Goal: Task Accomplishment & Management: Complete application form

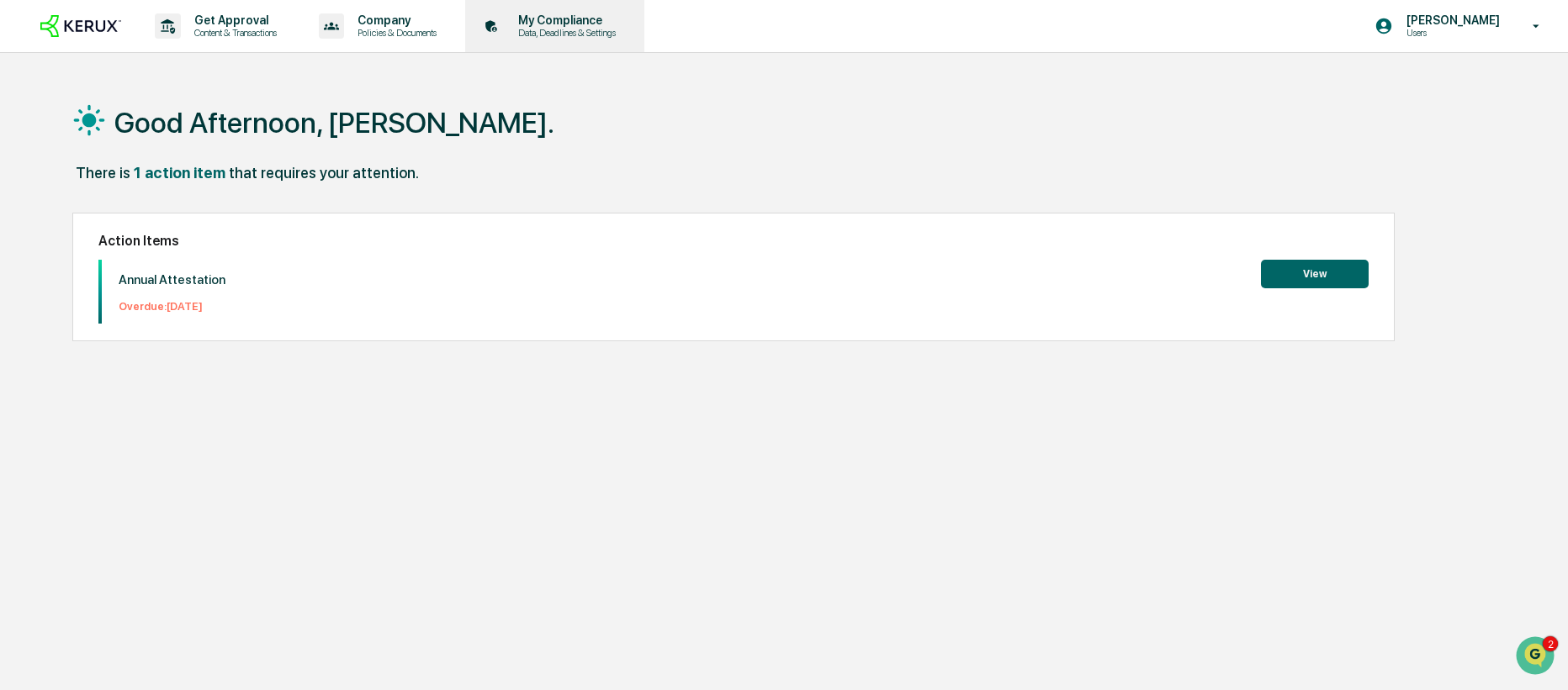
click at [603, 43] on div "My Compliance Data, Deadlines & Settings" at bounding box center [552, 26] width 162 height 52
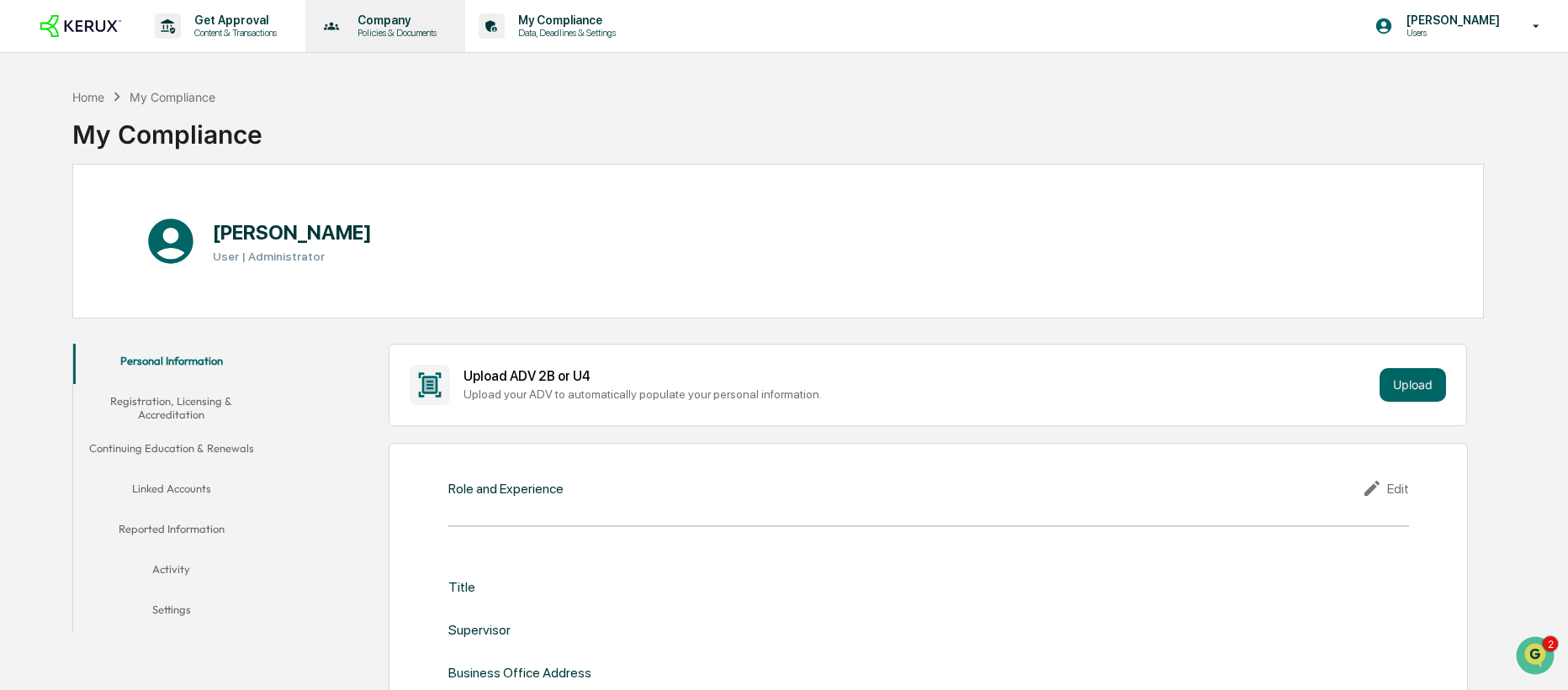
click at [375, 35] on p "Policies & Documents" at bounding box center [394, 32] width 101 height 12
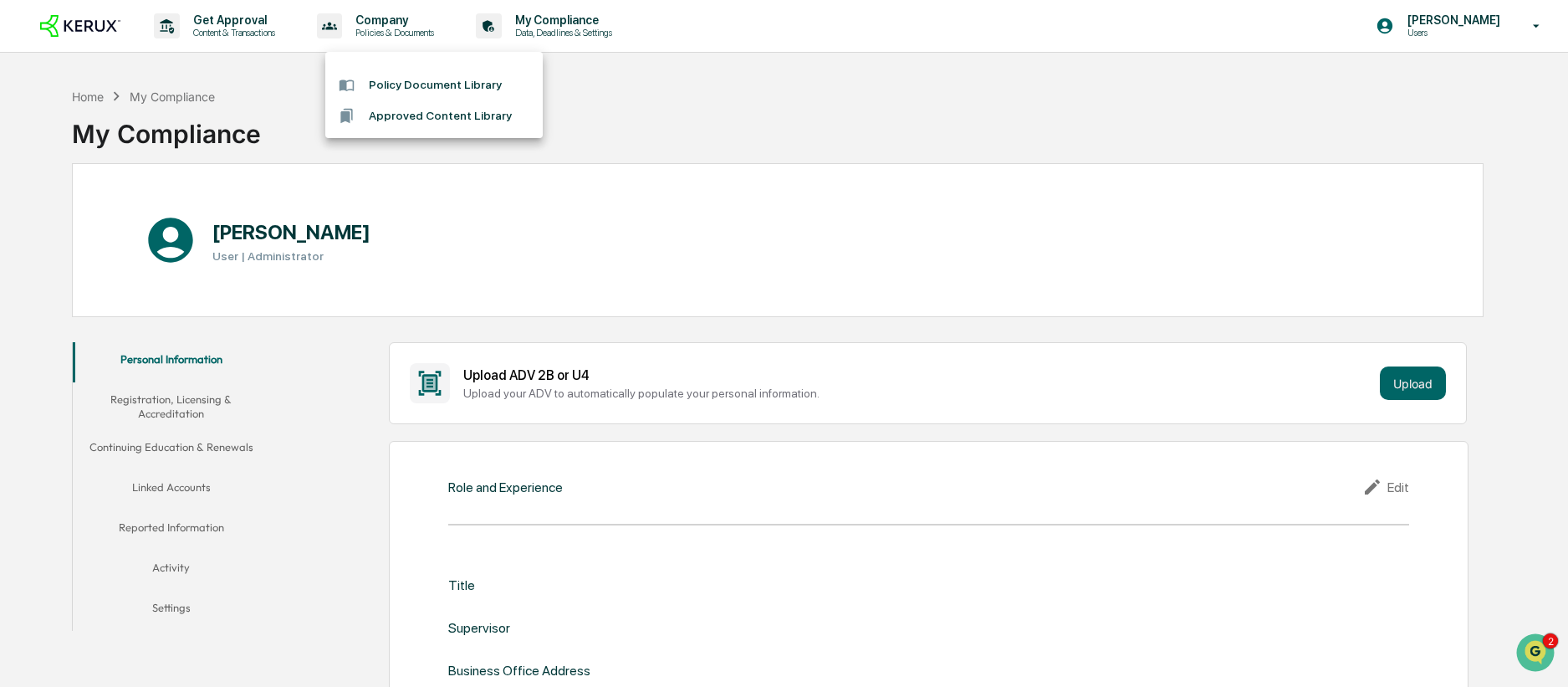
click at [228, 33] on div at bounding box center [784, 343] width 1568 height 687
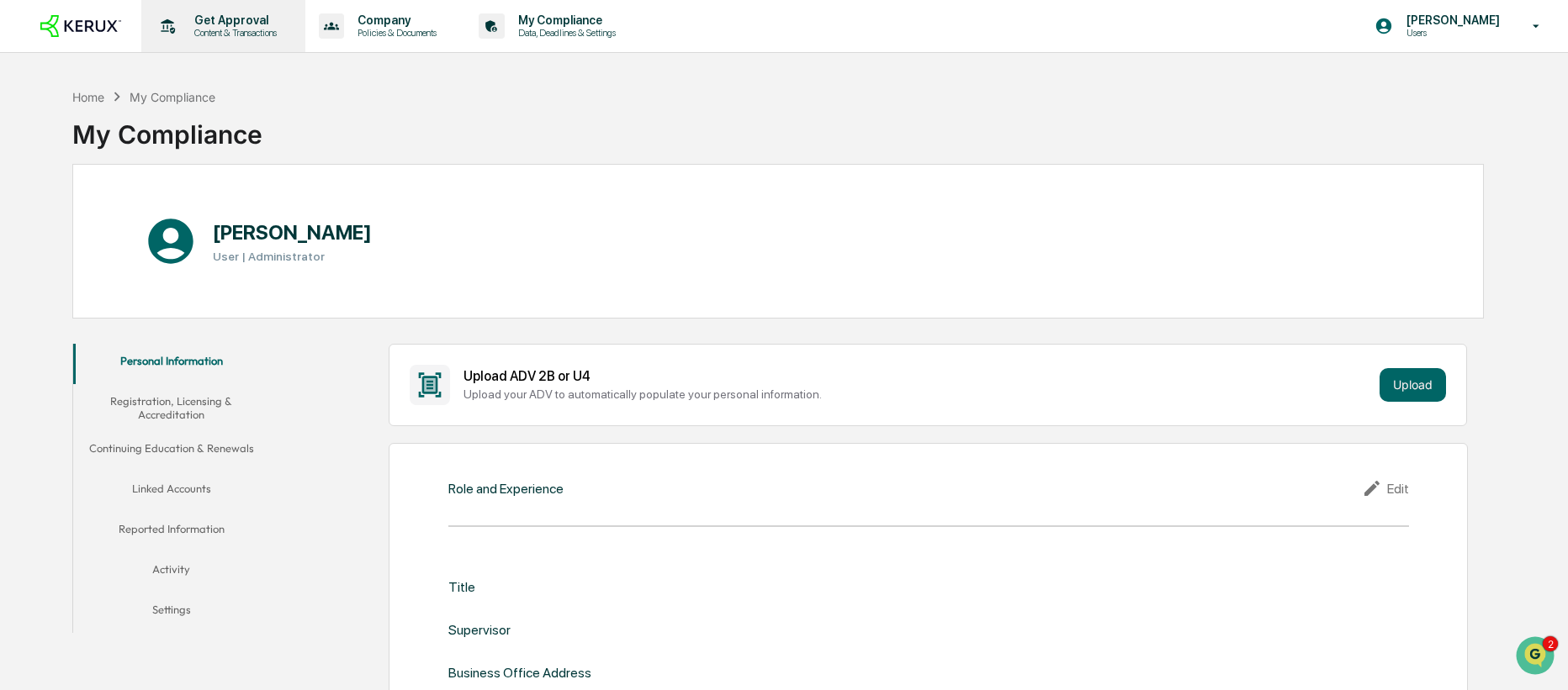
click at [204, 27] on p "Content & Transactions" at bounding box center [233, 32] width 105 height 12
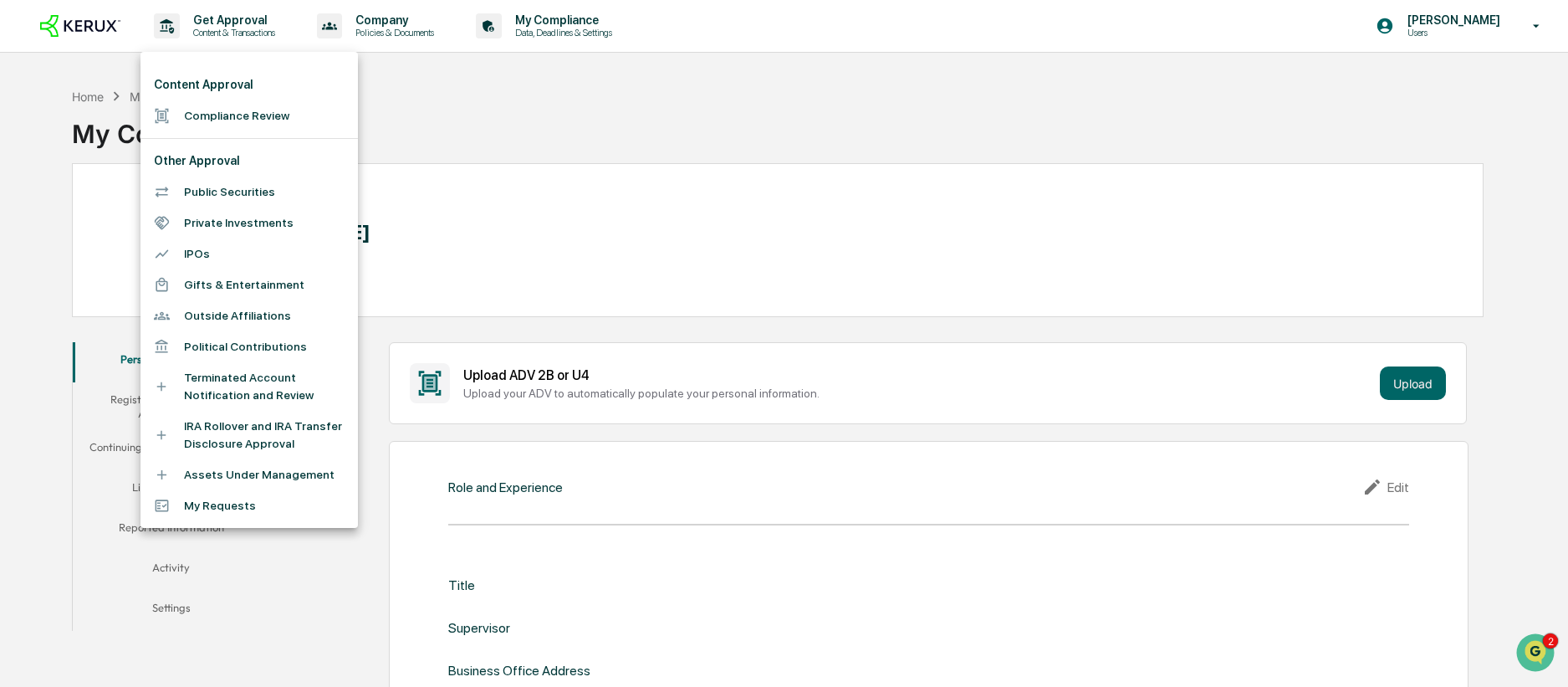
click at [79, 27] on div at bounding box center [784, 343] width 1568 height 687
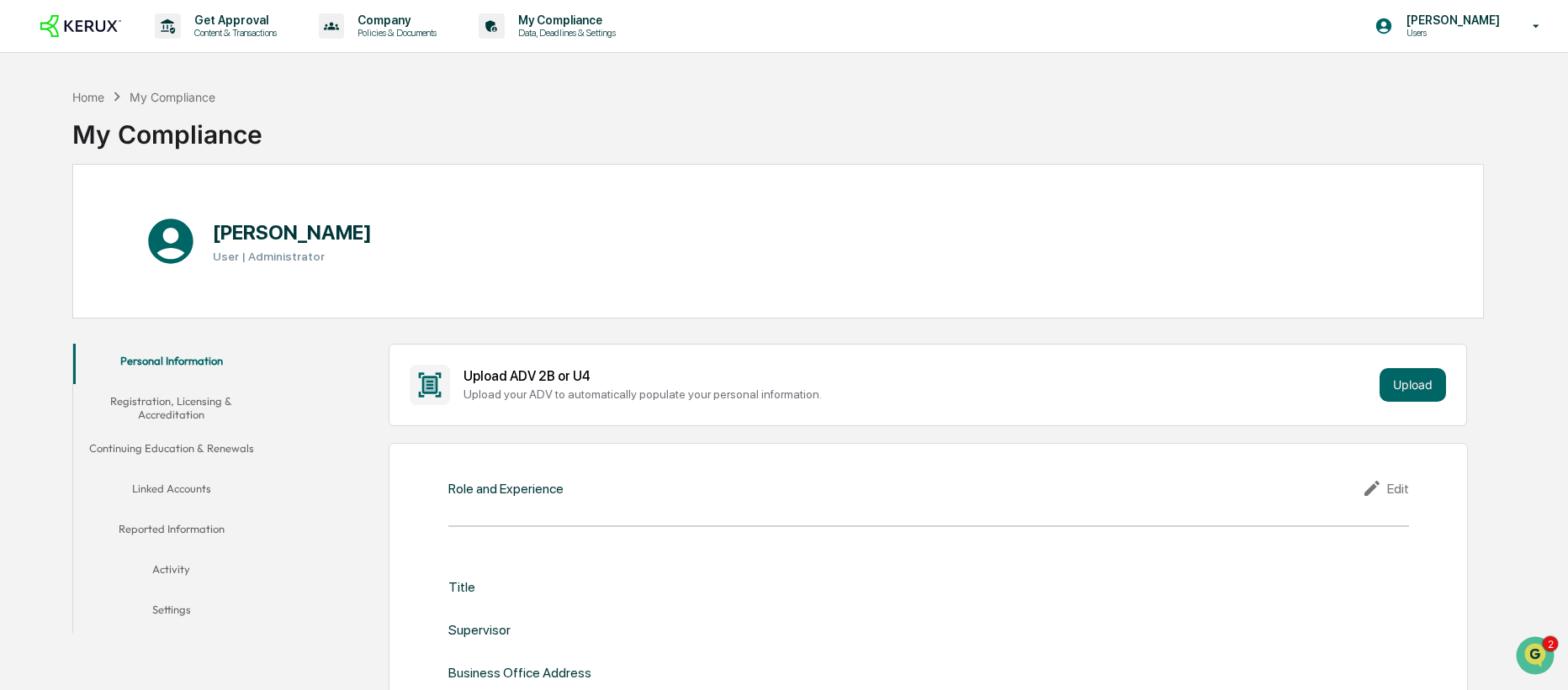
click at [102, 31] on img at bounding box center [81, 27] width 81 height 23
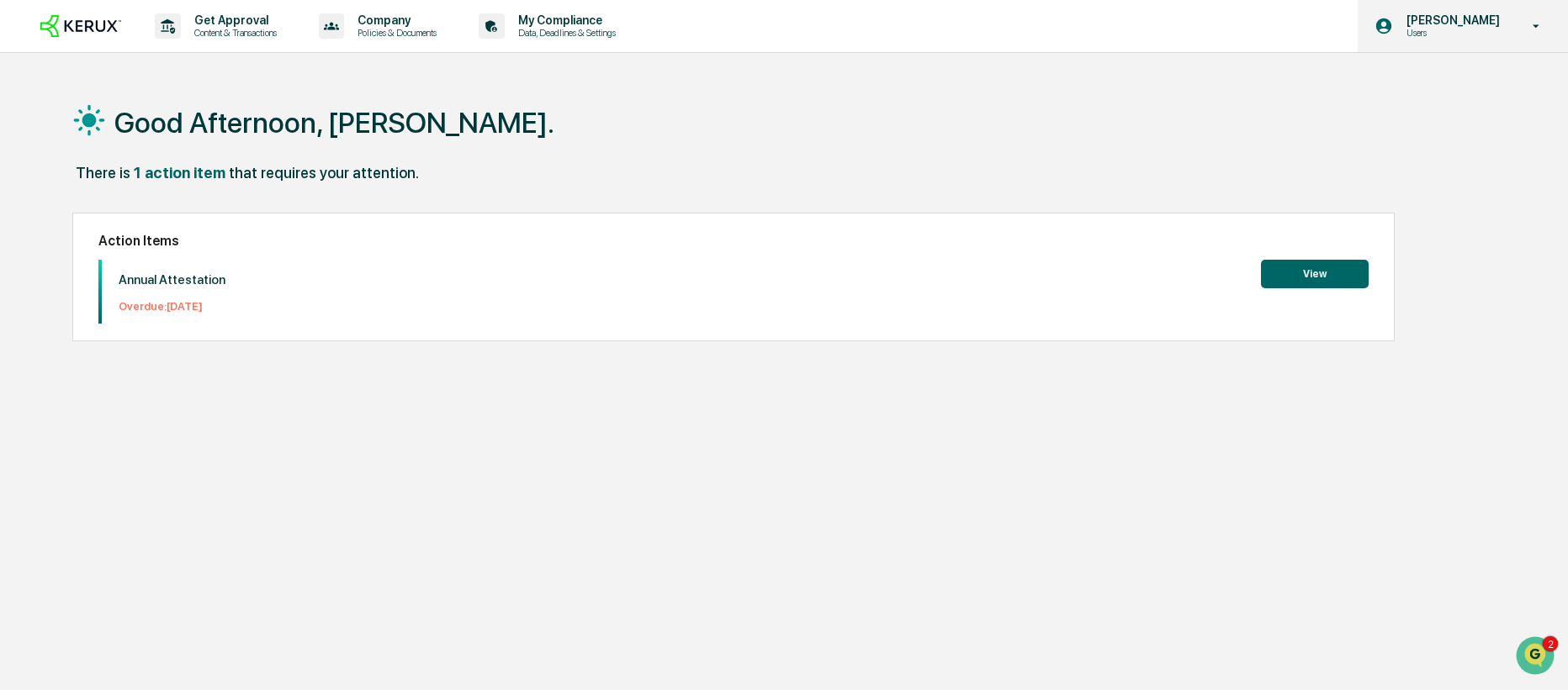
click at [1486, 43] on div "Jenesie Miller Users" at bounding box center [1462, 26] width 210 height 52
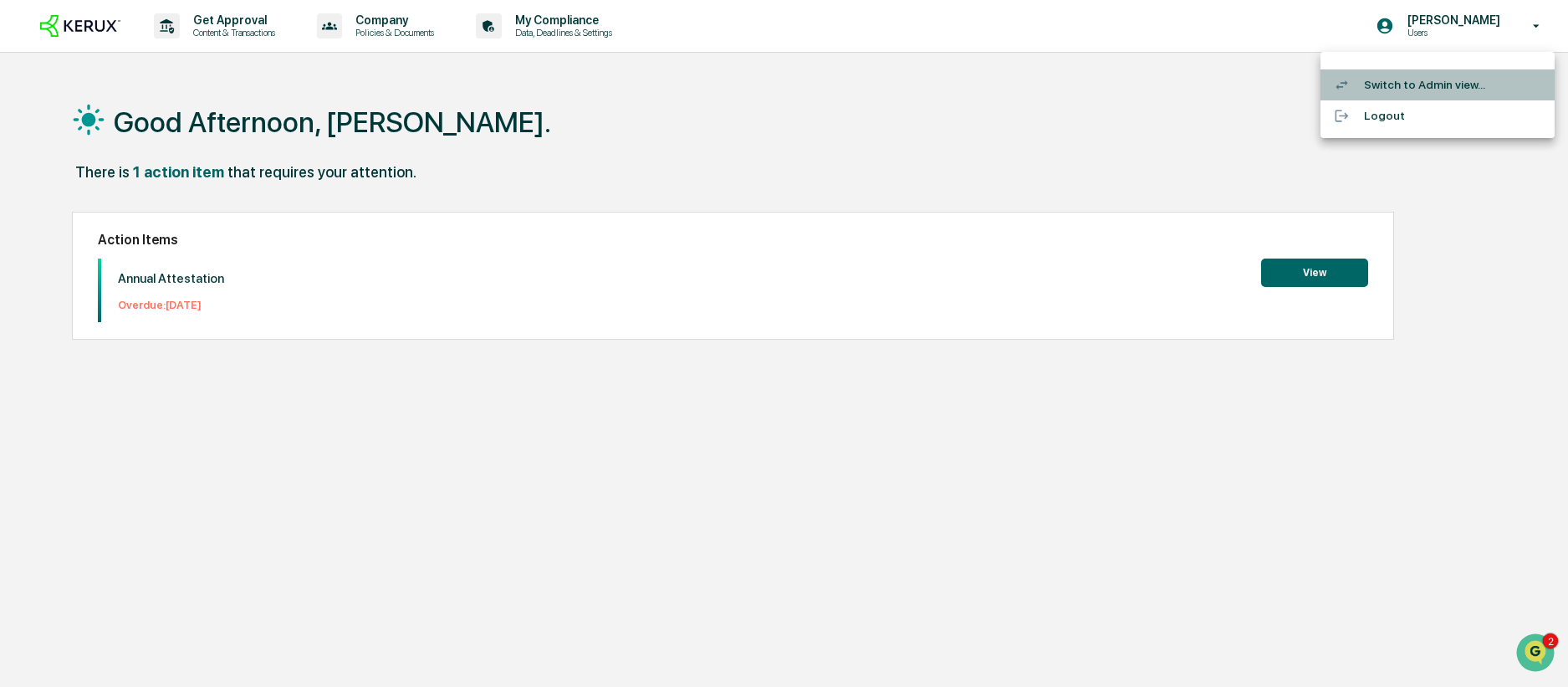
click at [1445, 84] on li "Switch to Admin view..." at bounding box center [1438, 85] width 234 height 31
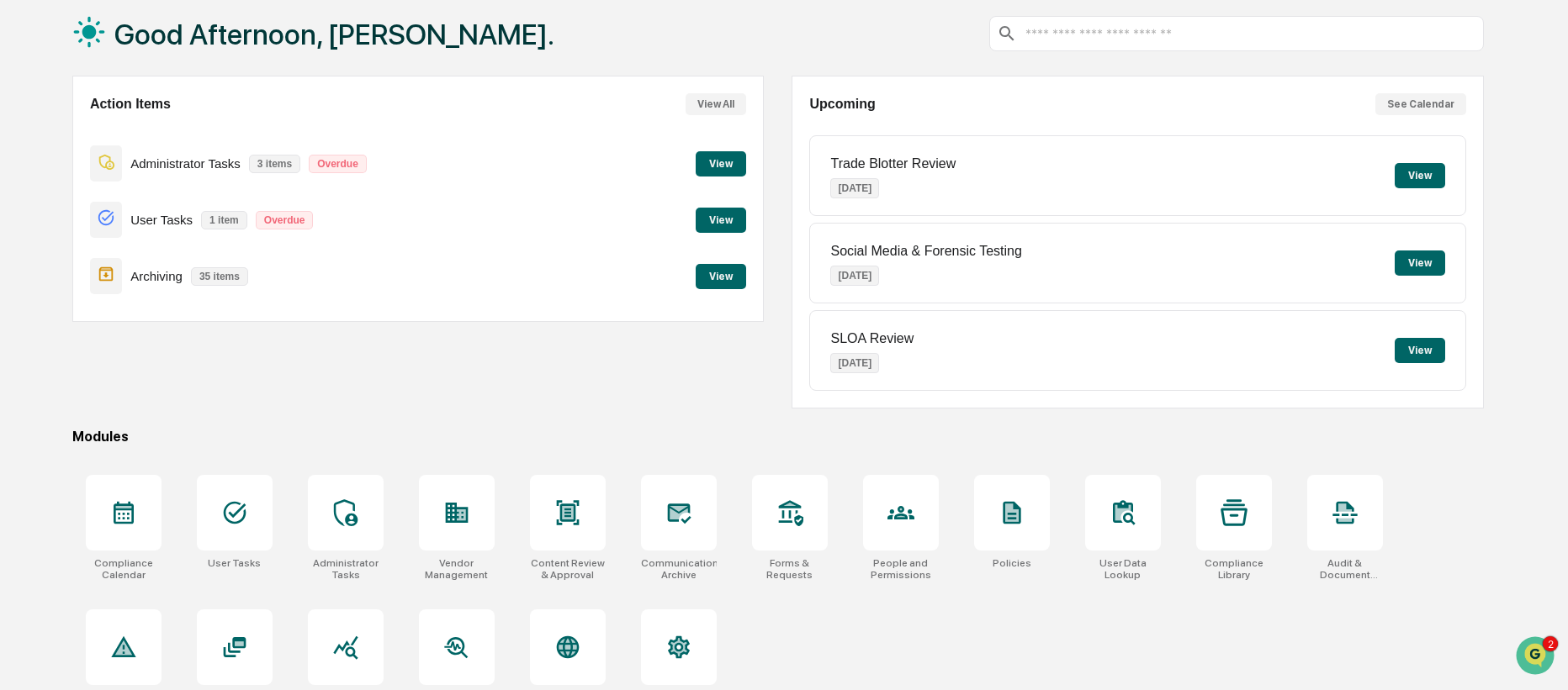
scroll to position [127, 0]
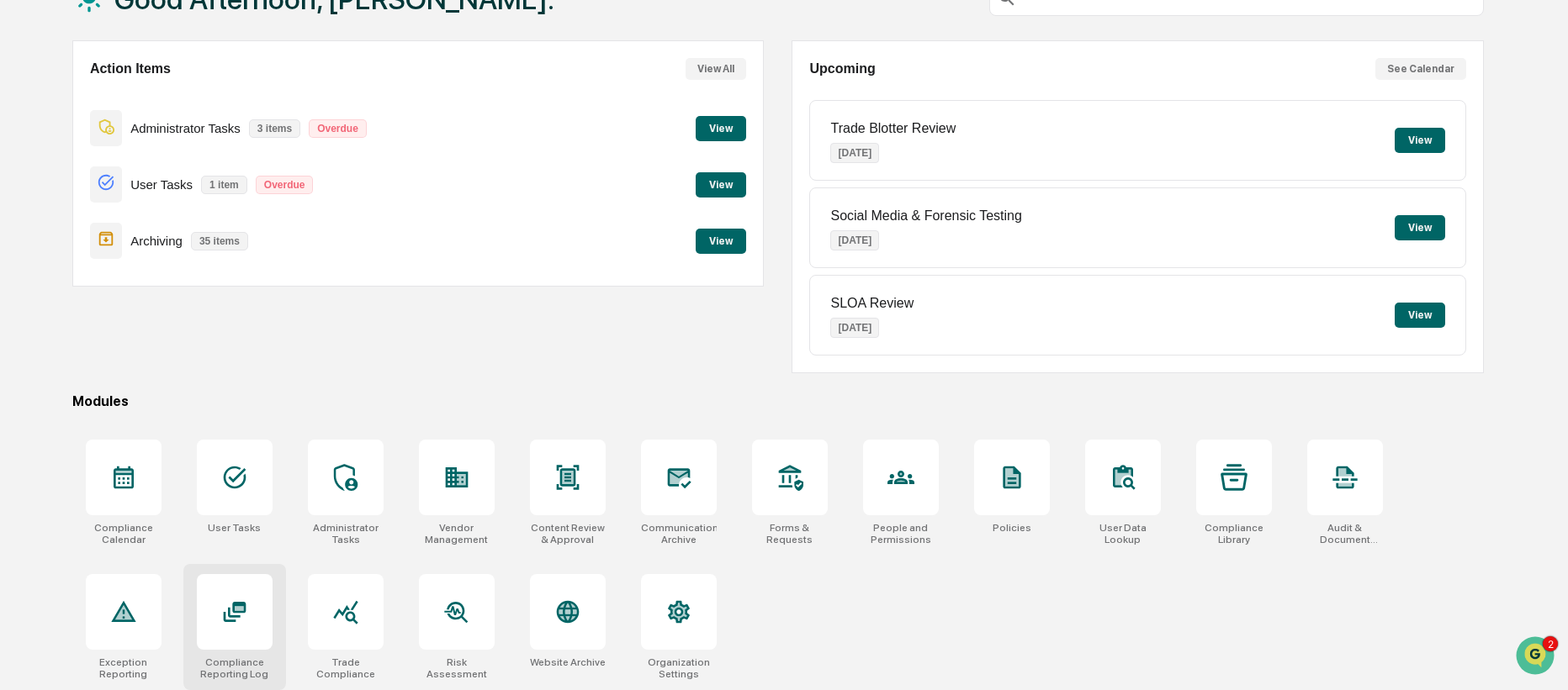
click at [249, 625] on div at bounding box center [234, 611] width 75 height 75
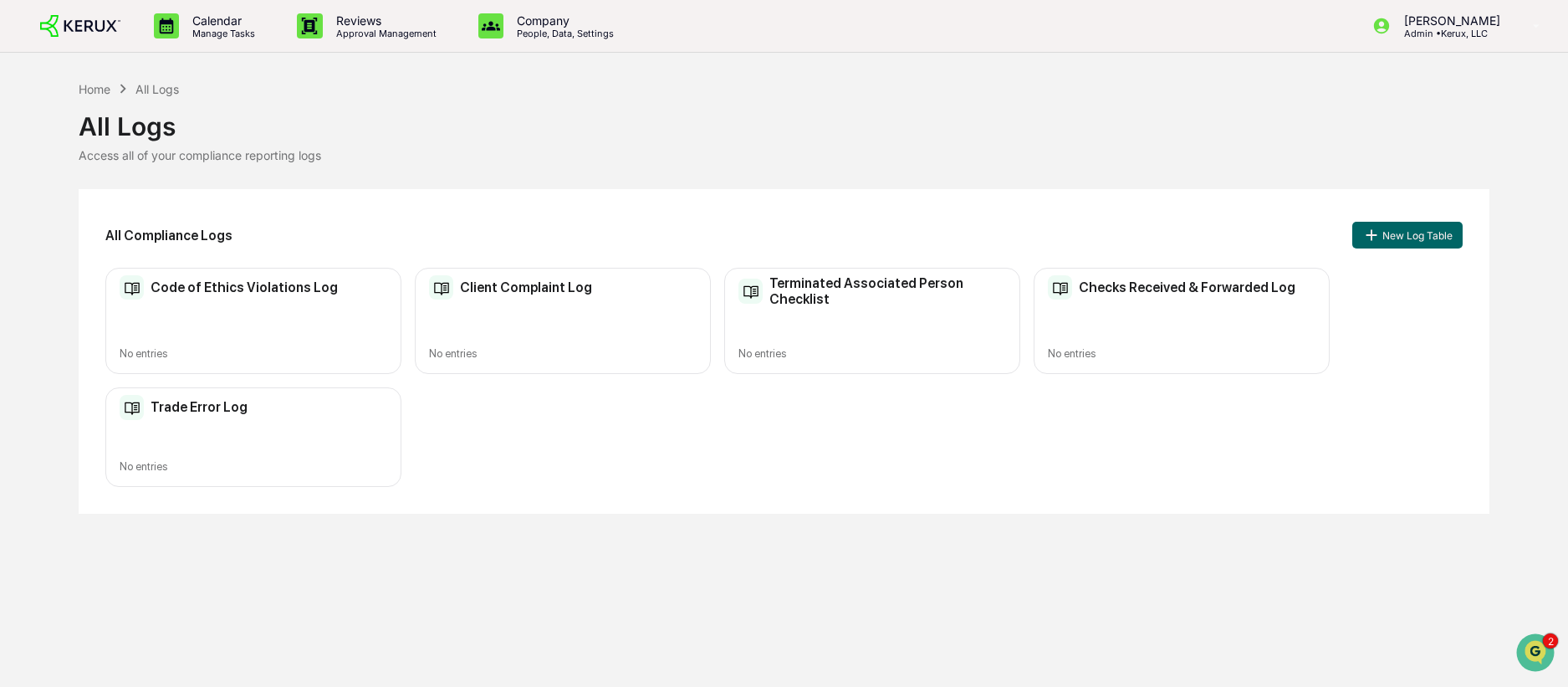
click at [556, 288] on h2 "Client Complaint Log" at bounding box center [526, 287] width 132 height 16
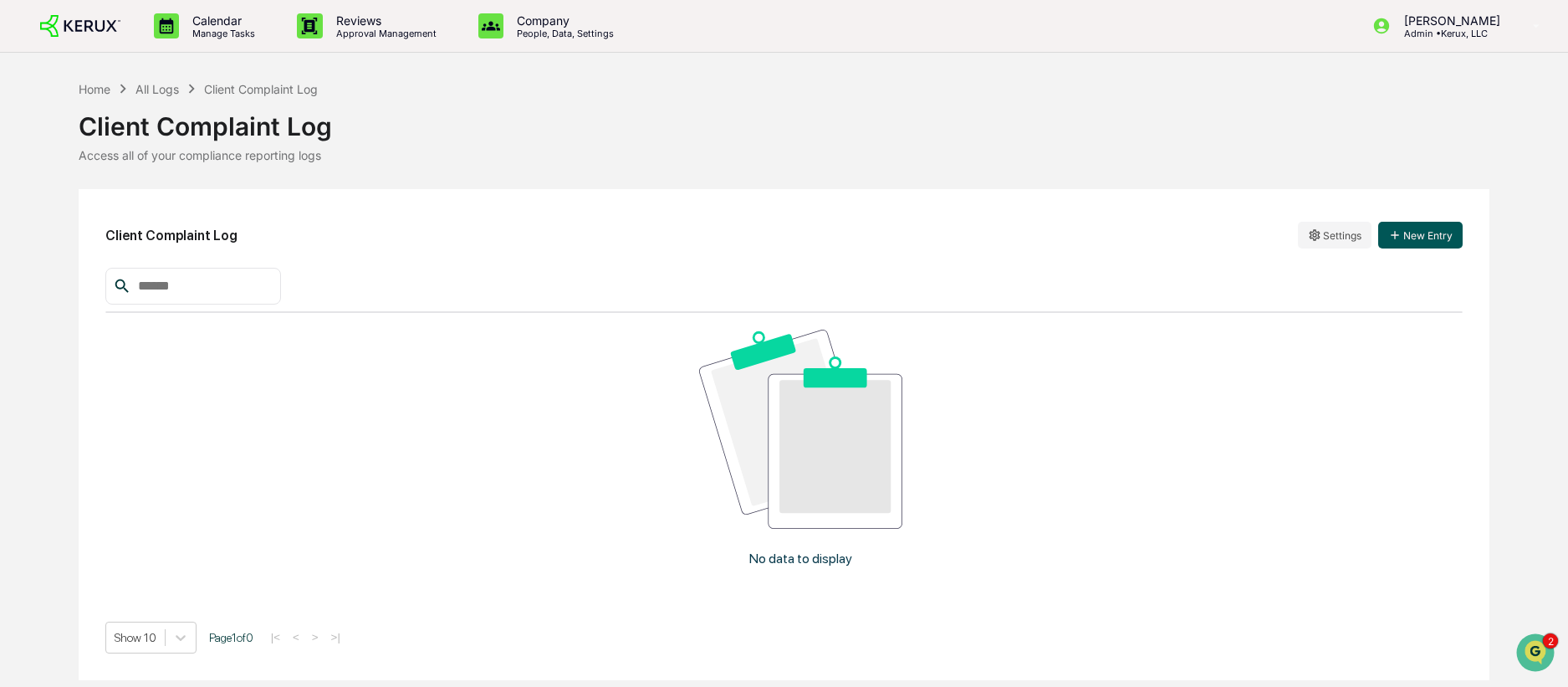
click at [1431, 237] on button "New Entry" at bounding box center [1421, 235] width 85 height 26
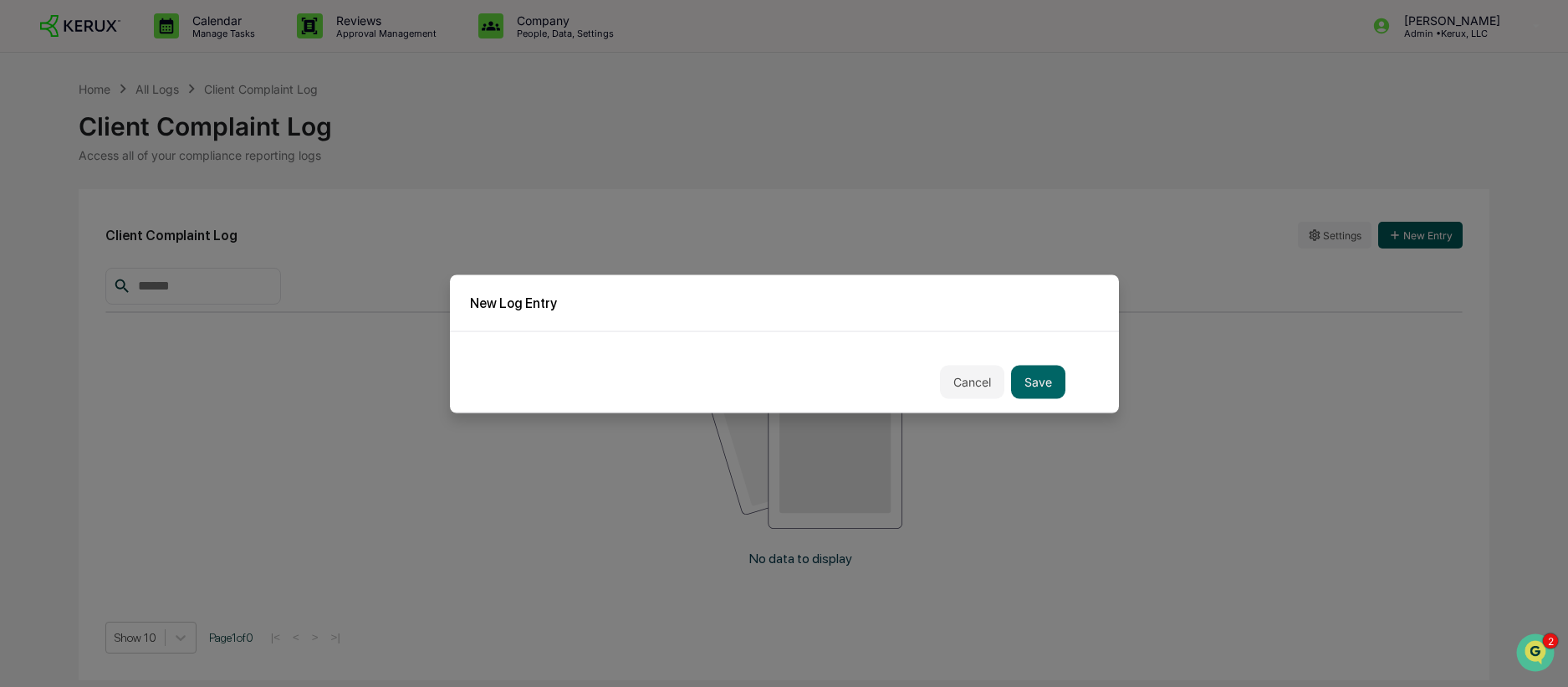
click at [1431, 237] on div at bounding box center [784, 343] width 1568 height 687
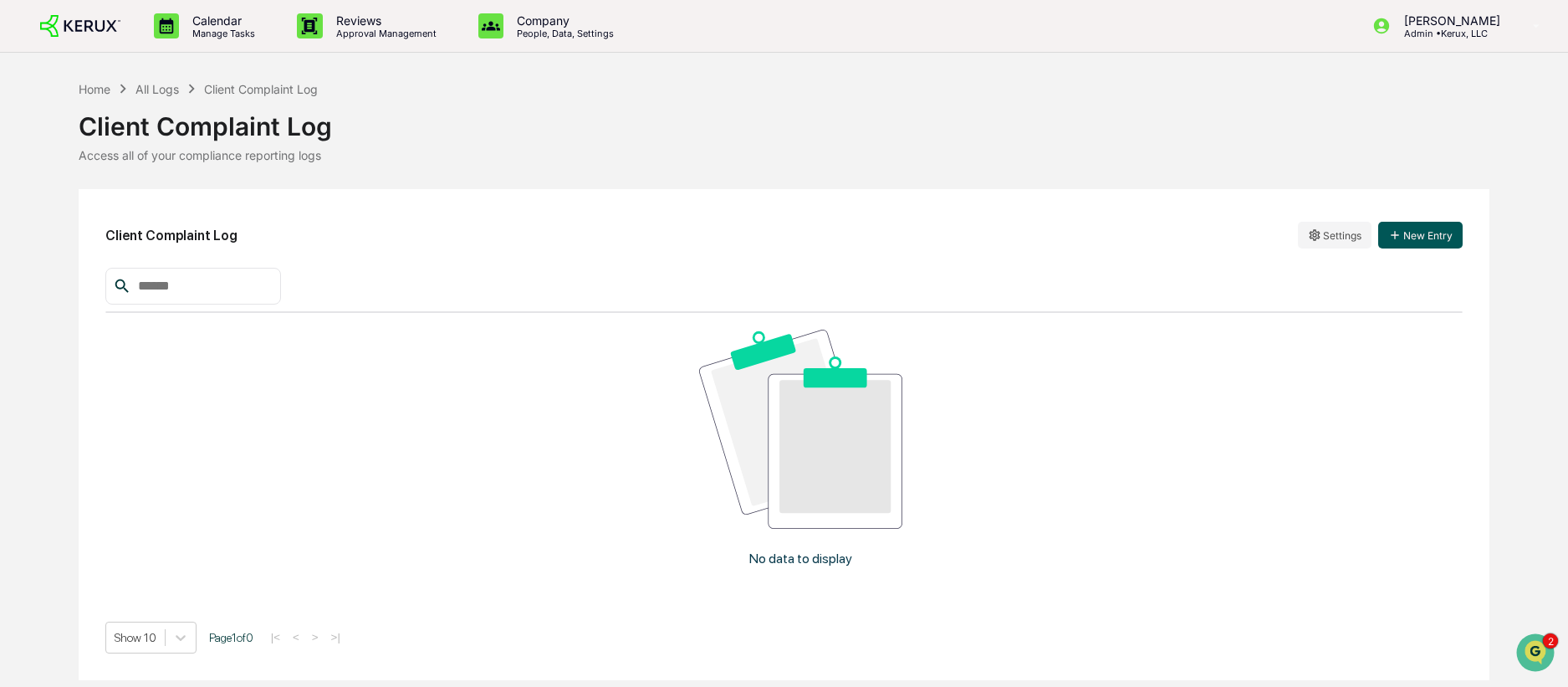
click at [1424, 235] on button "New Entry" at bounding box center [1421, 235] width 85 height 26
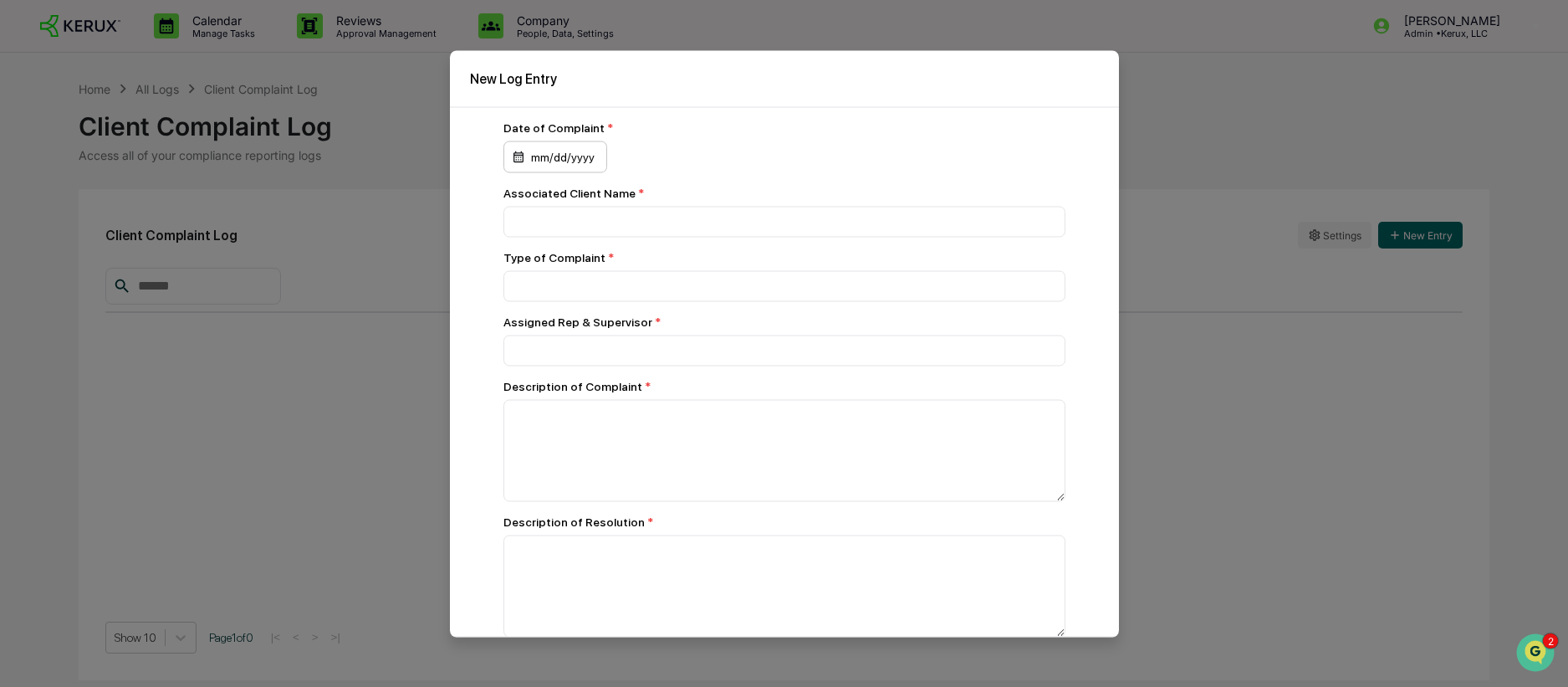
click at [567, 157] on div "mm/dd/yyyy" at bounding box center [555, 156] width 104 height 32
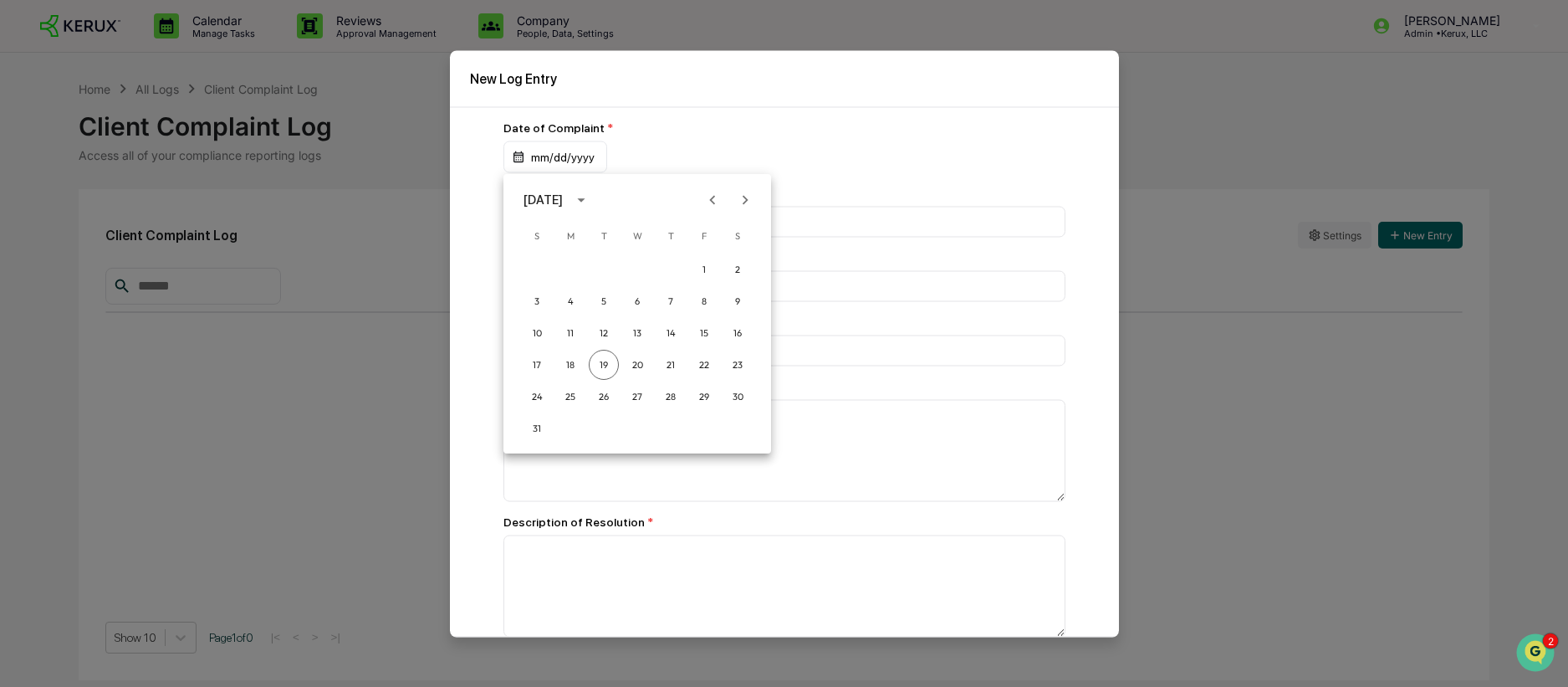
click at [563, 199] on div "August 2025" at bounding box center [543, 199] width 40 height 19
click at [591, 201] on icon "year view is open, switch to calendar view" at bounding box center [581, 199] width 19 height 19
click at [565, 288] on button "Apr" at bounding box center [550, 285] width 60 height 30
click at [601, 329] on button "15" at bounding box center [604, 333] width 30 height 30
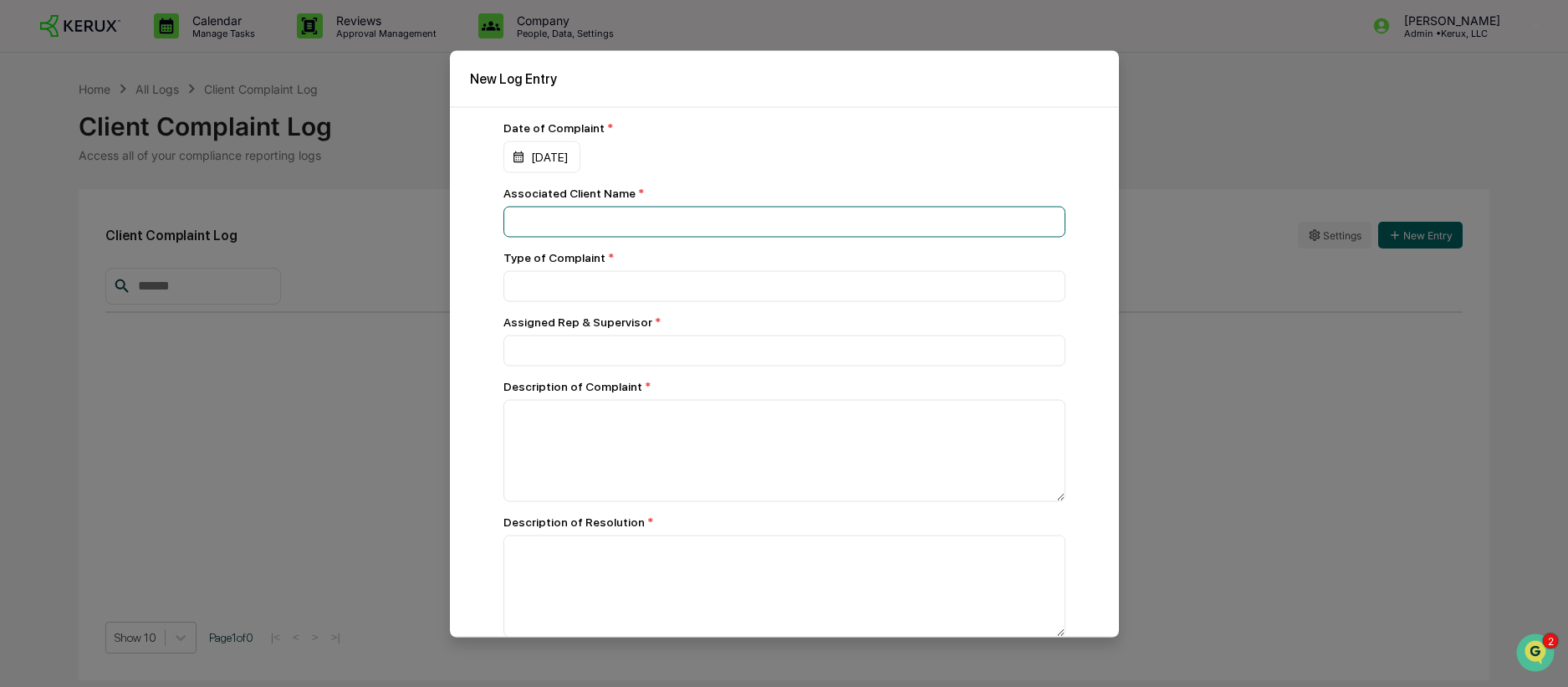
click at [585, 223] on input at bounding box center [784, 220] width 562 height 31
type input "**********"
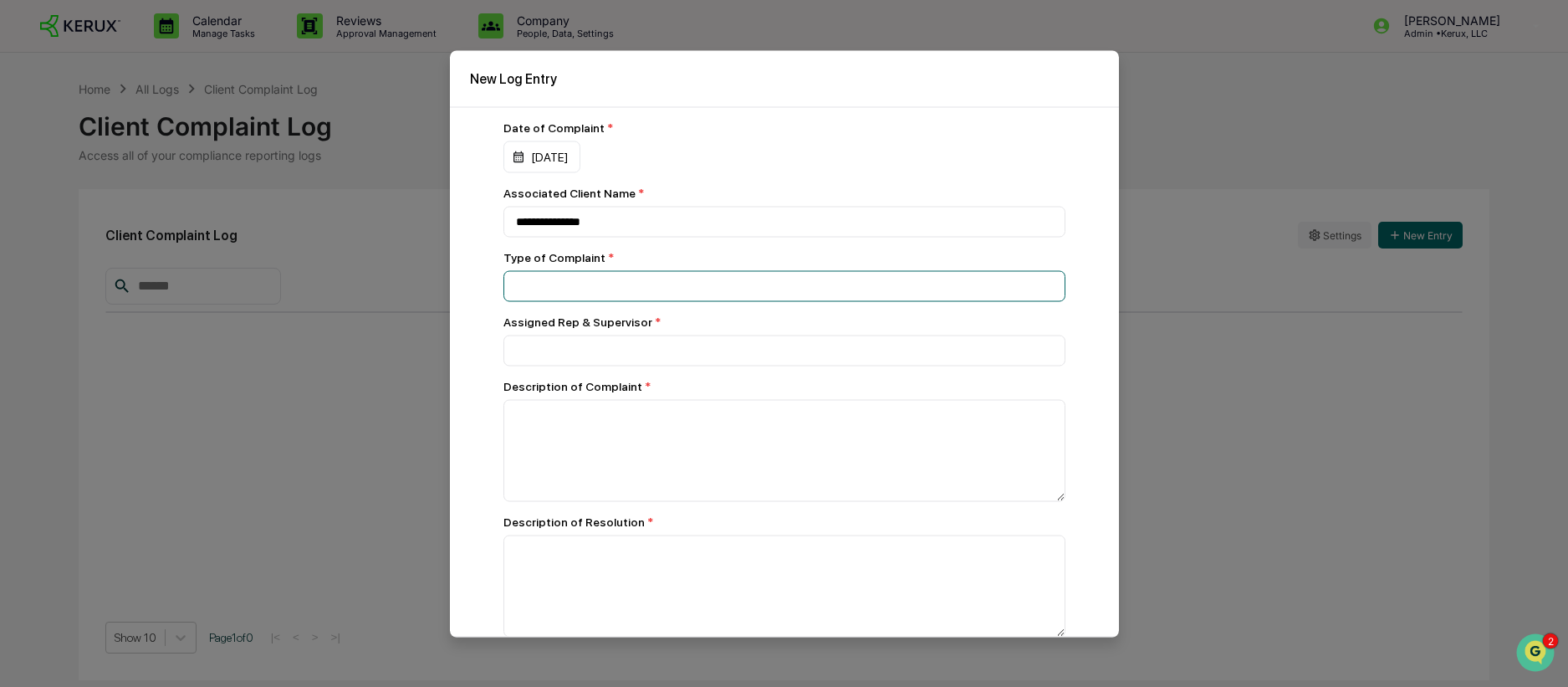
click at [632, 237] on input at bounding box center [784, 220] width 562 height 31
type input "**********"
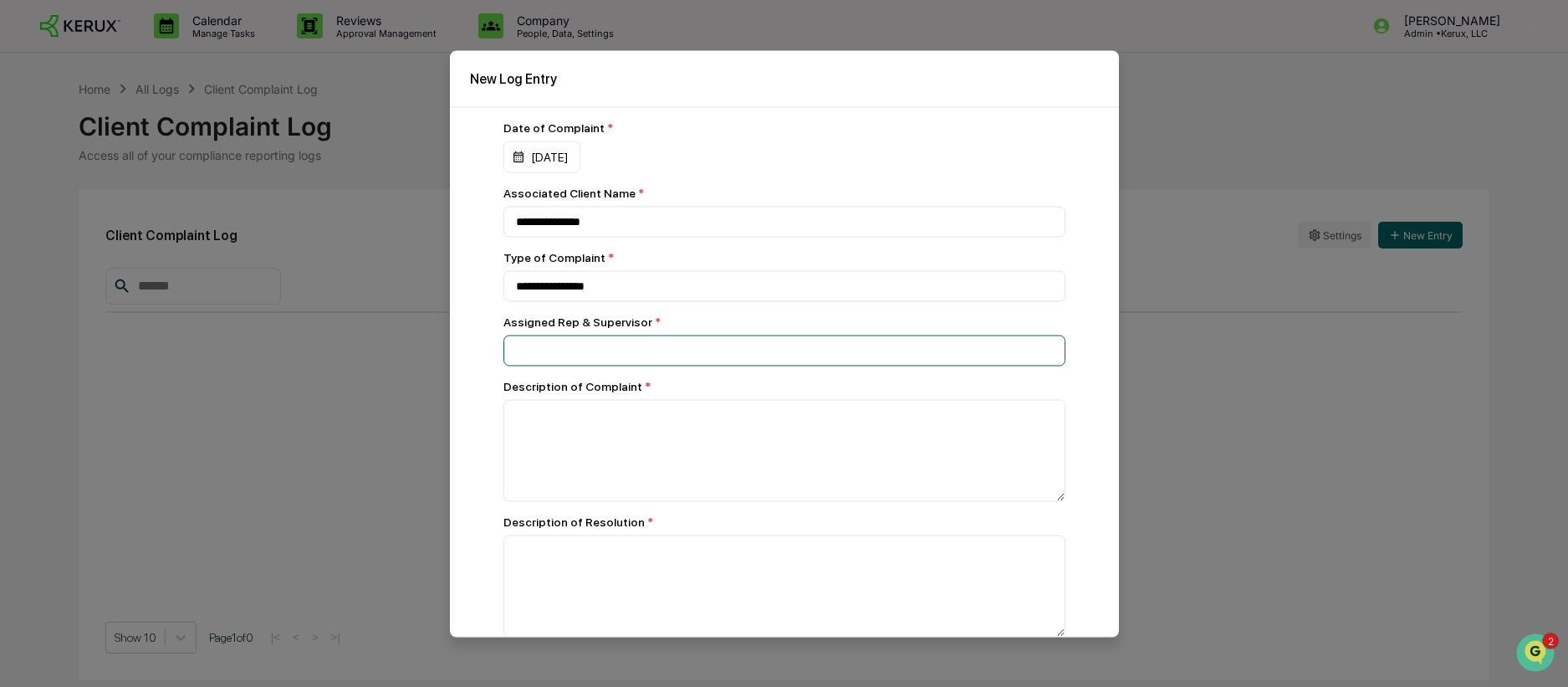
click at [628, 237] on input at bounding box center [784, 220] width 562 height 31
type input "**********"
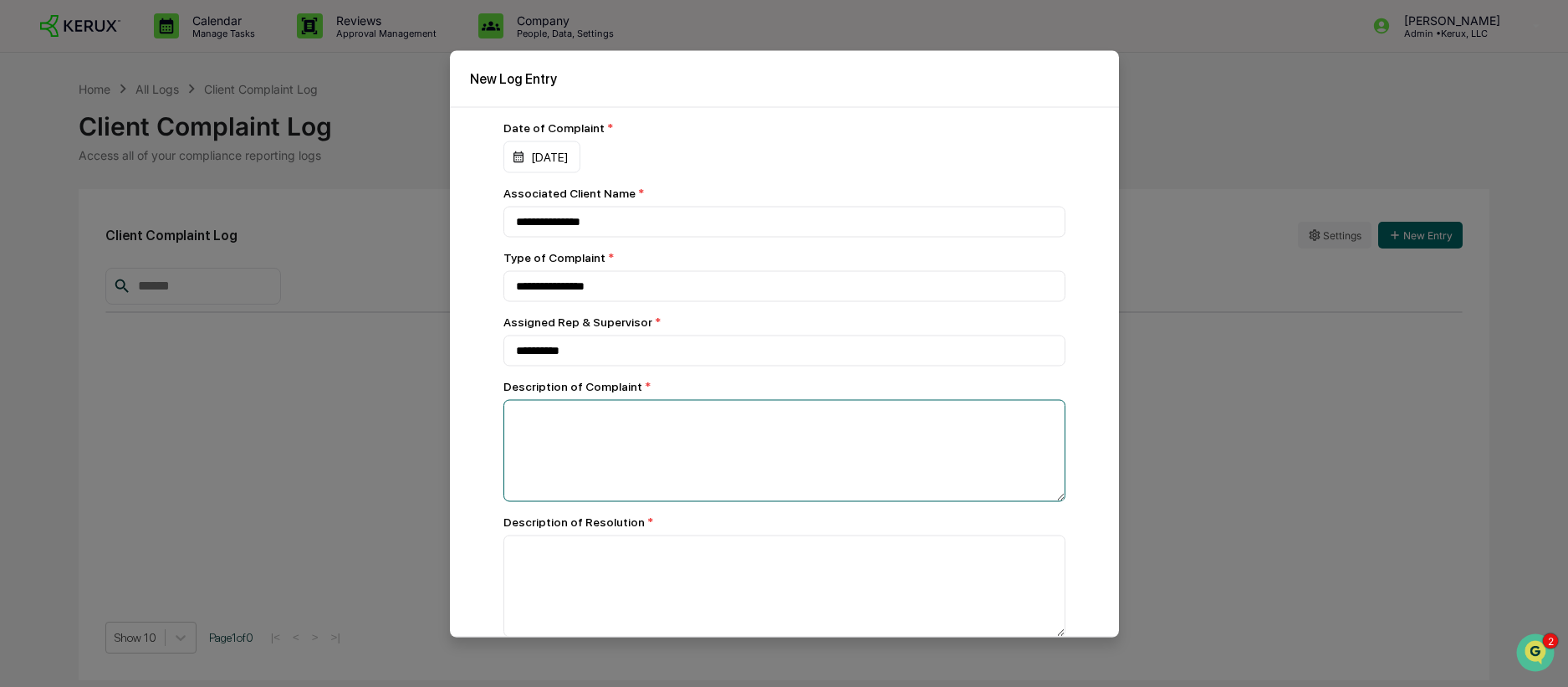
click at [614, 436] on textarea at bounding box center [784, 451] width 562 height 102
paste textarea "**********"
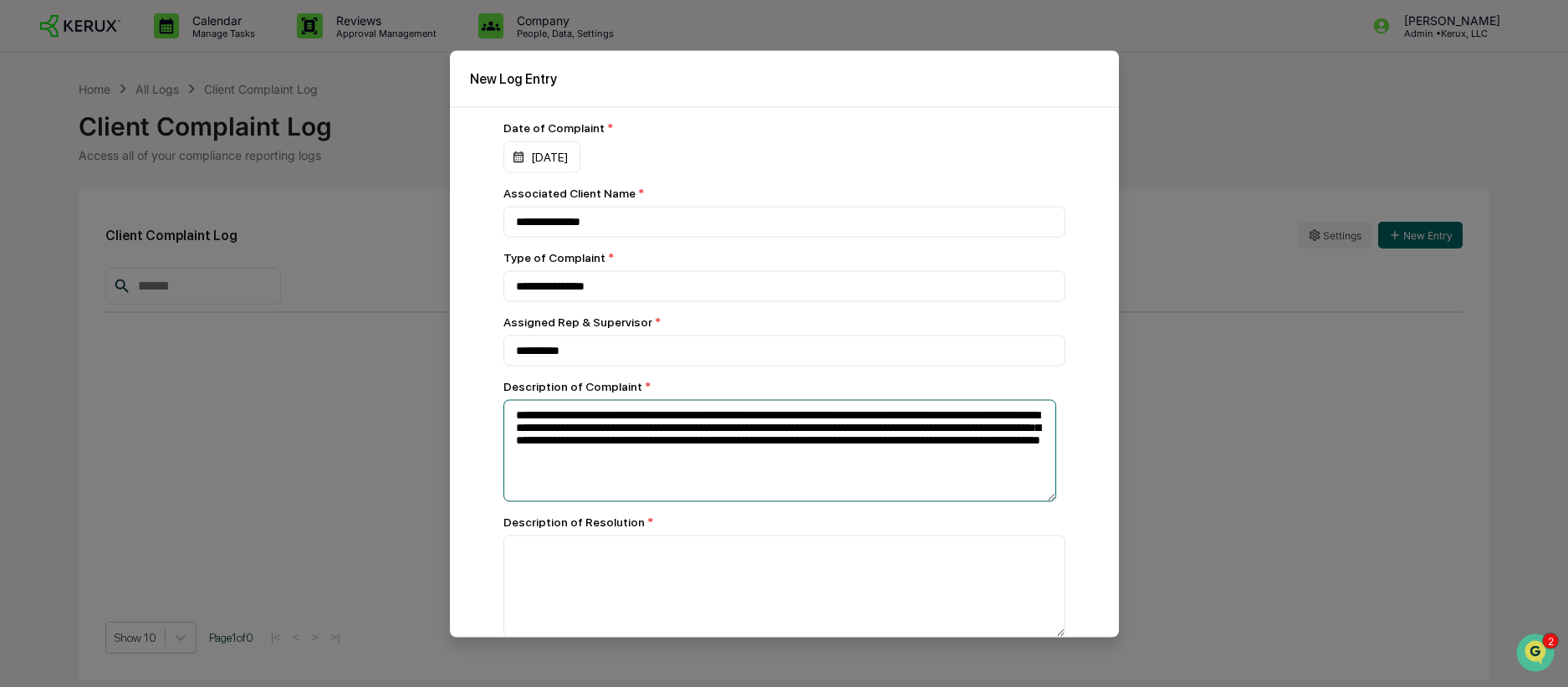
click at [718, 422] on textarea "**********" at bounding box center [779, 451] width 553 height 102
drag, startPoint x: 591, startPoint y: 452, endPoint x: 1049, endPoint y: 464, distance: 458.2
click at [1049, 464] on textarea "**********" at bounding box center [779, 451] width 553 height 102
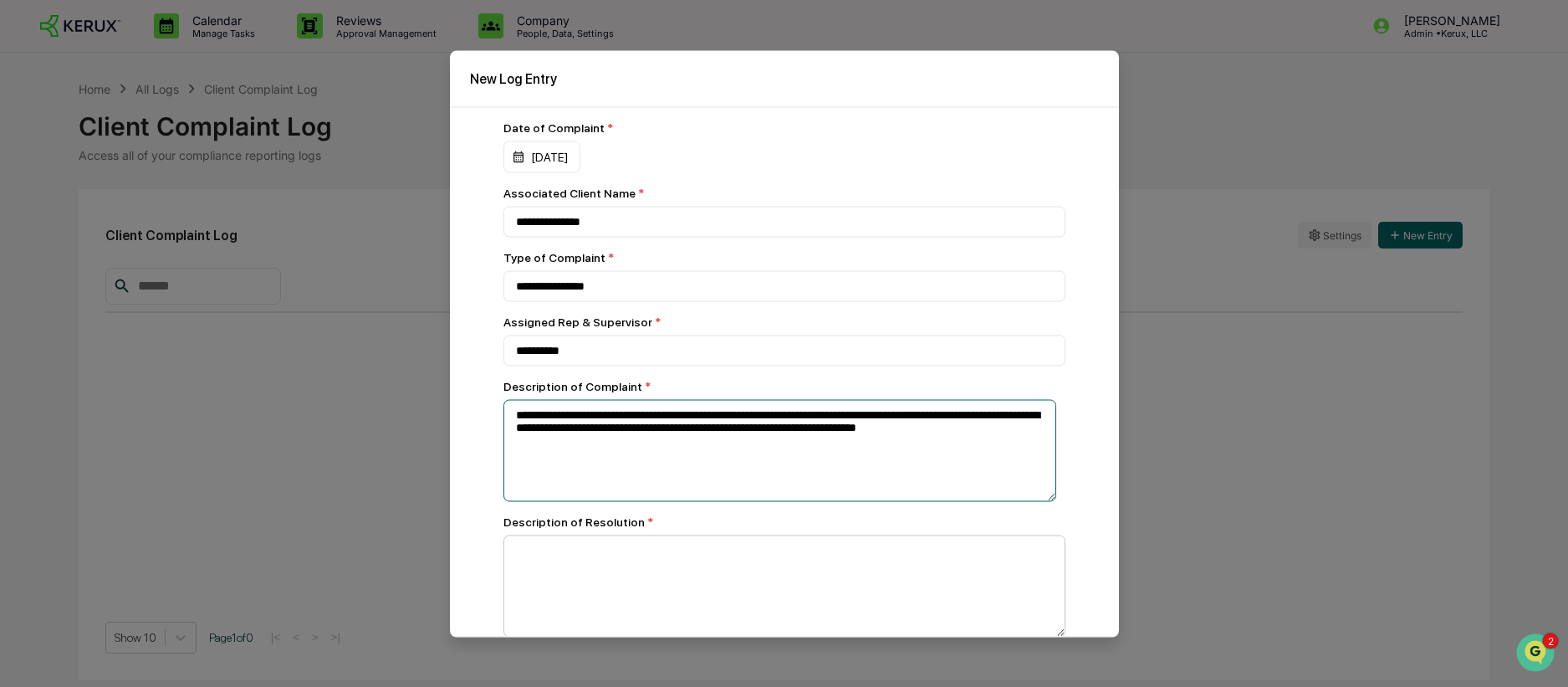
type textarea "**********"
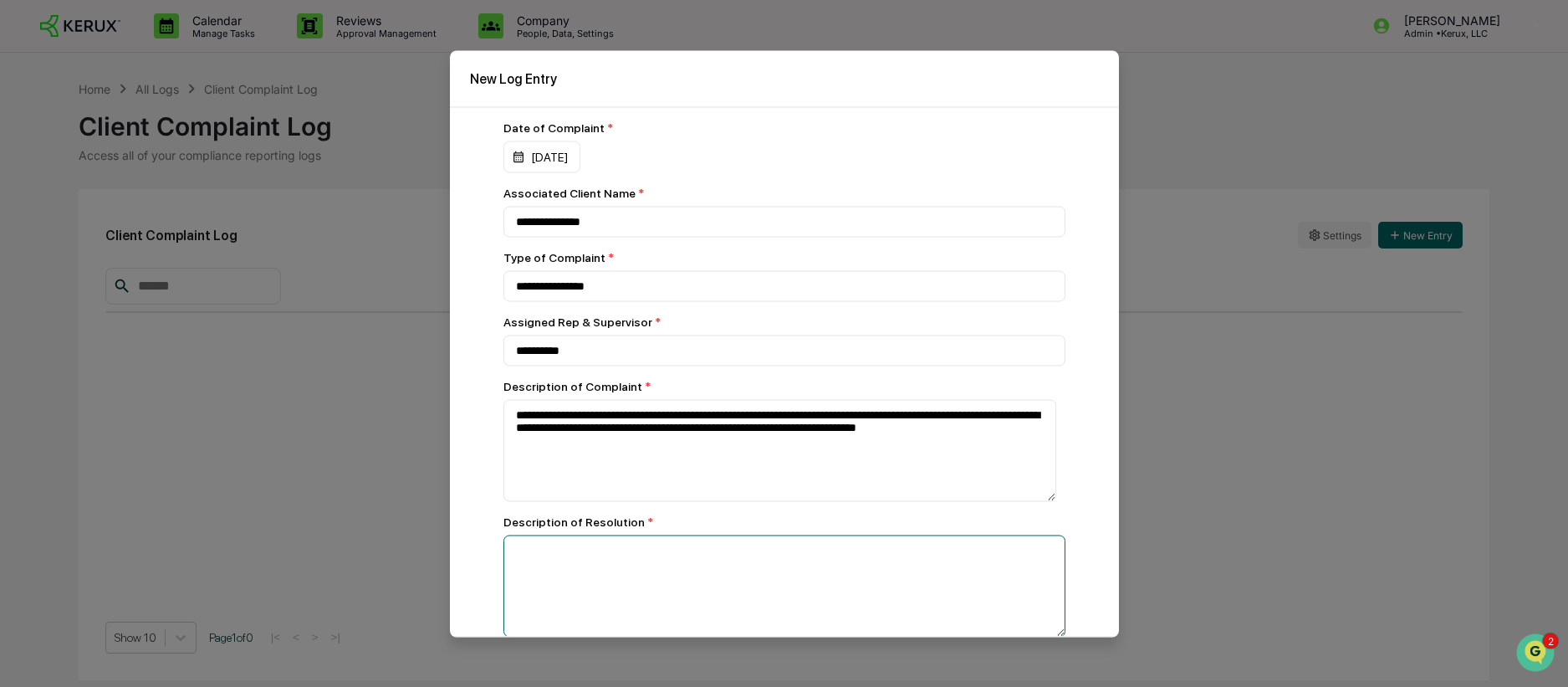
click at [641, 501] on textarea at bounding box center [779, 451] width 553 height 102
paste textarea "**********"
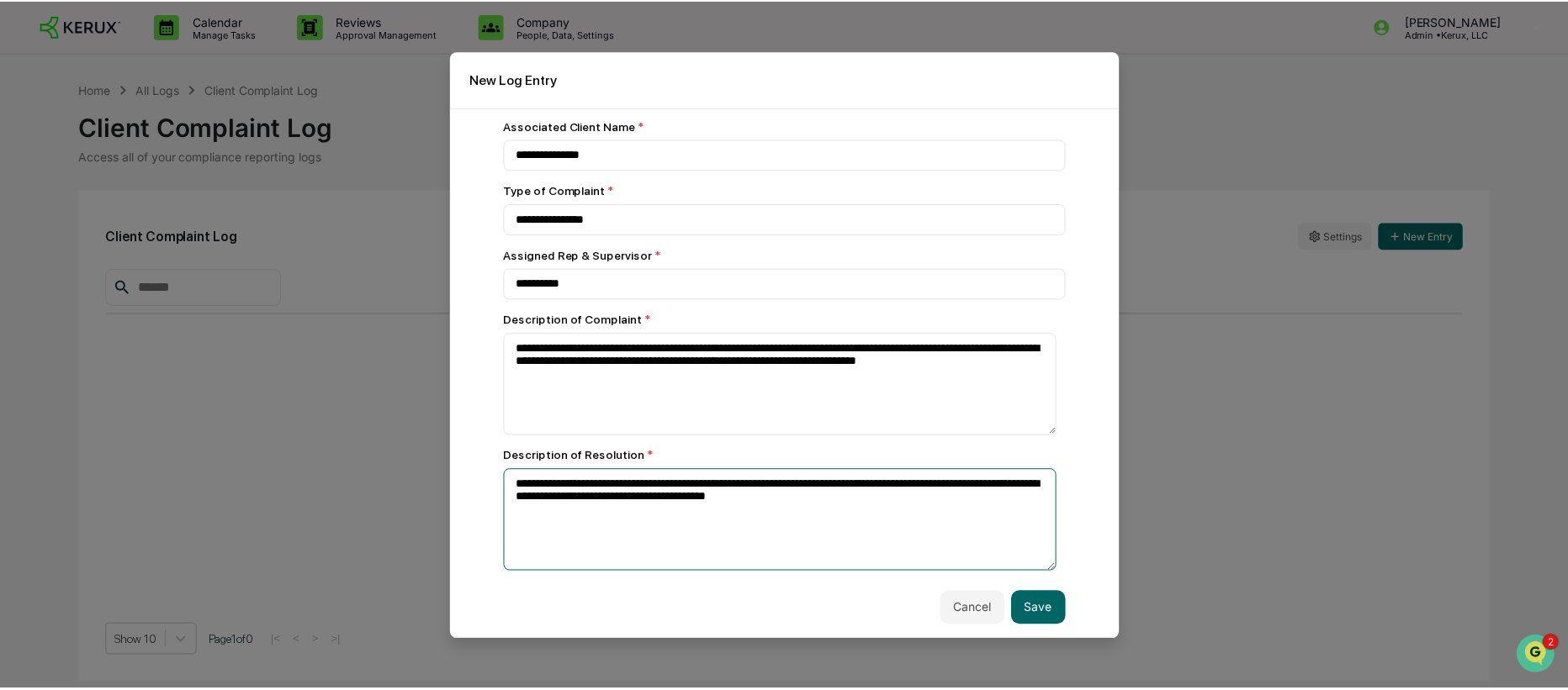
scroll to position [76, 0]
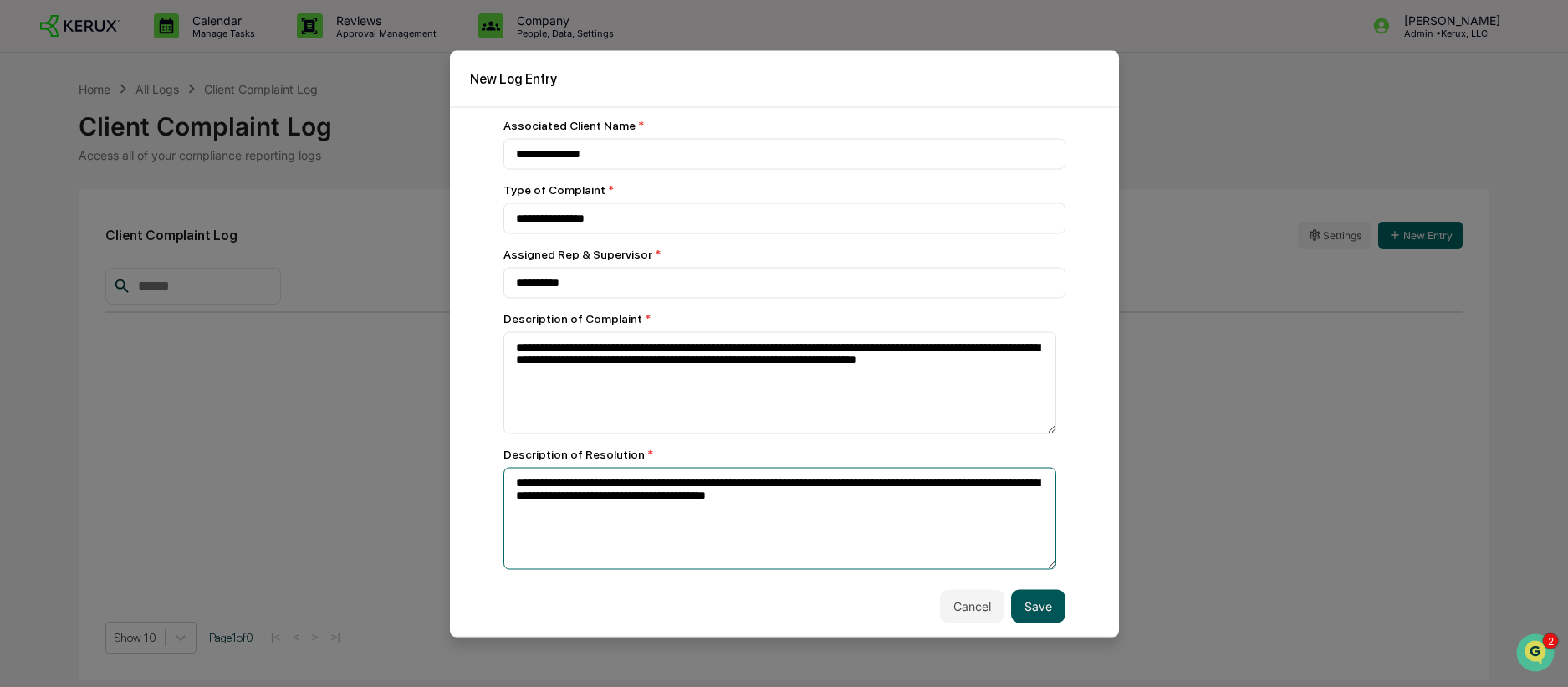
type textarea "**********"
click at [1043, 613] on button "Save" at bounding box center [1038, 606] width 55 height 34
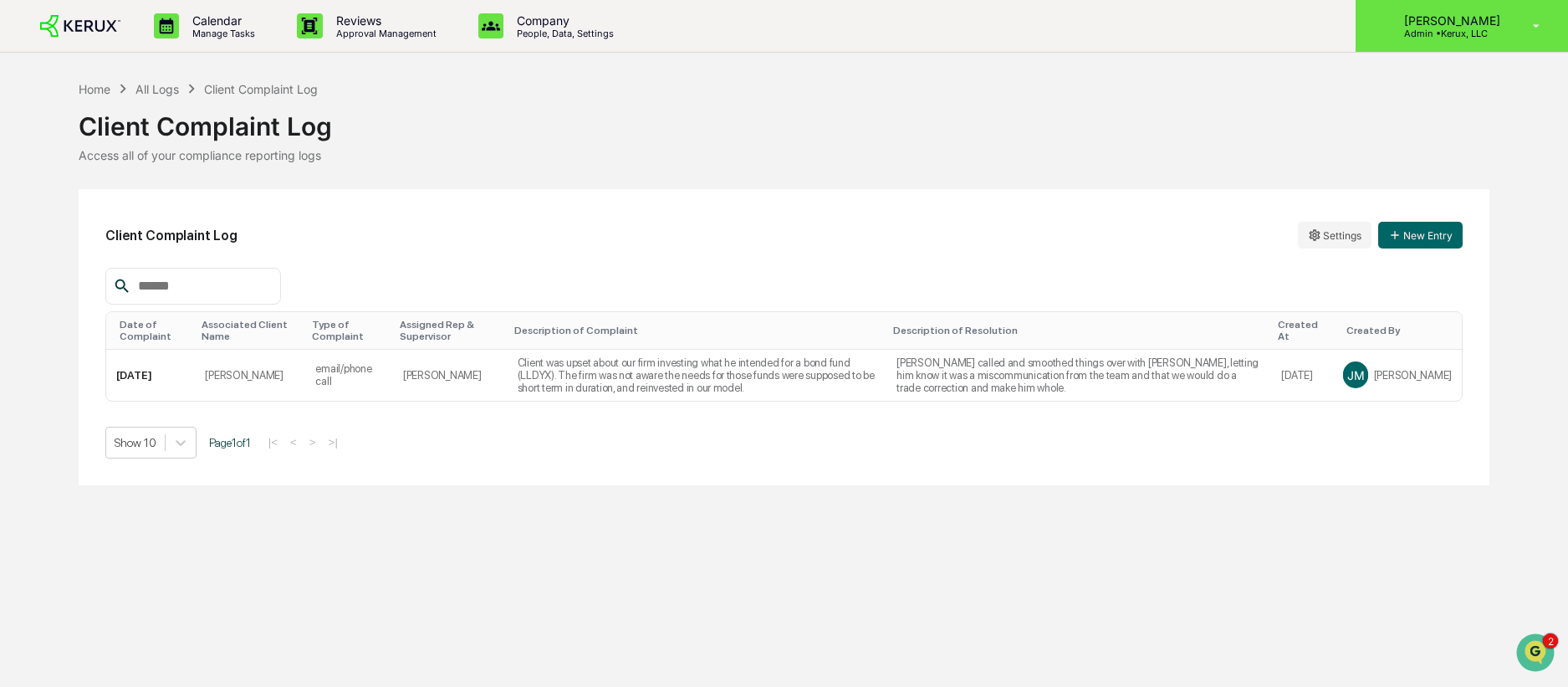
click at [1482, 16] on p "[PERSON_NAME]" at bounding box center [1450, 20] width 118 height 14
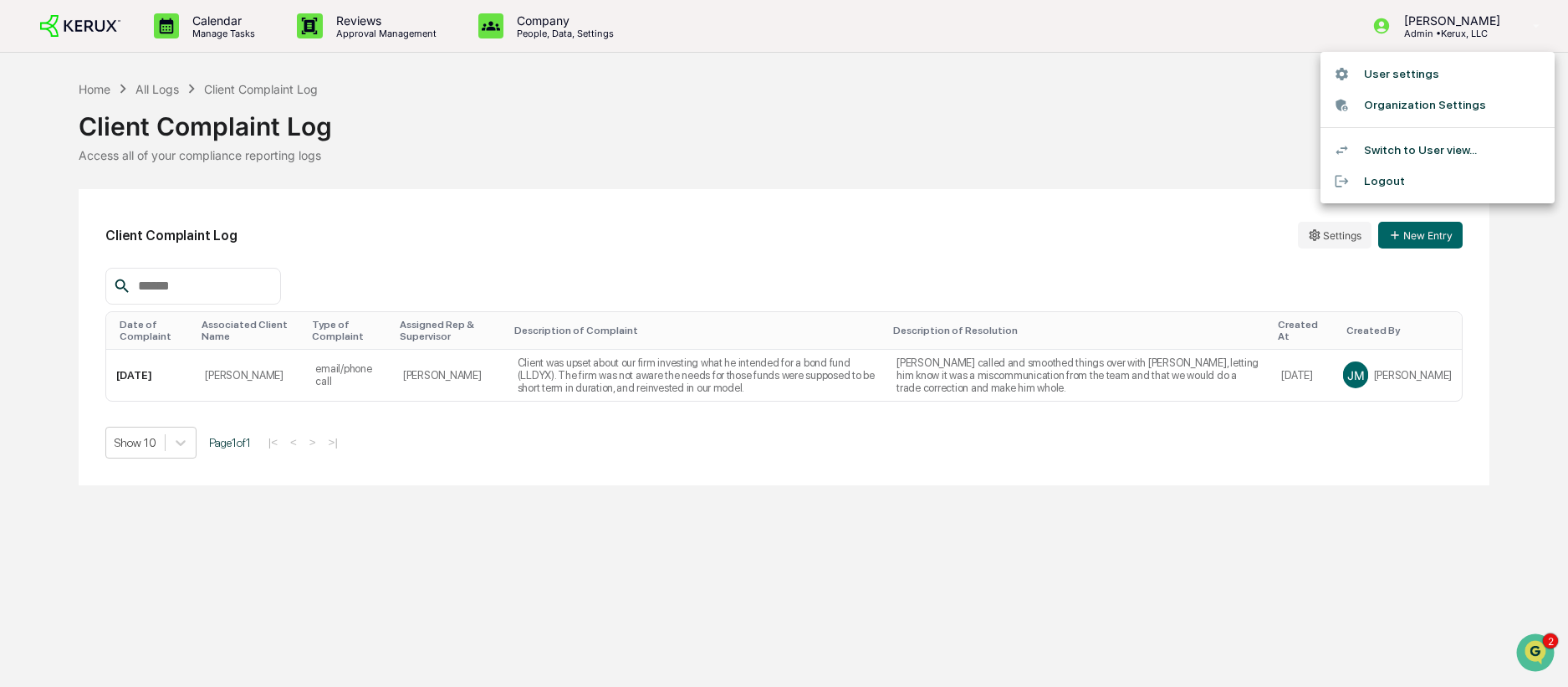
click at [1212, 124] on div at bounding box center [784, 343] width 1568 height 687
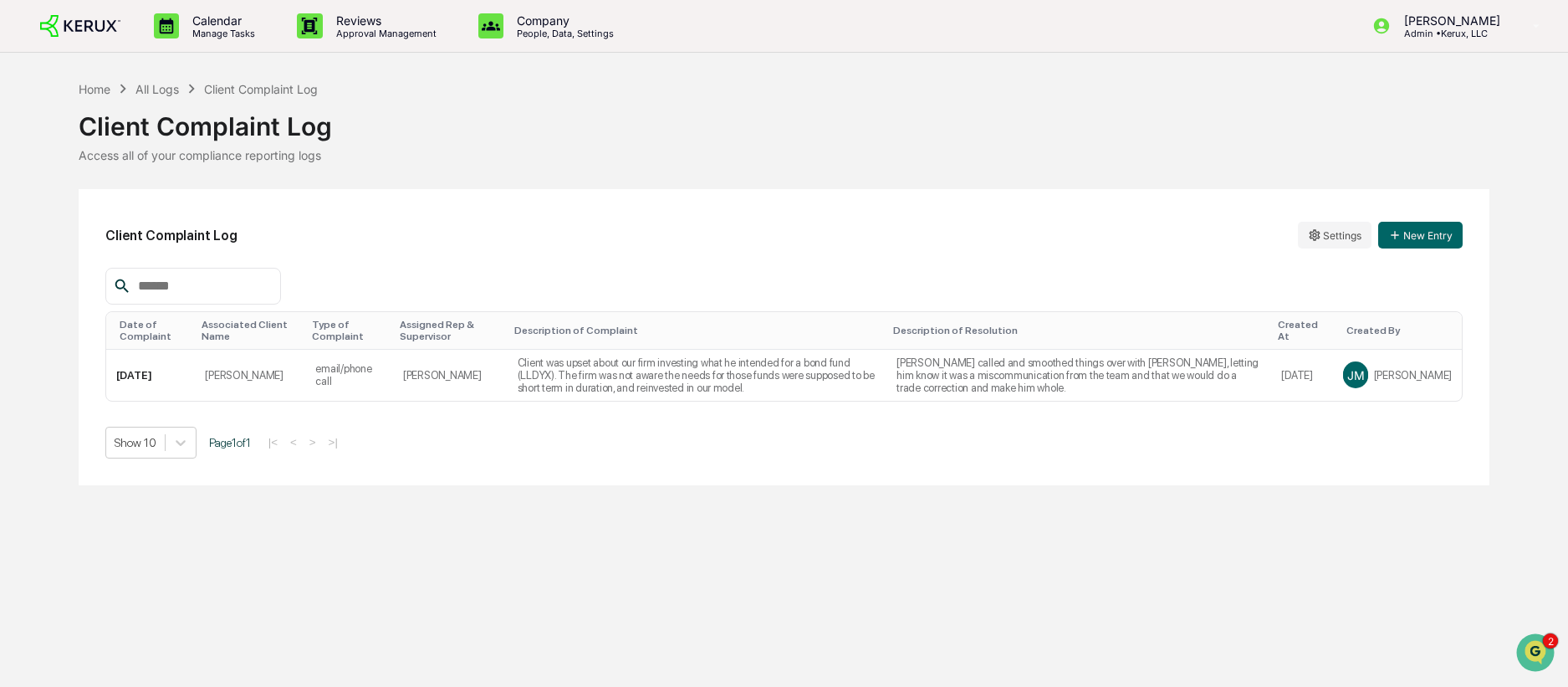
click at [93, 30] on img at bounding box center [80, 26] width 80 height 23
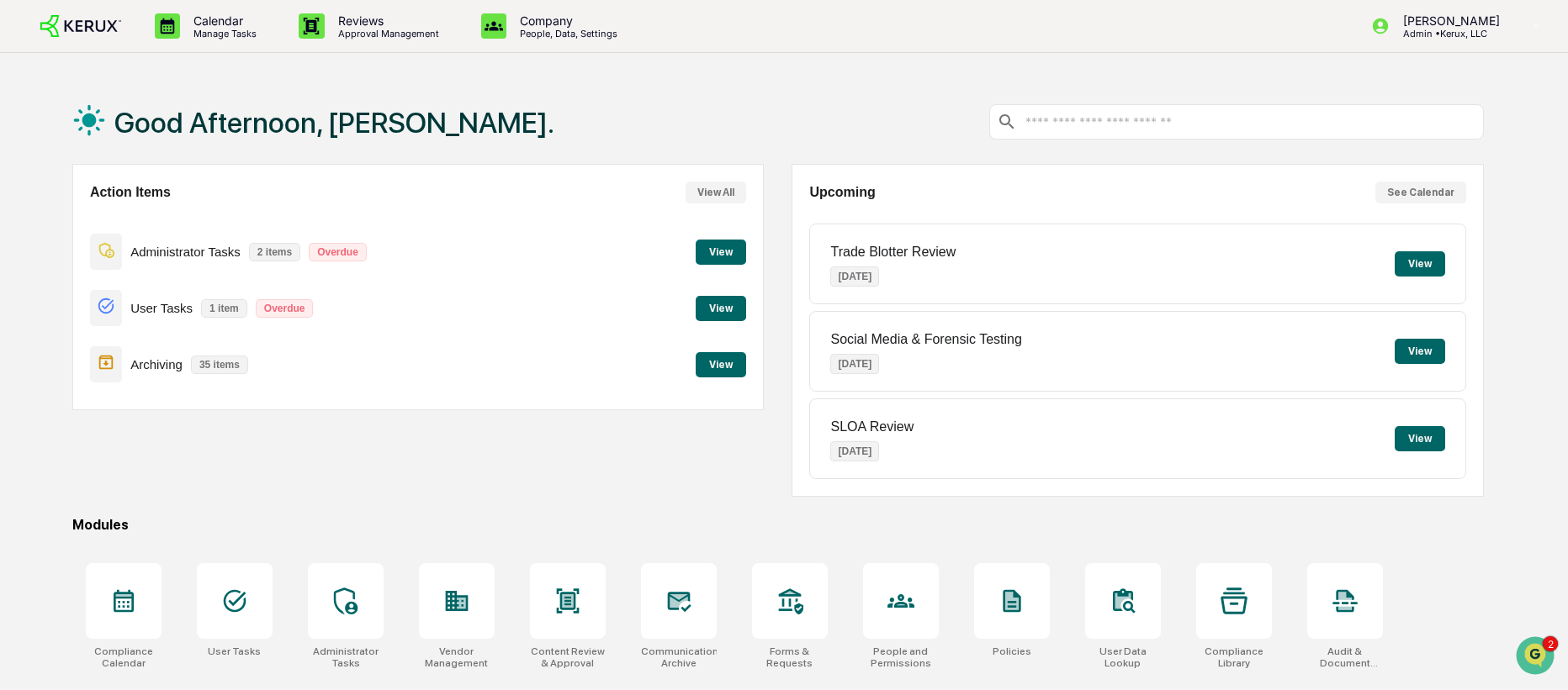
click at [730, 248] on button "View" at bounding box center [721, 252] width 51 height 25
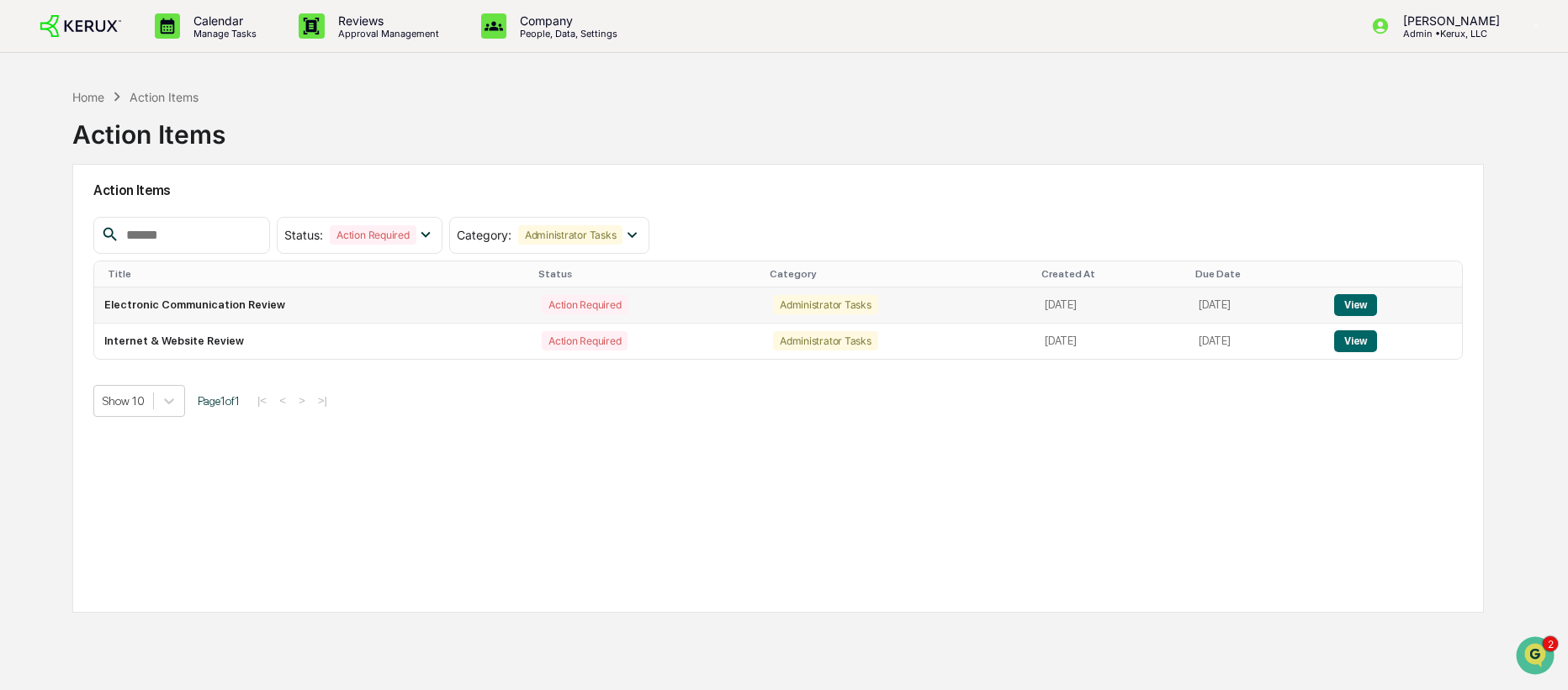
click at [1359, 302] on button "View" at bounding box center [1355, 305] width 43 height 22
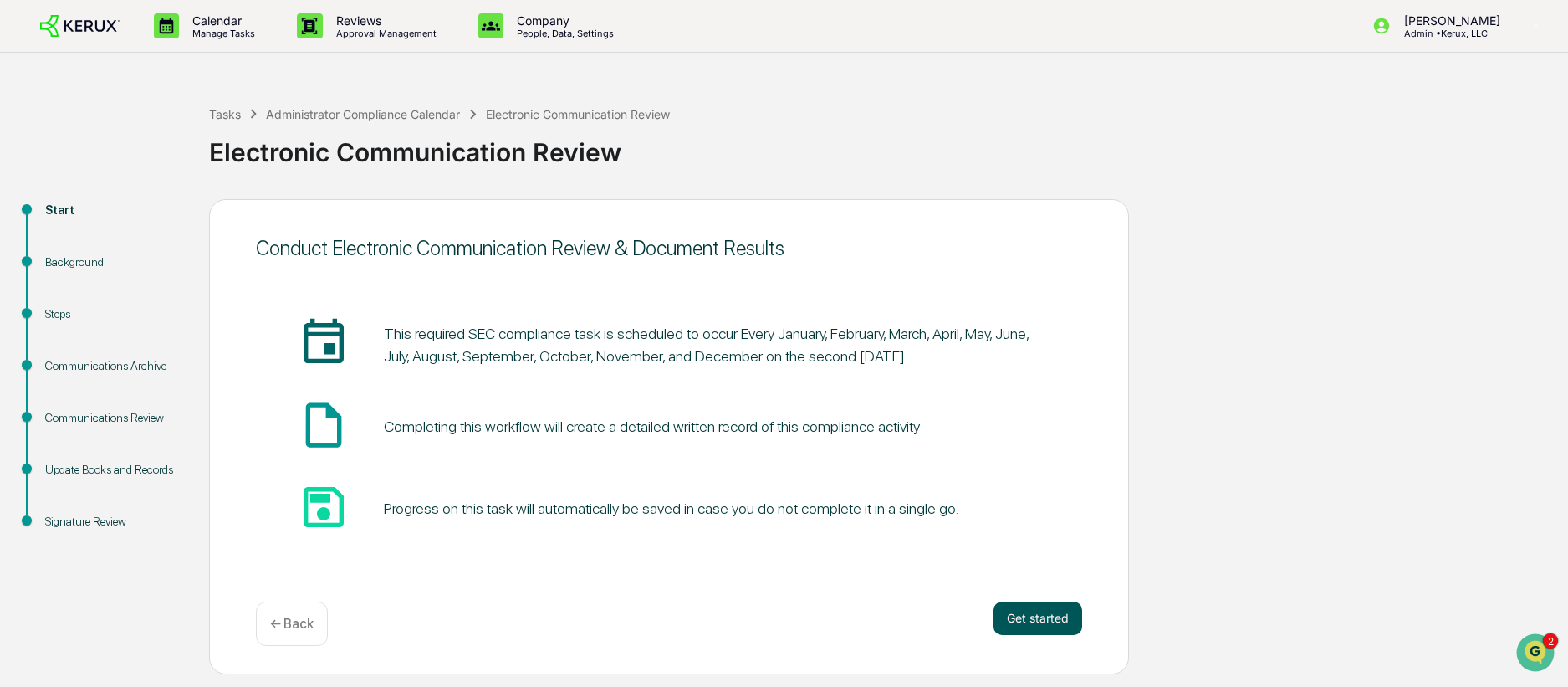
click at [1058, 619] on button "Get started" at bounding box center [1037, 618] width 89 height 34
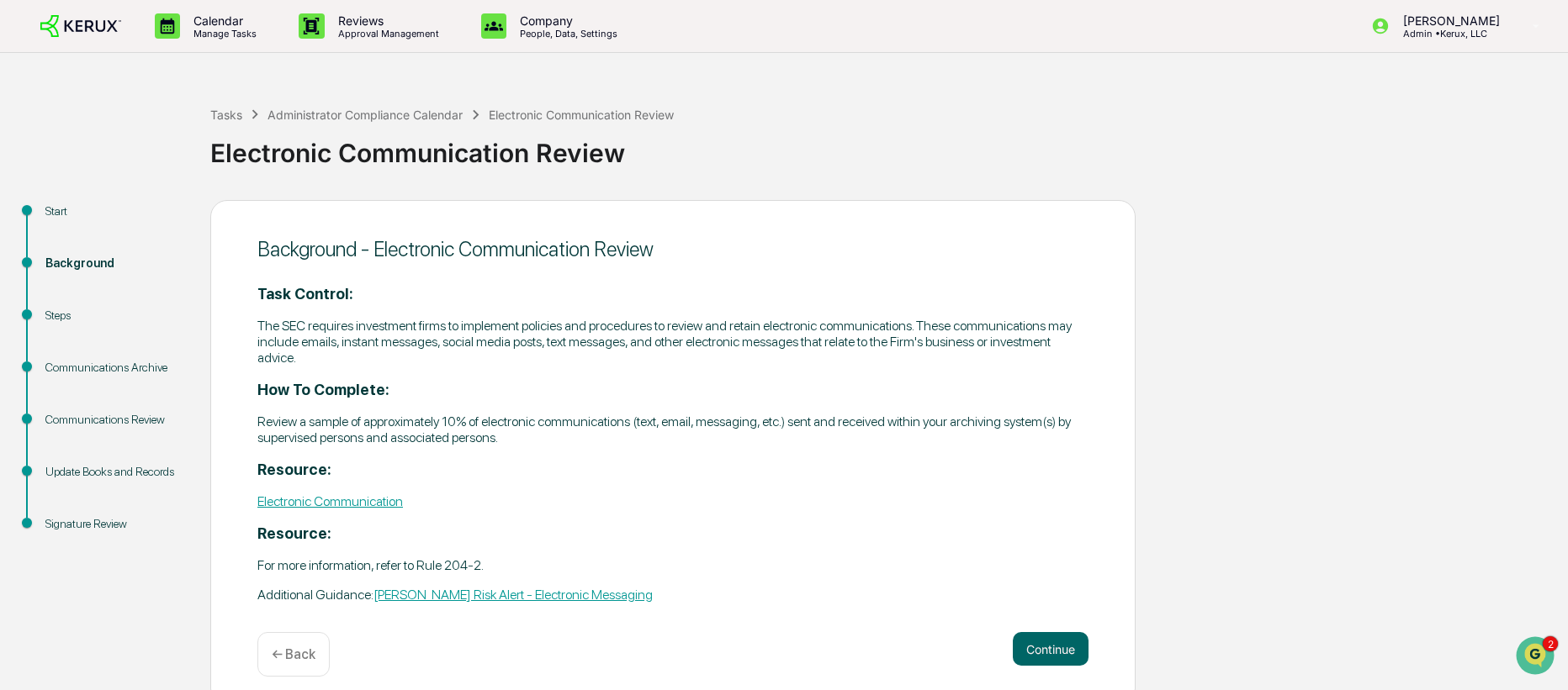
click at [386, 499] on link "Electronic Communication" at bounding box center [330, 501] width 145 height 16
click at [1065, 645] on button "Continue" at bounding box center [1049, 649] width 75 height 34
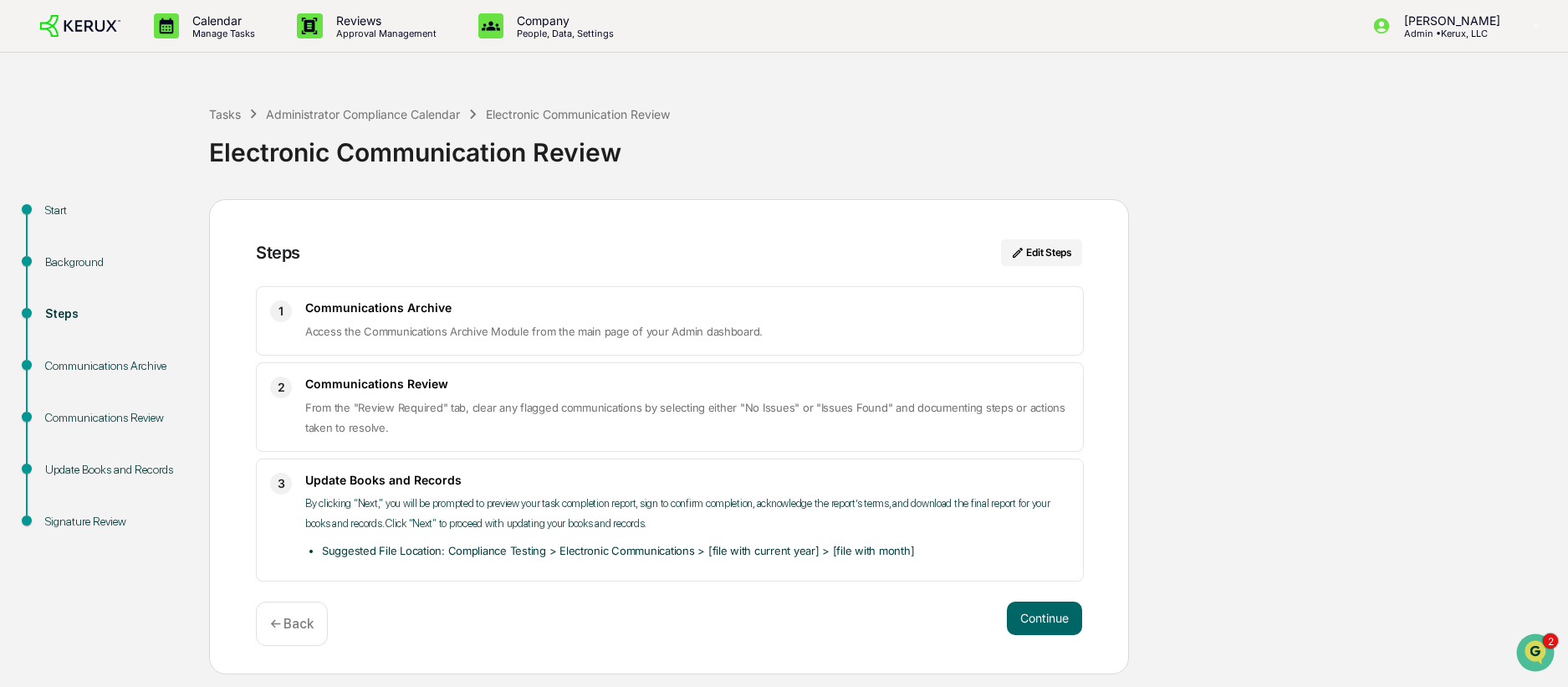
click at [434, 325] on span "Access the Communications Archive Module from the main page of your Admin dashb…" at bounding box center [533, 331] width 457 height 13
click at [1039, 630] on button "Continue" at bounding box center [1044, 618] width 75 height 34
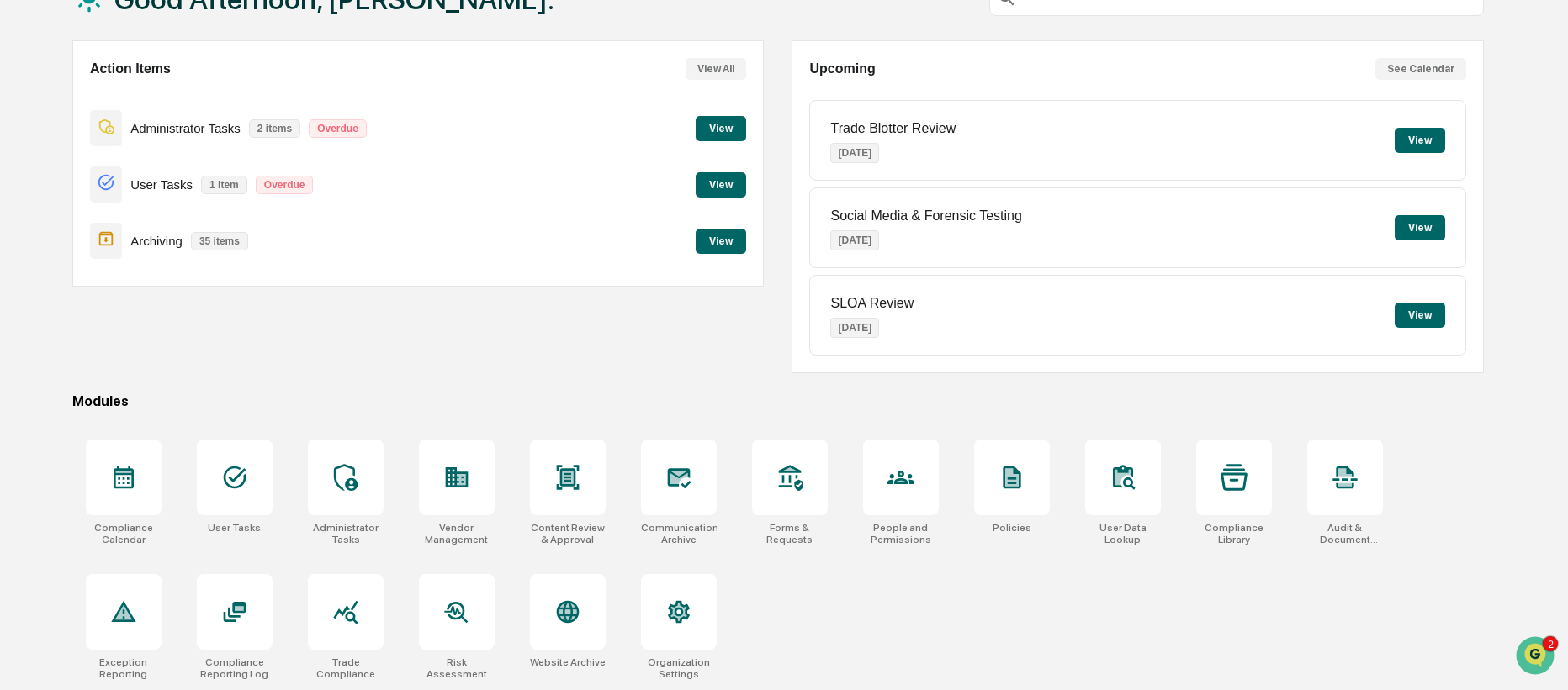
scroll to position [127, 0]
click at [717, 476] on div "Communications Archive" at bounding box center [679, 492] width 103 height 126
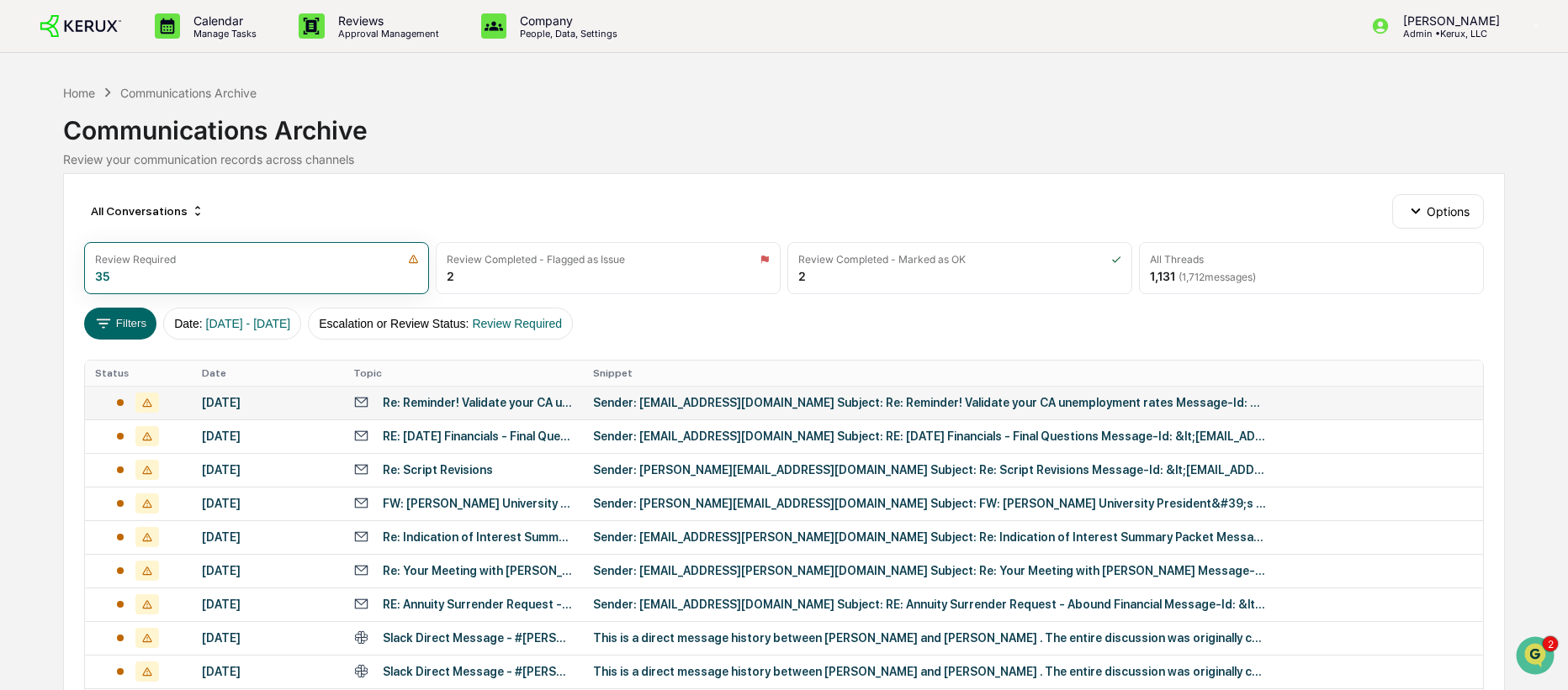
click at [515, 407] on div "Re: Reminder! Validate your CA unemployment rates" at bounding box center [478, 402] width 190 height 13
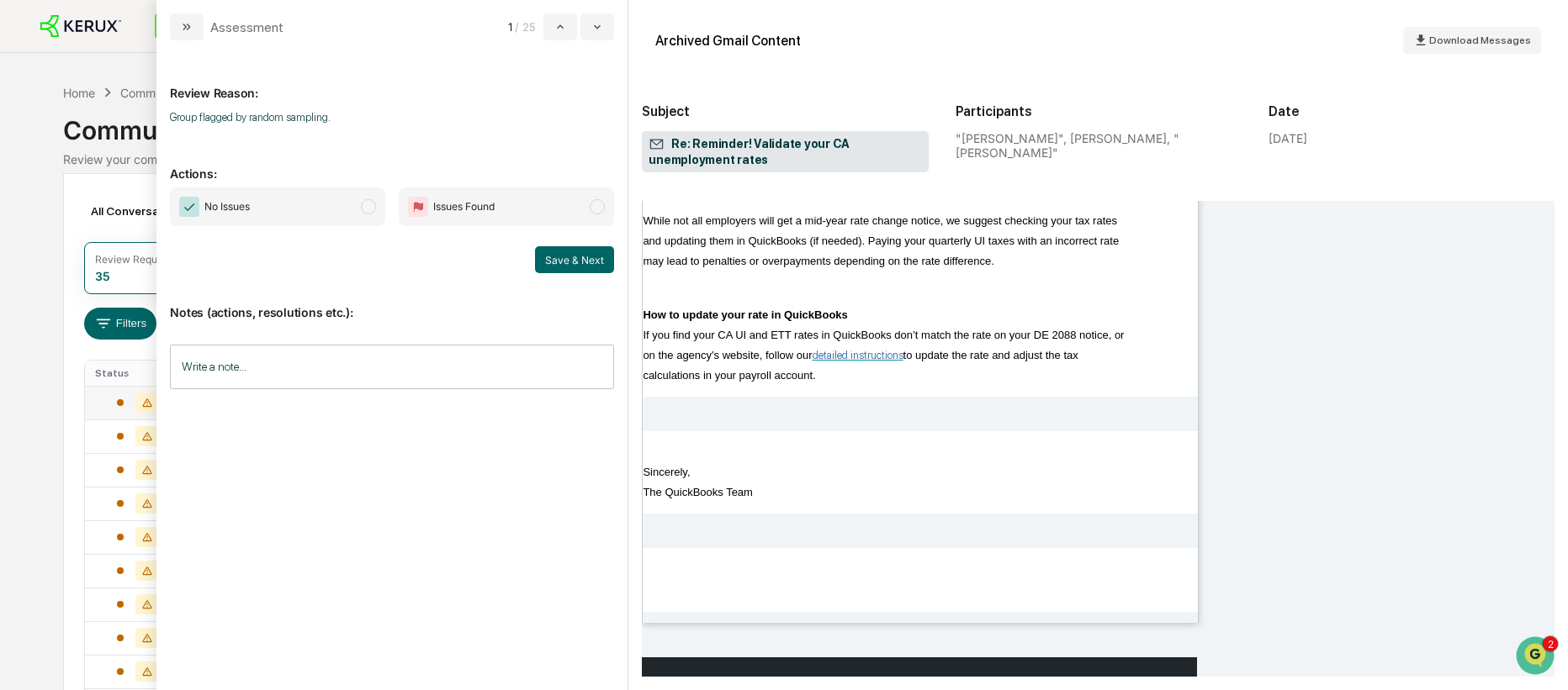
scroll to position [2983, 0]
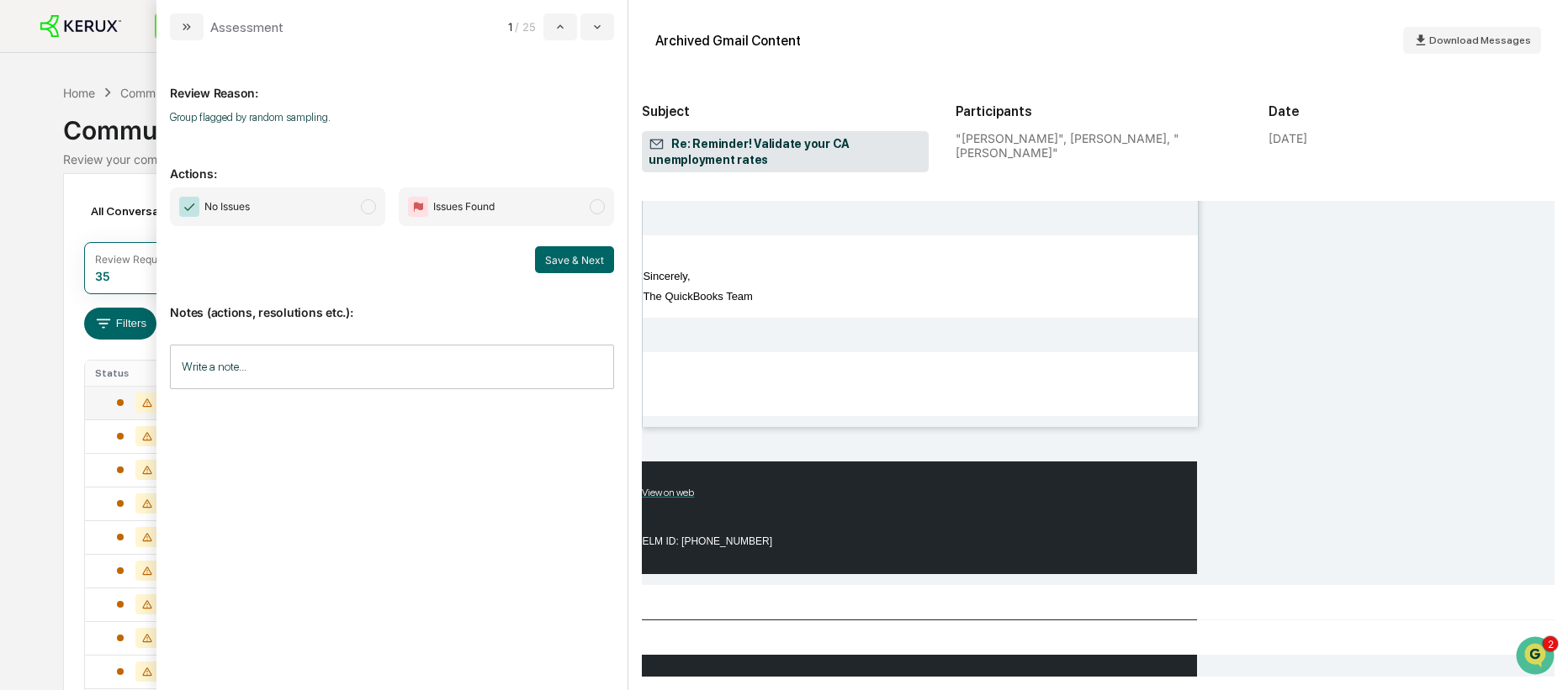
click at [369, 207] on span "modal" at bounding box center [368, 206] width 15 height 15
click at [584, 260] on button "Save & Next" at bounding box center [573, 260] width 79 height 27
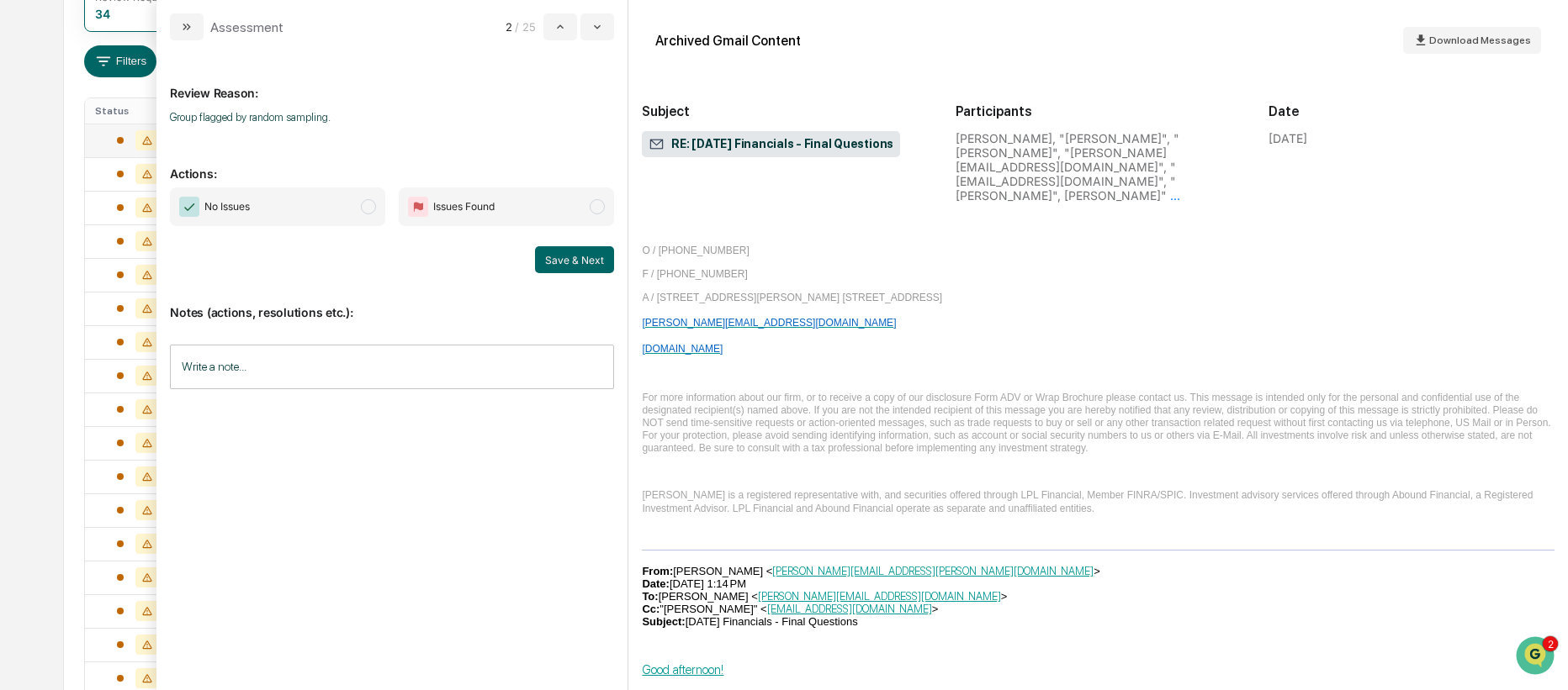
scroll to position [3380, 0]
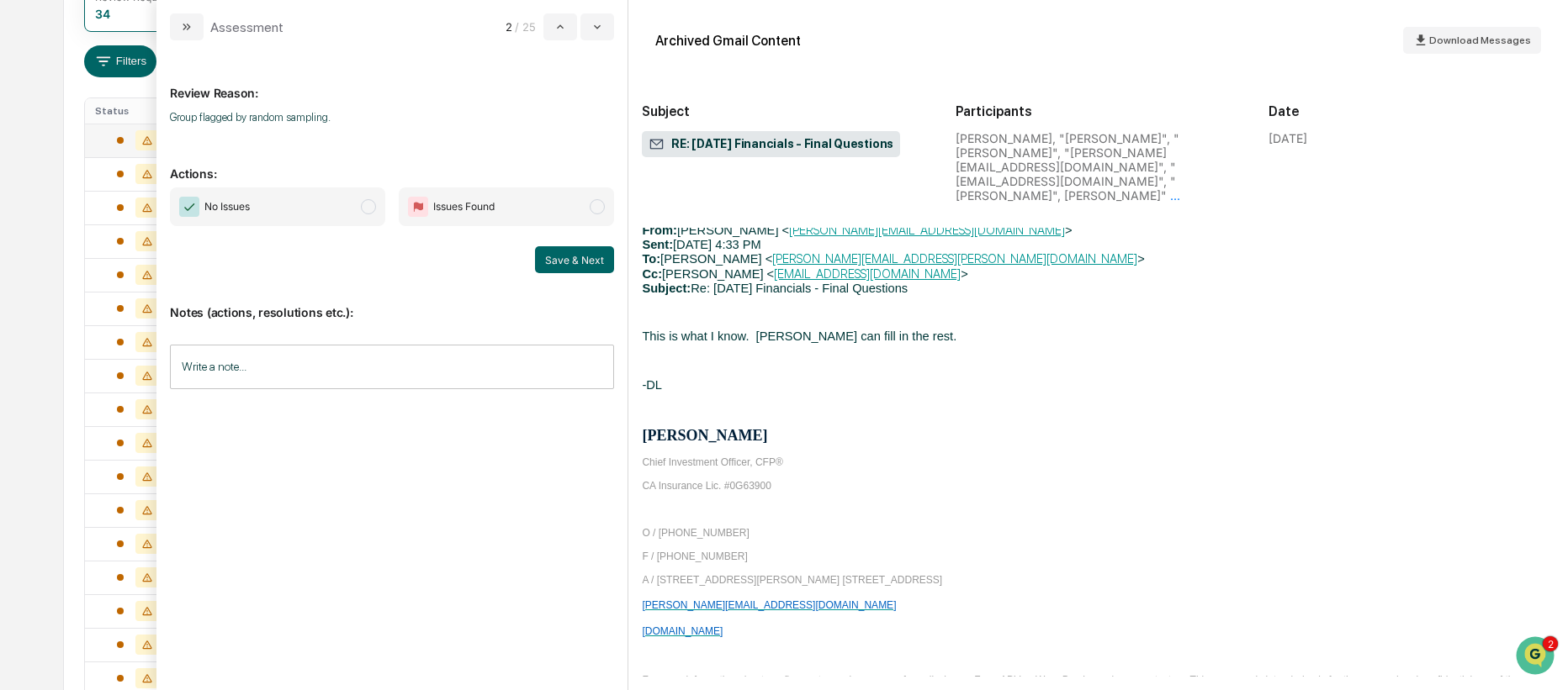
click at [369, 210] on span "modal" at bounding box center [368, 206] width 15 height 15
click at [583, 259] on button "Save & Next" at bounding box center [573, 260] width 79 height 27
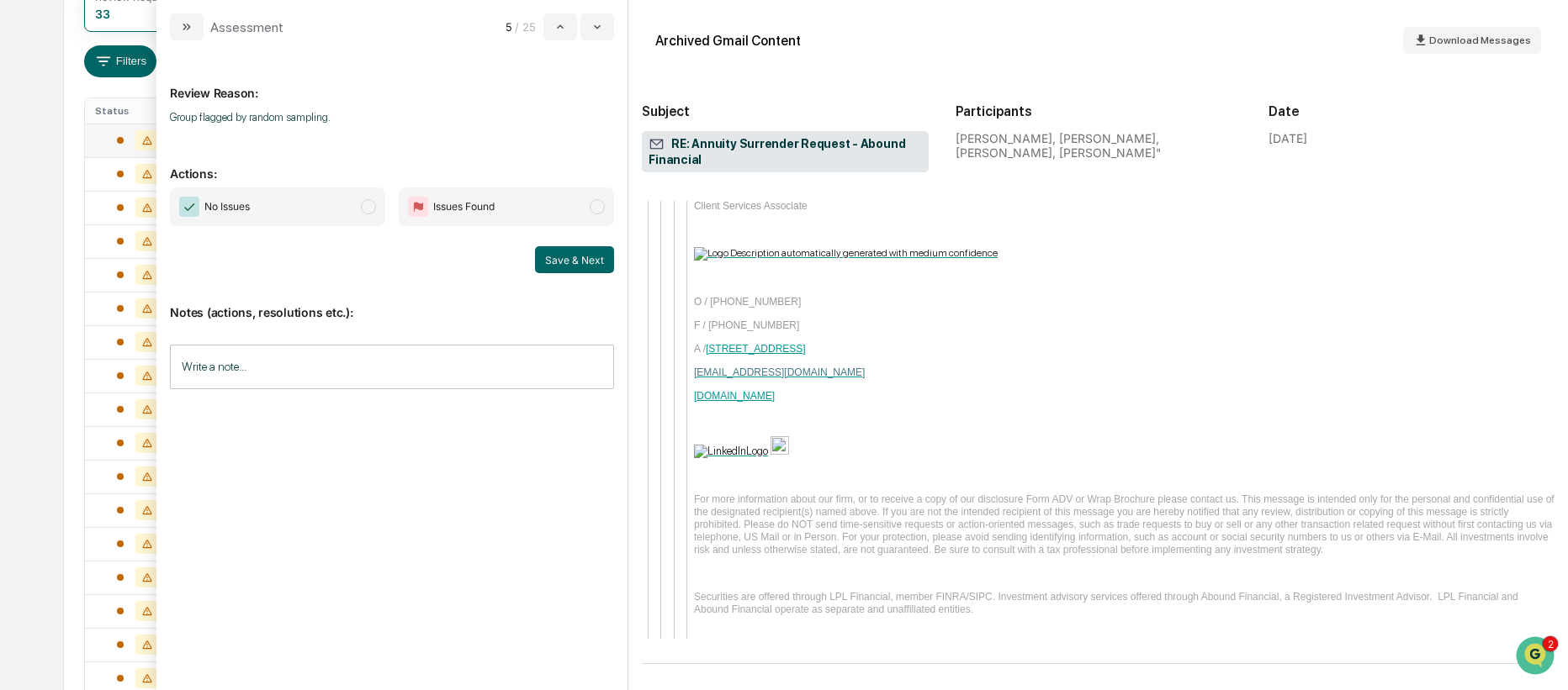
scroll to position [6237, 0]
click at [361, 207] on span "modal" at bounding box center [368, 206] width 15 height 15
click at [567, 255] on button "Save & Next" at bounding box center [573, 260] width 79 height 27
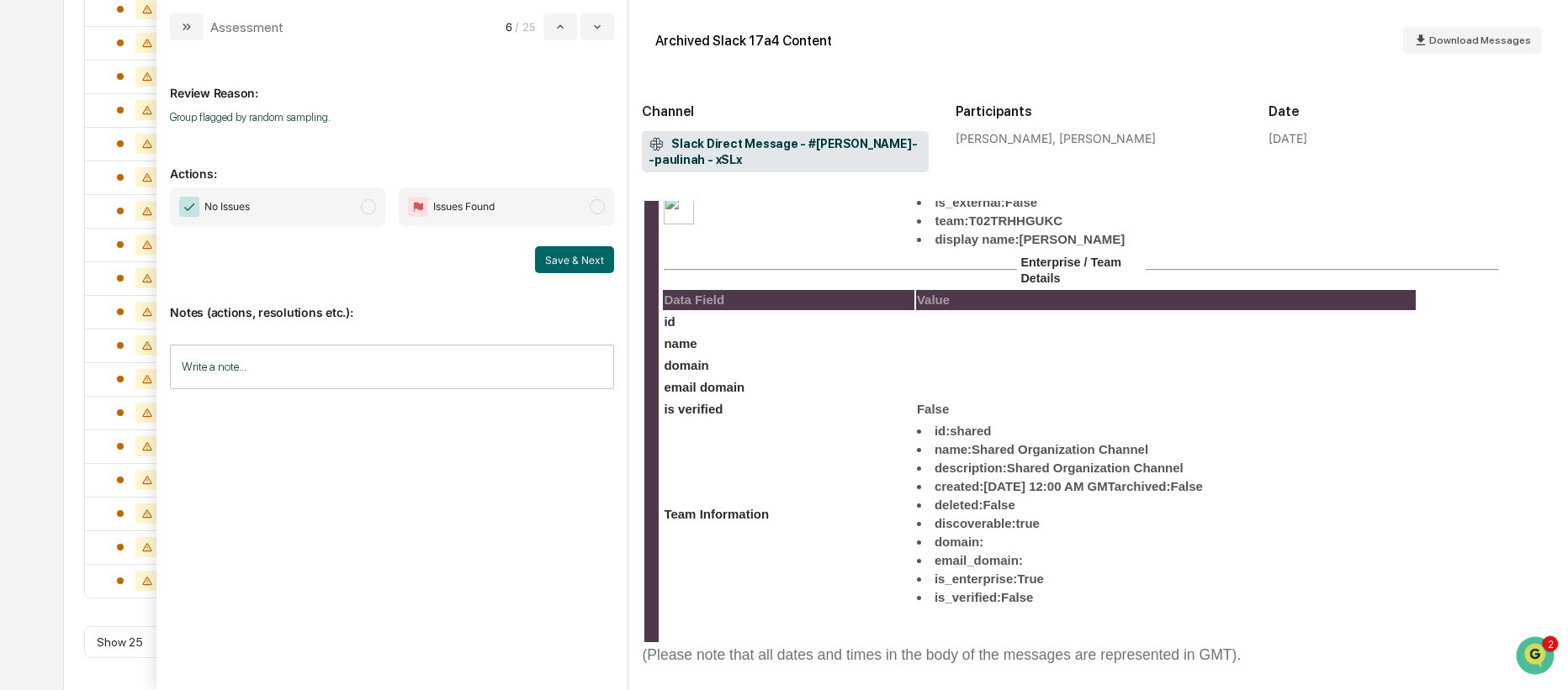
scroll to position [632, 0]
click at [361, 205] on span "modal" at bounding box center [368, 206] width 15 height 15
click at [590, 253] on button "Save & Next" at bounding box center [573, 260] width 79 height 27
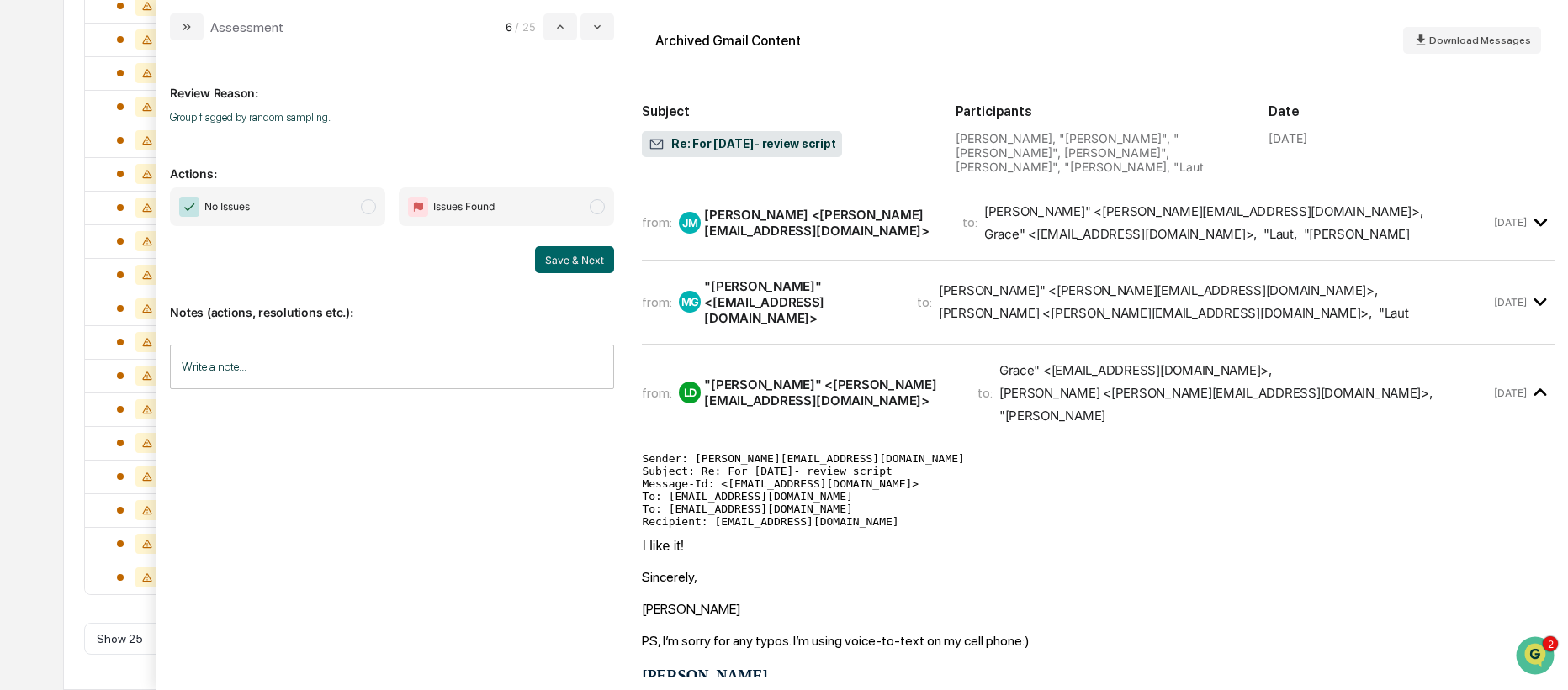
click at [365, 199] on span "modal" at bounding box center [368, 206] width 15 height 15
click at [558, 254] on button "Save & Next" at bounding box center [573, 260] width 79 height 27
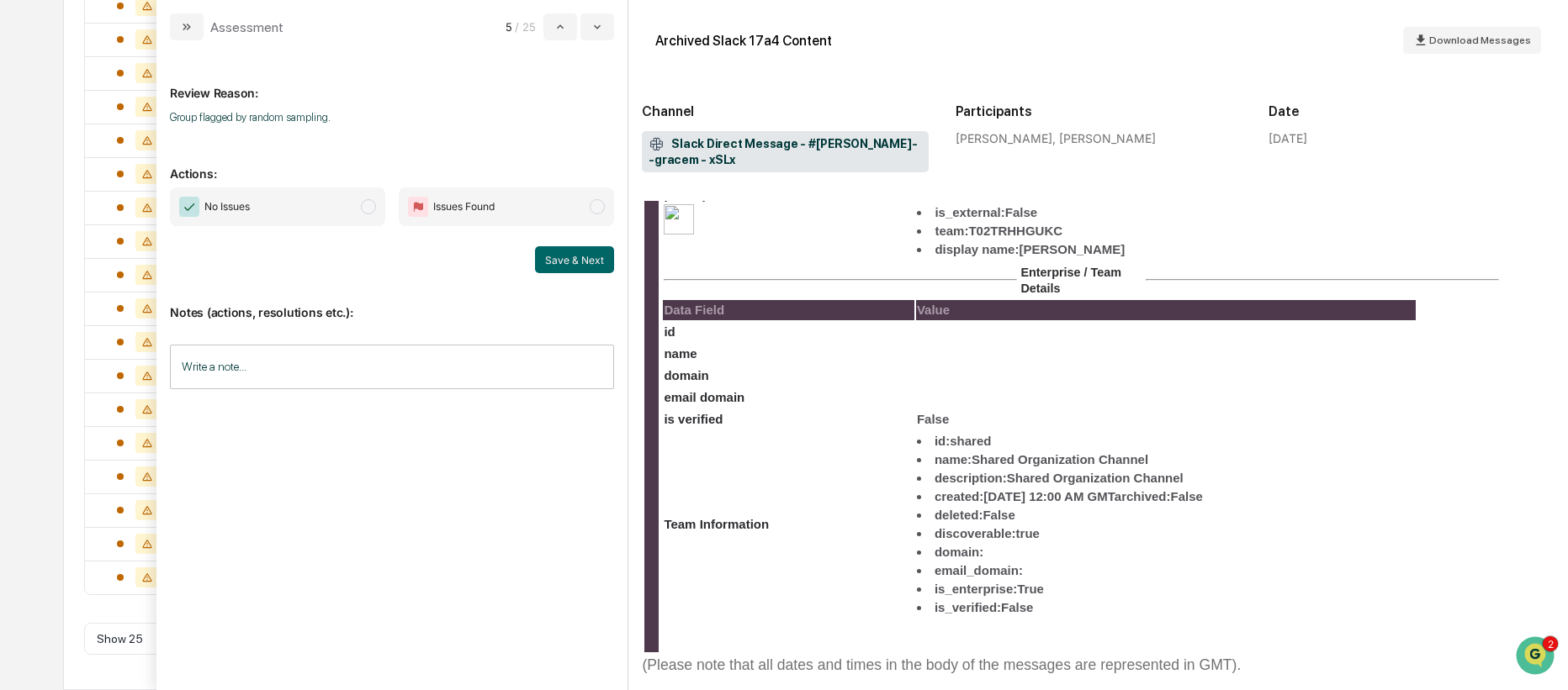
scroll to position [1222, 0]
click at [355, 206] on span "No Issues" at bounding box center [277, 207] width 215 height 39
click at [577, 264] on button "Save & Next" at bounding box center [573, 260] width 79 height 27
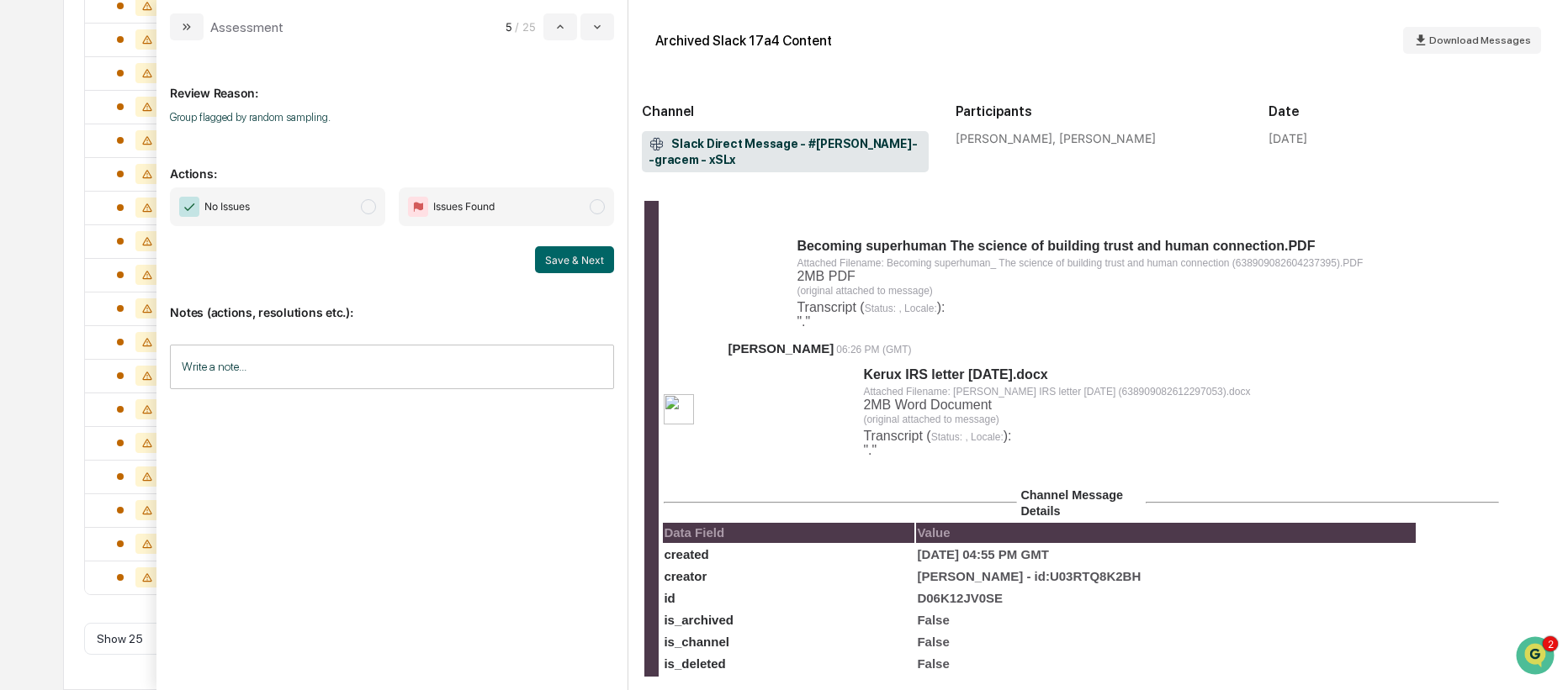
scroll to position [632, 0]
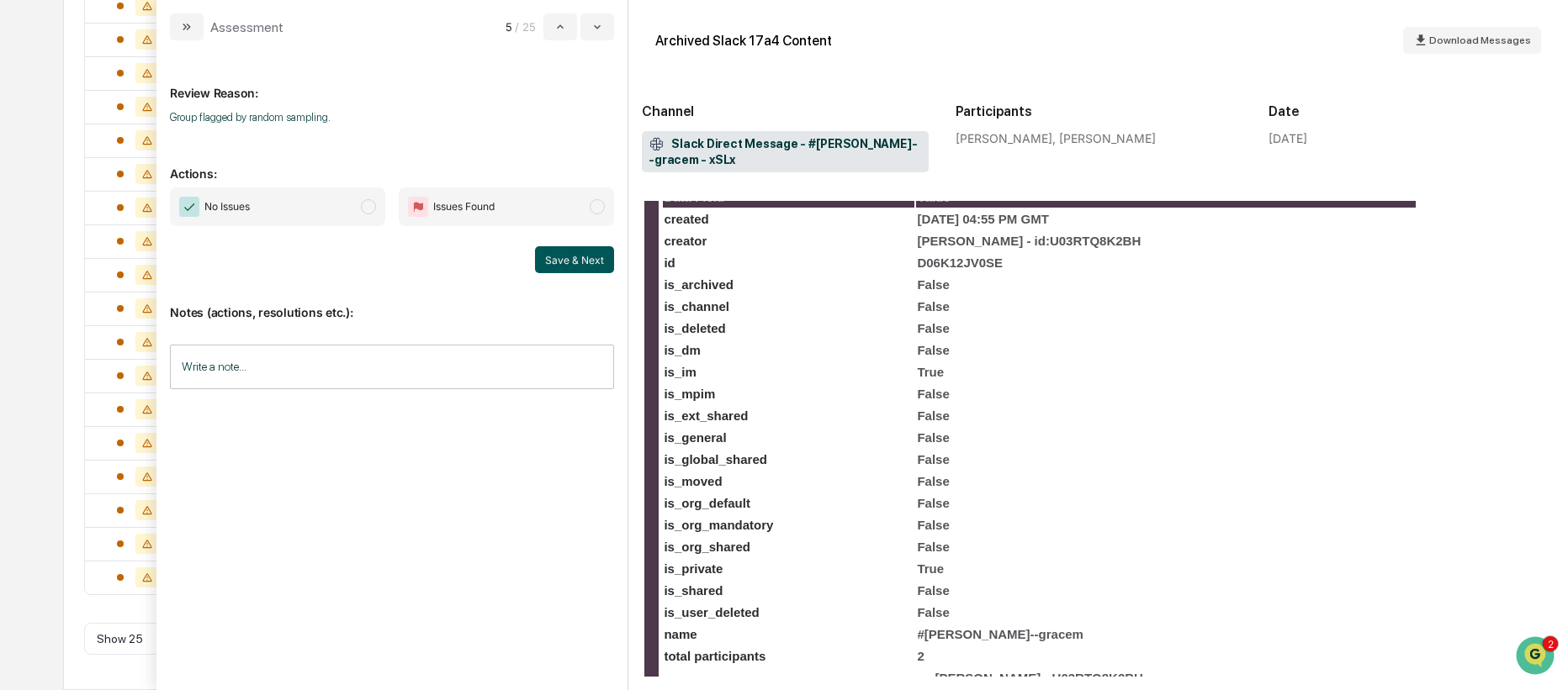
click at [574, 256] on button "Save & Next" at bounding box center [573, 260] width 79 height 27
click at [577, 270] on button "Save & Next" at bounding box center [573, 260] width 79 height 27
click at [365, 206] on span "modal" at bounding box center [368, 206] width 15 height 15
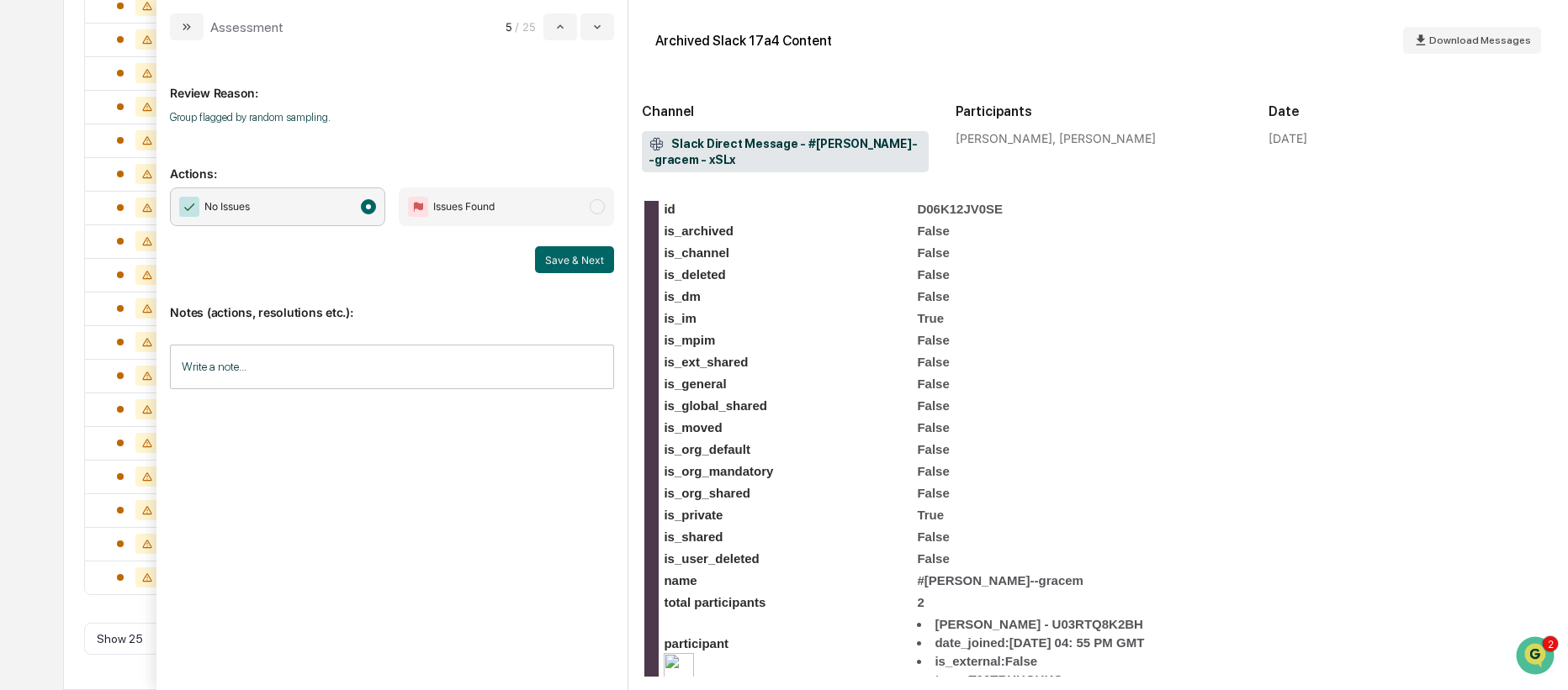
scroll to position [690, 0]
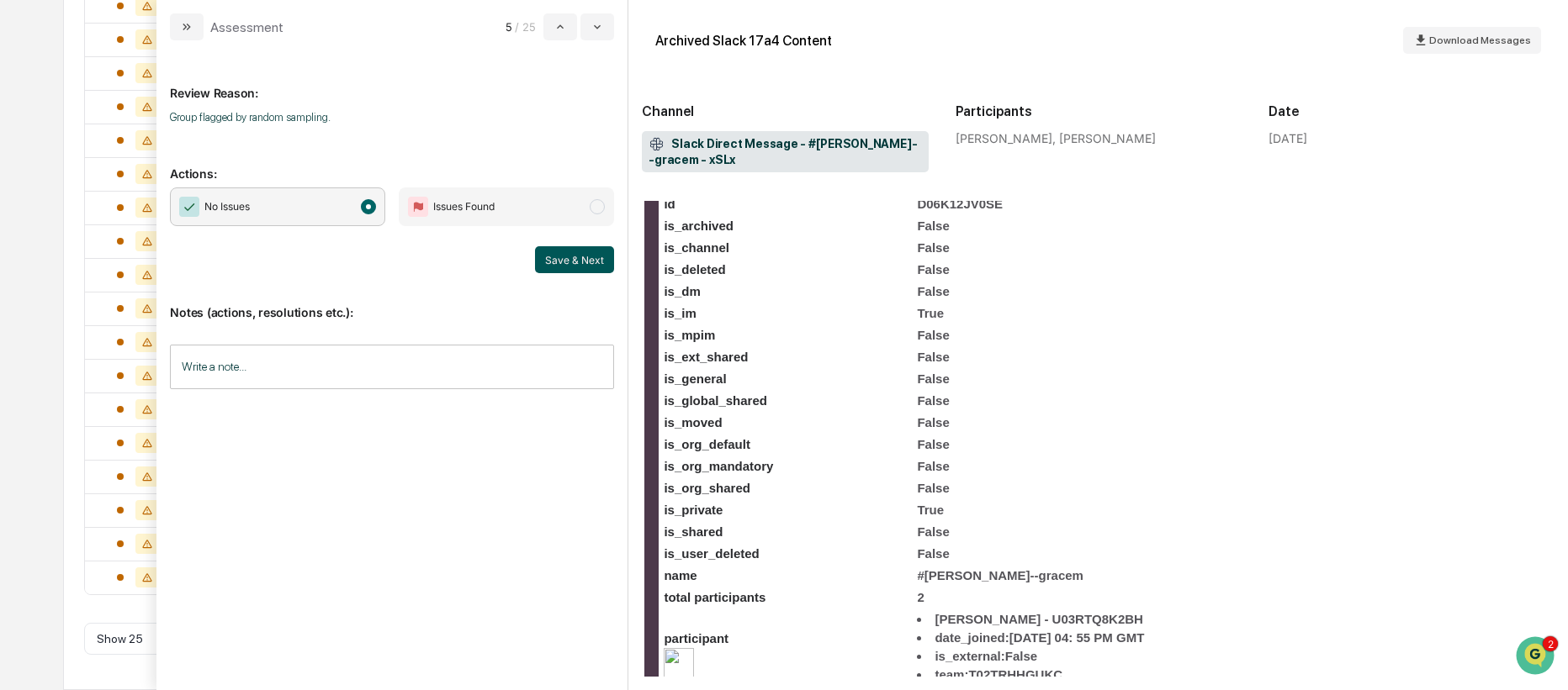
click at [582, 265] on button "Save & Next" at bounding box center [573, 260] width 79 height 27
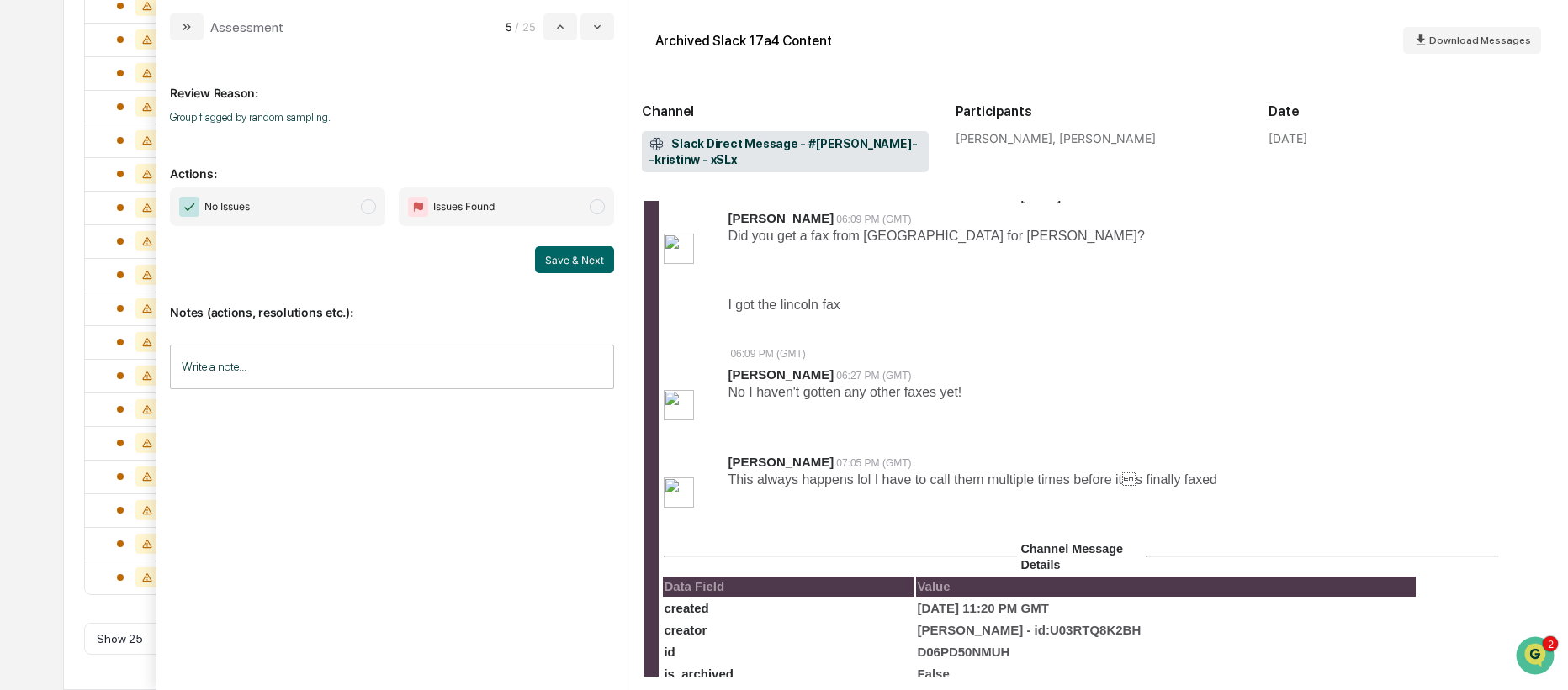
scroll to position [370, 0]
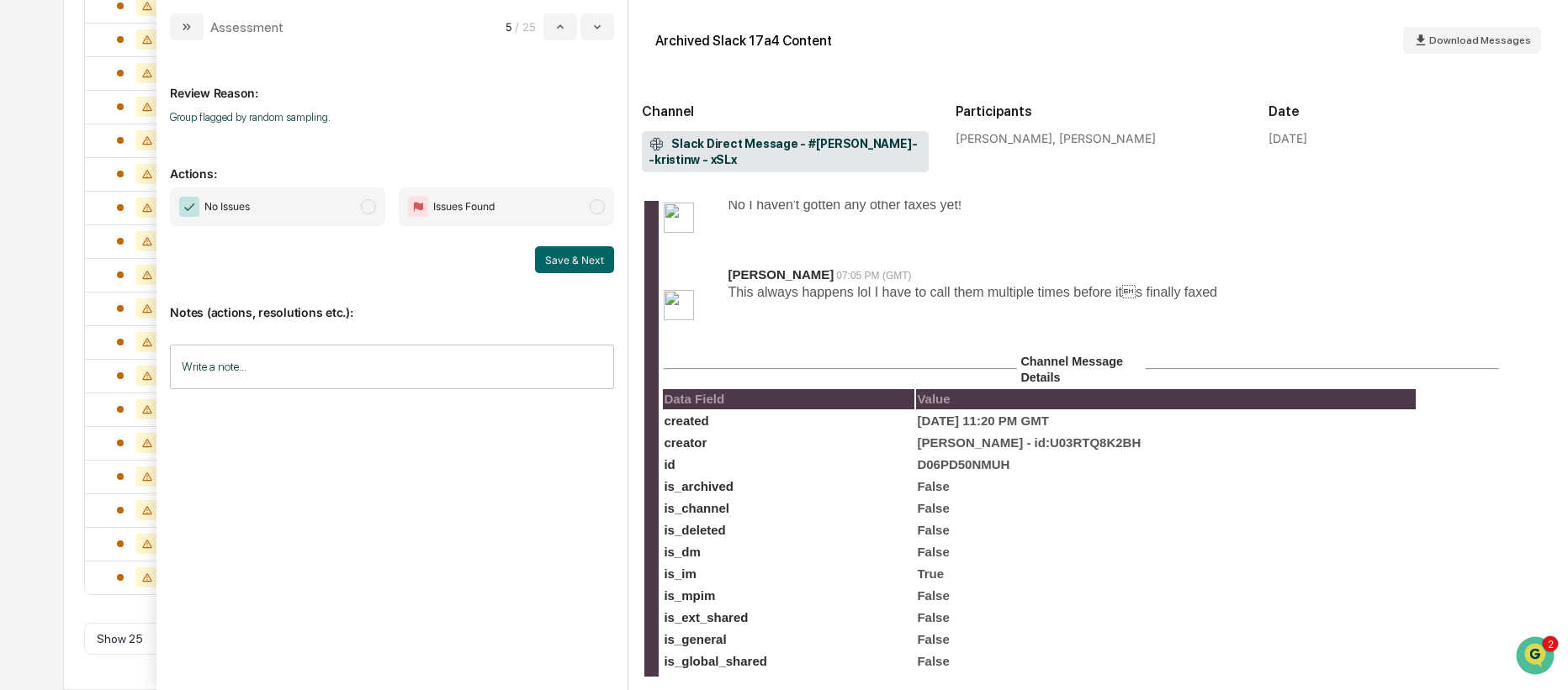
click at [361, 206] on span "modal" at bounding box center [368, 206] width 15 height 15
click at [578, 272] on button "Save & Next" at bounding box center [573, 260] width 79 height 27
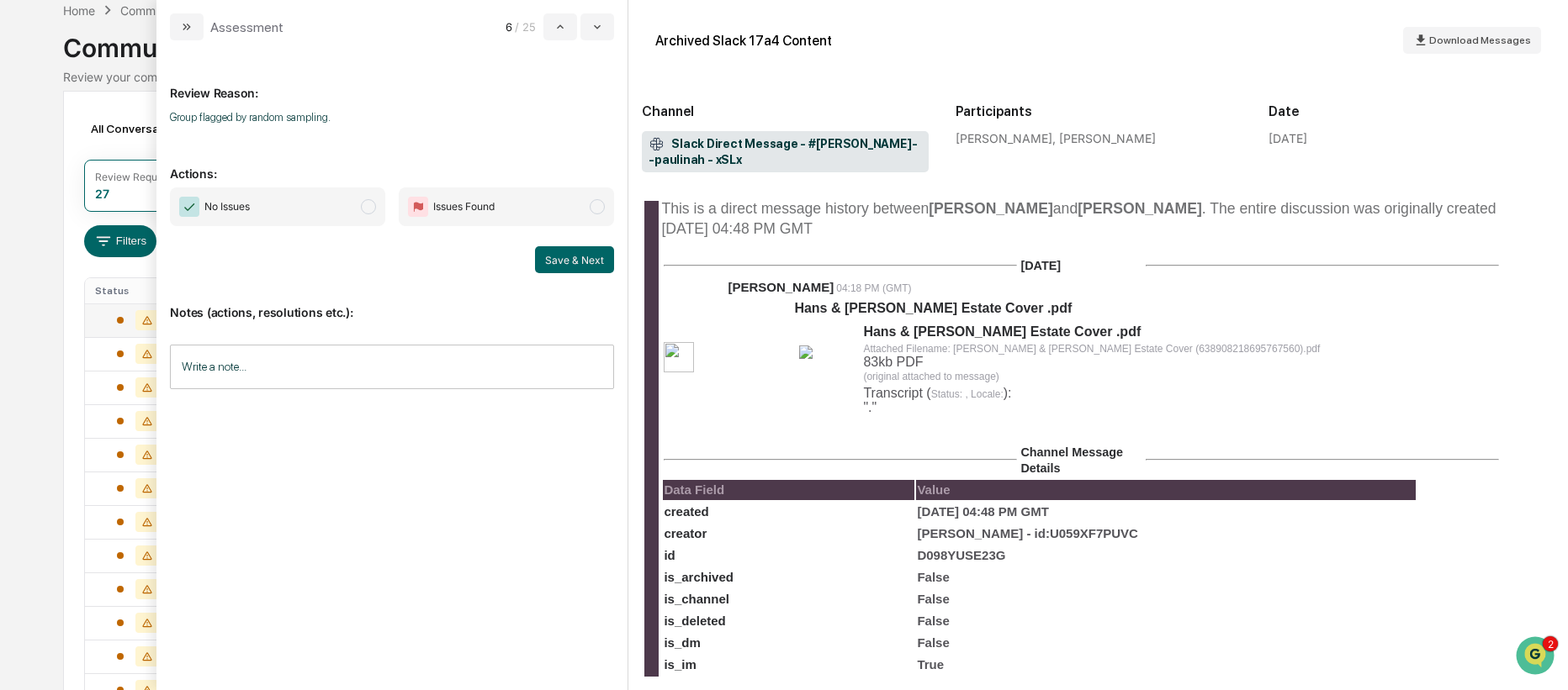
scroll to position [238, 0]
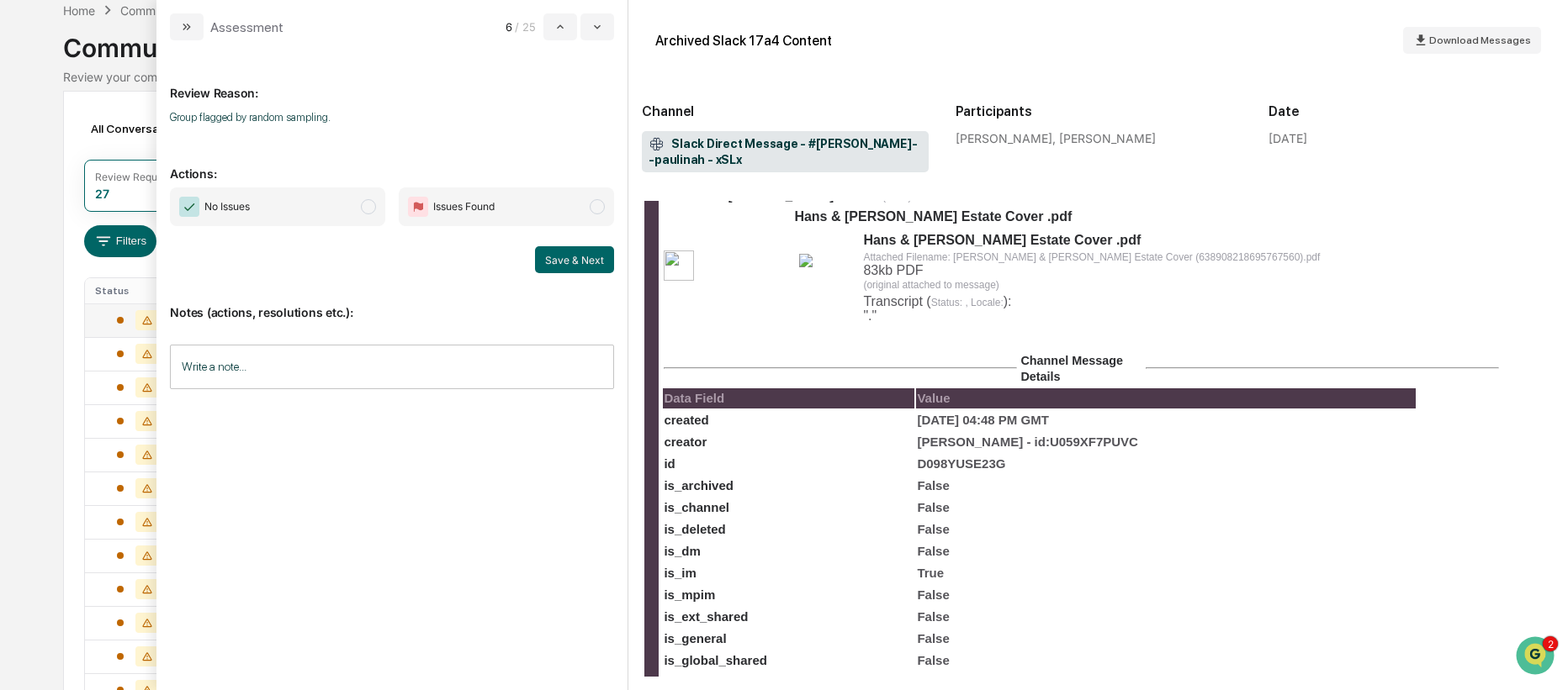
click at [366, 205] on span "modal" at bounding box center [368, 206] width 15 height 15
click at [603, 255] on button "Save & Next" at bounding box center [573, 260] width 79 height 27
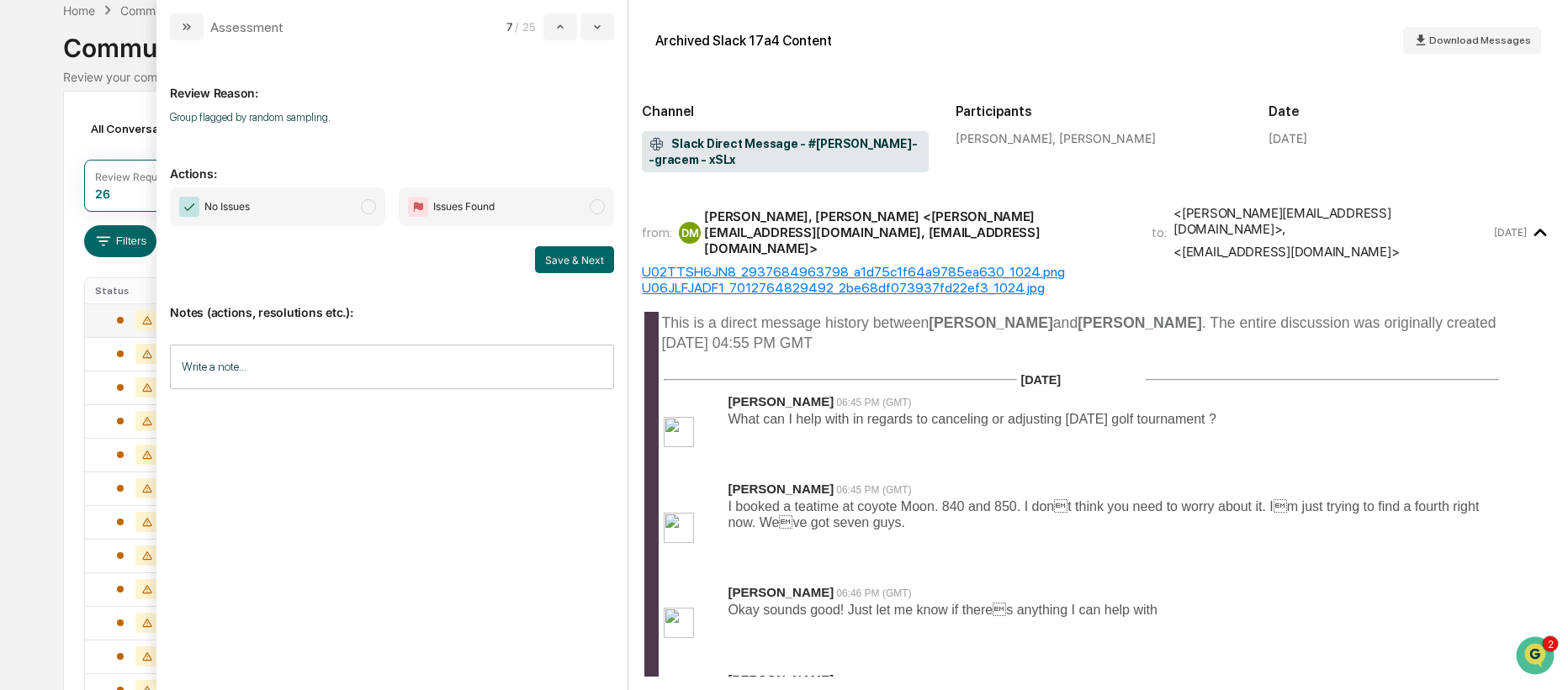
click at [371, 211] on span "modal" at bounding box center [368, 206] width 15 height 15
click at [580, 264] on button "Save & Next" at bounding box center [573, 260] width 79 height 27
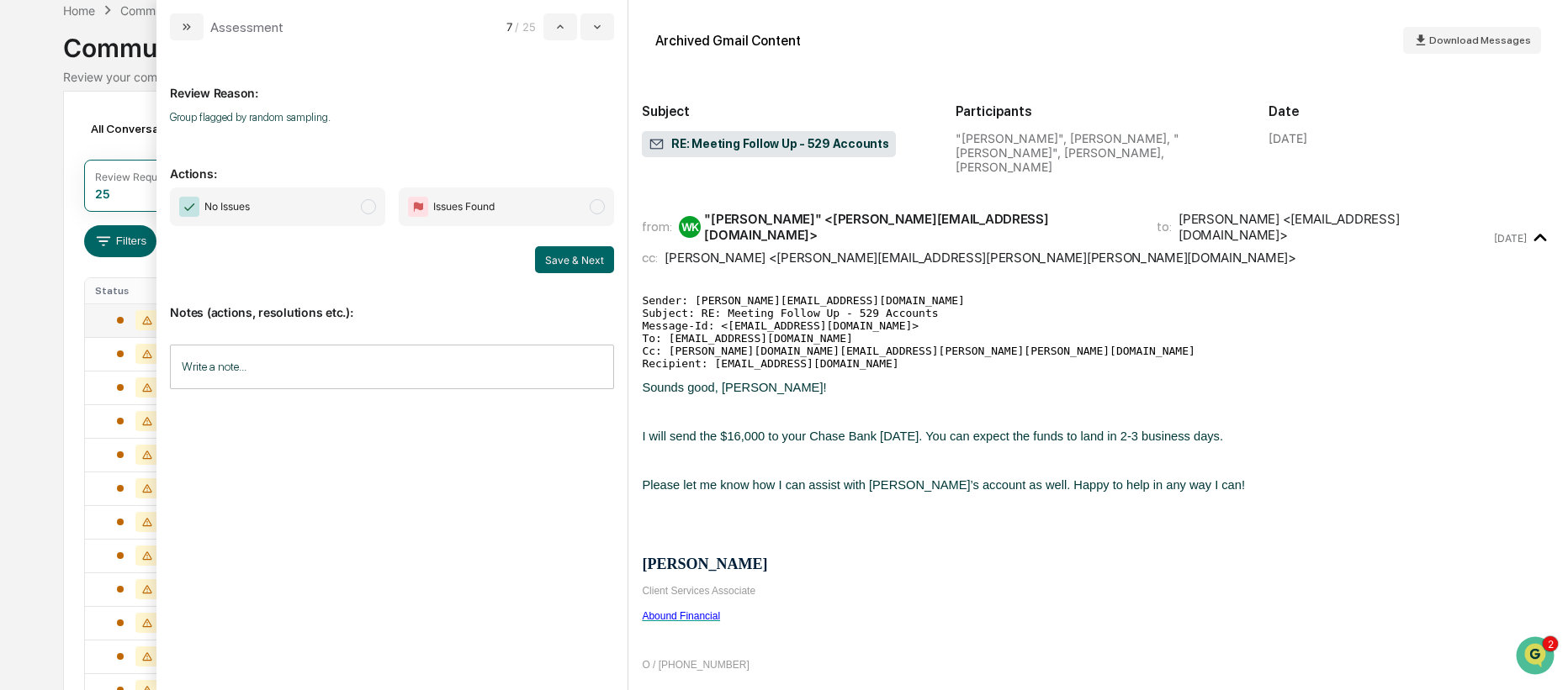
scroll to position [180, 0]
click at [371, 211] on span "modal" at bounding box center [368, 206] width 15 height 15
click at [569, 260] on button "Save & Next" at bounding box center [573, 260] width 79 height 27
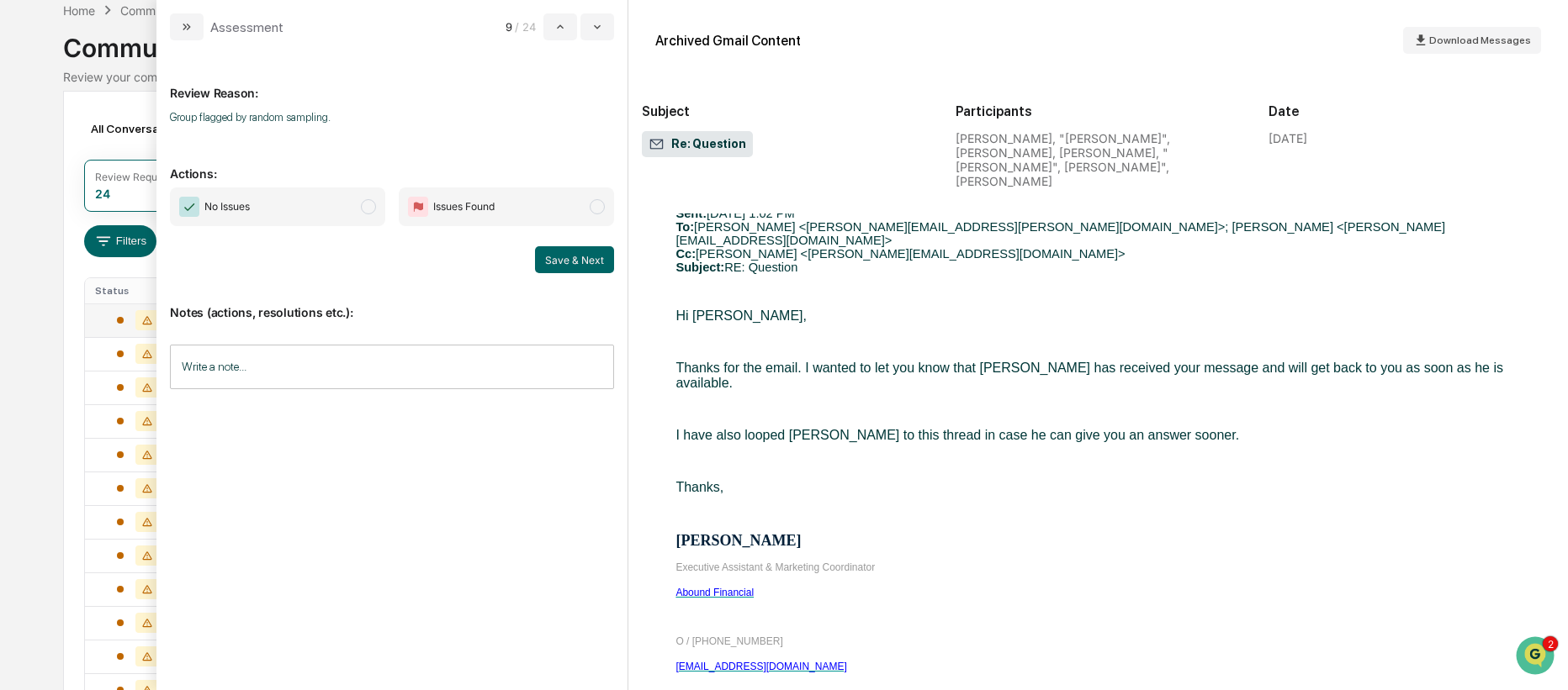
scroll to position [2234, 0]
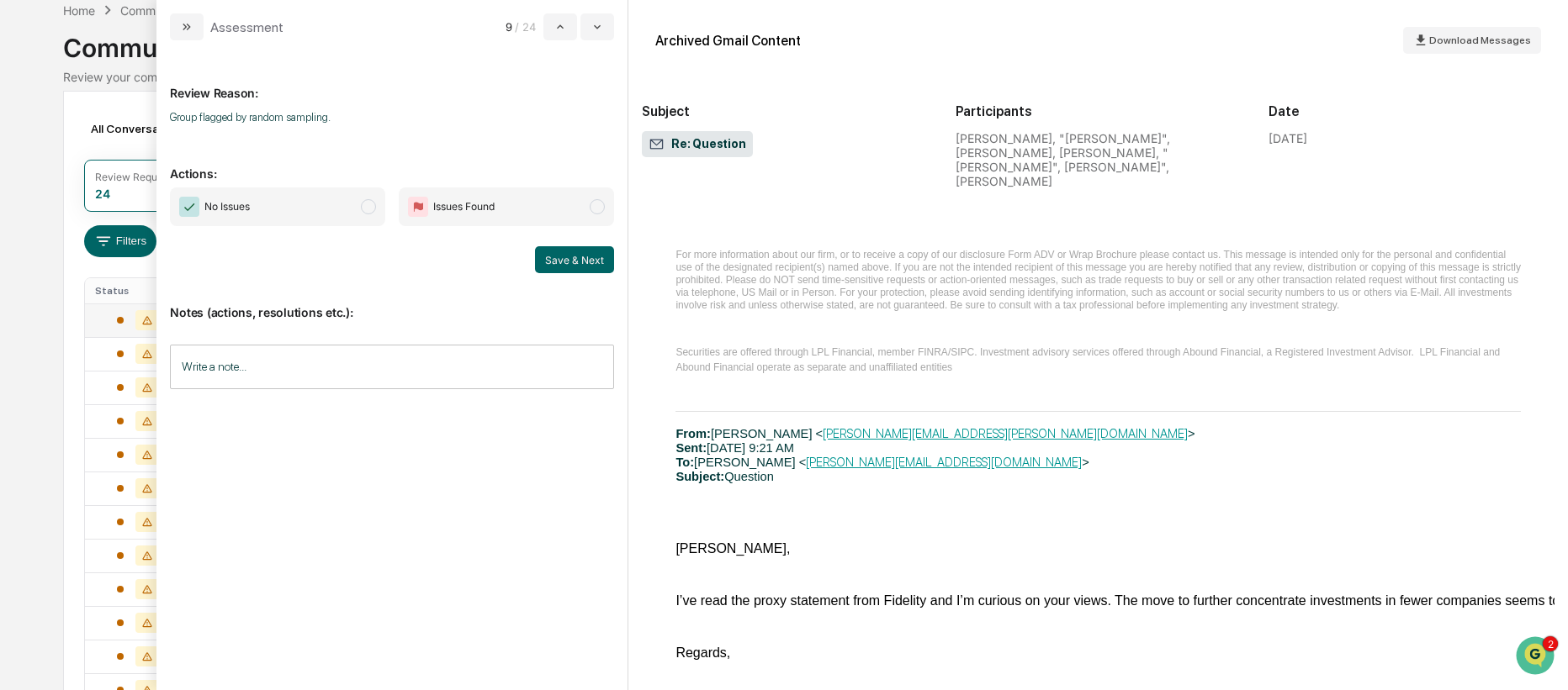
click at [368, 209] on span "modal" at bounding box center [368, 206] width 15 height 15
click at [581, 266] on button "Save & Next" at bounding box center [573, 260] width 79 height 27
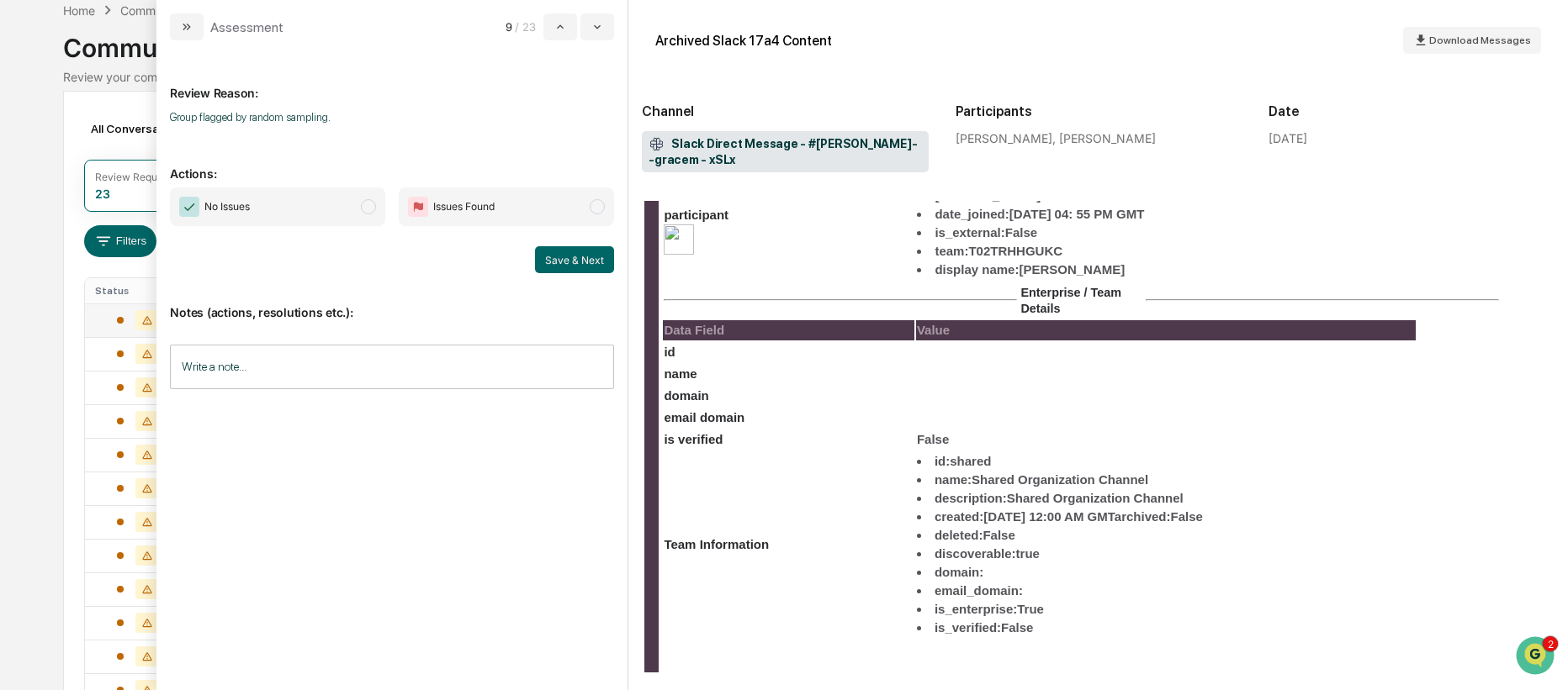
scroll to position [1708, 0]
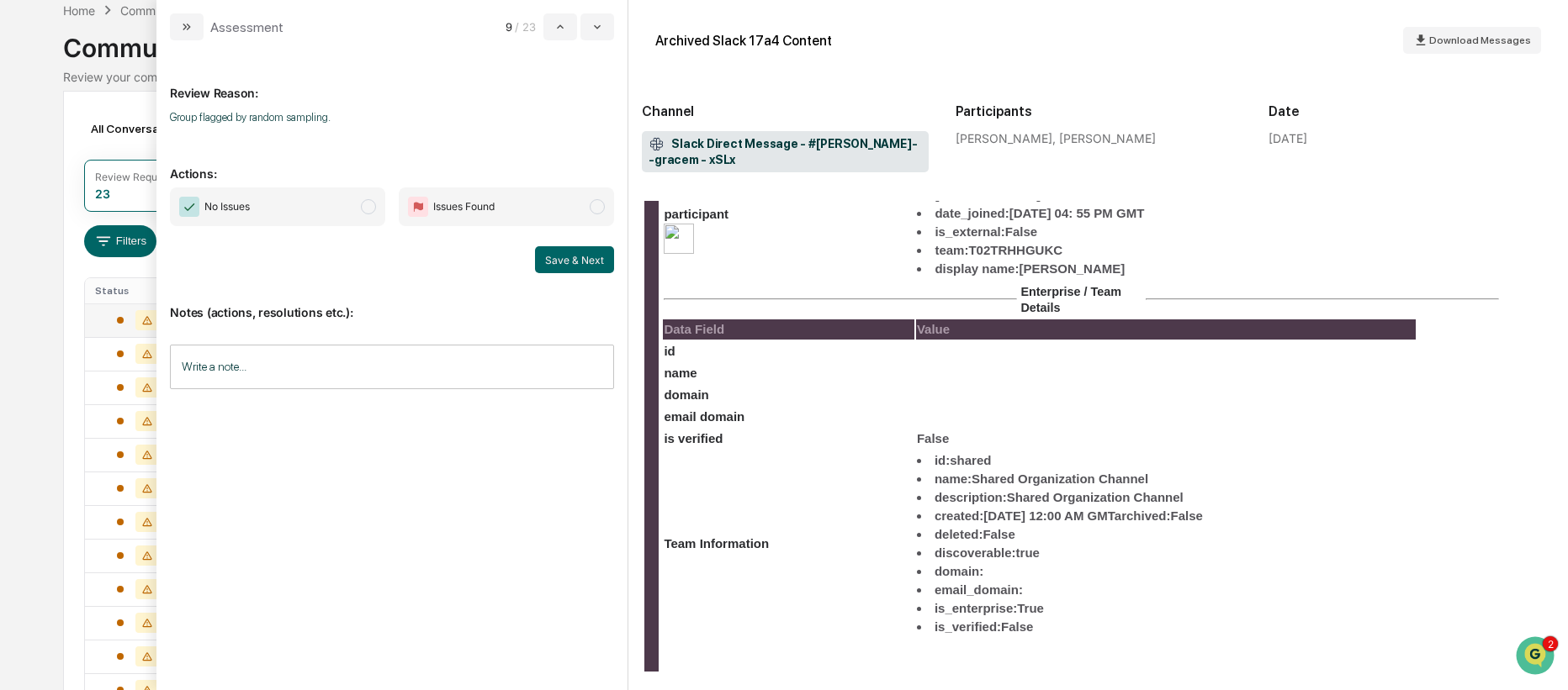
click at [369, 205] on span "modal" at bounding box center [368, 206] width 15 height 15
click at [559, 257] on button "Save & Next" at bounding box center [573, 260] width 79 height 27
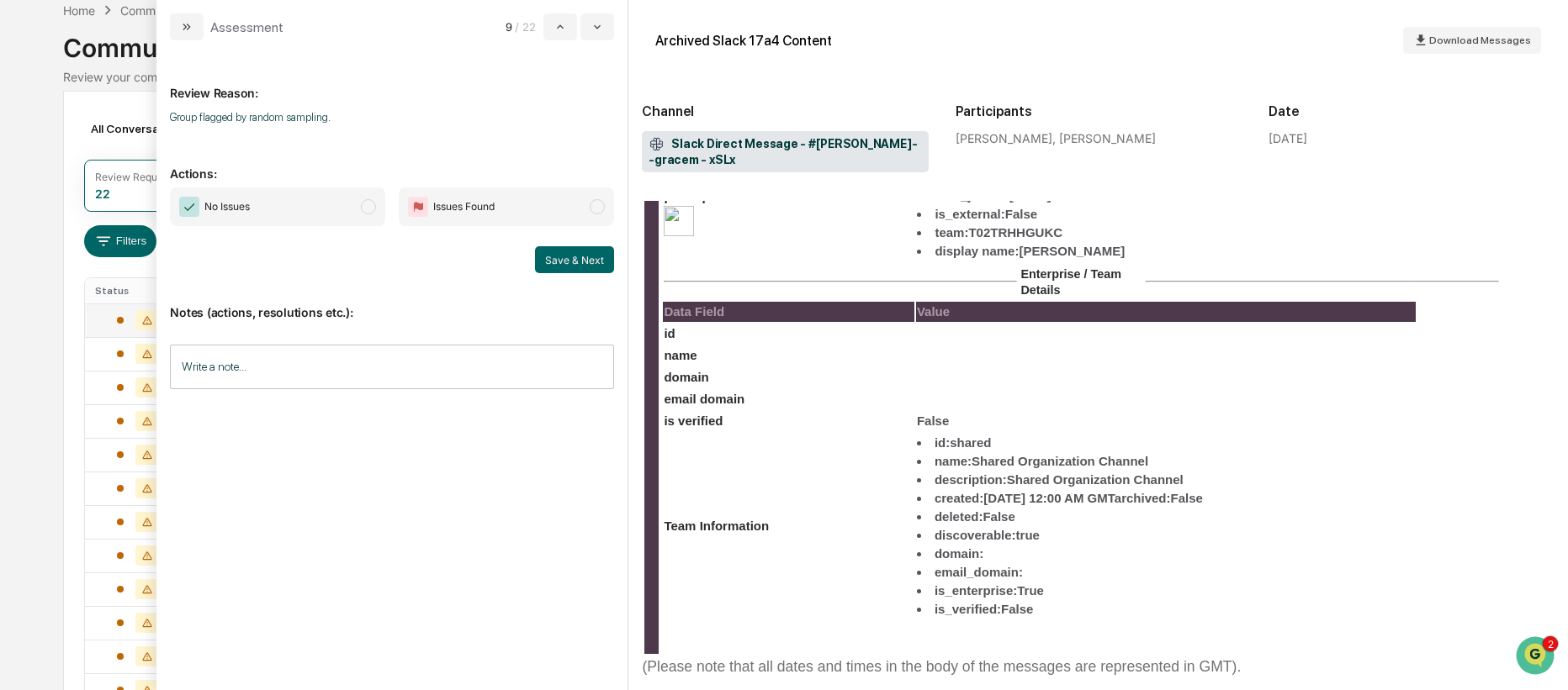
scroll to position [1078, 0]
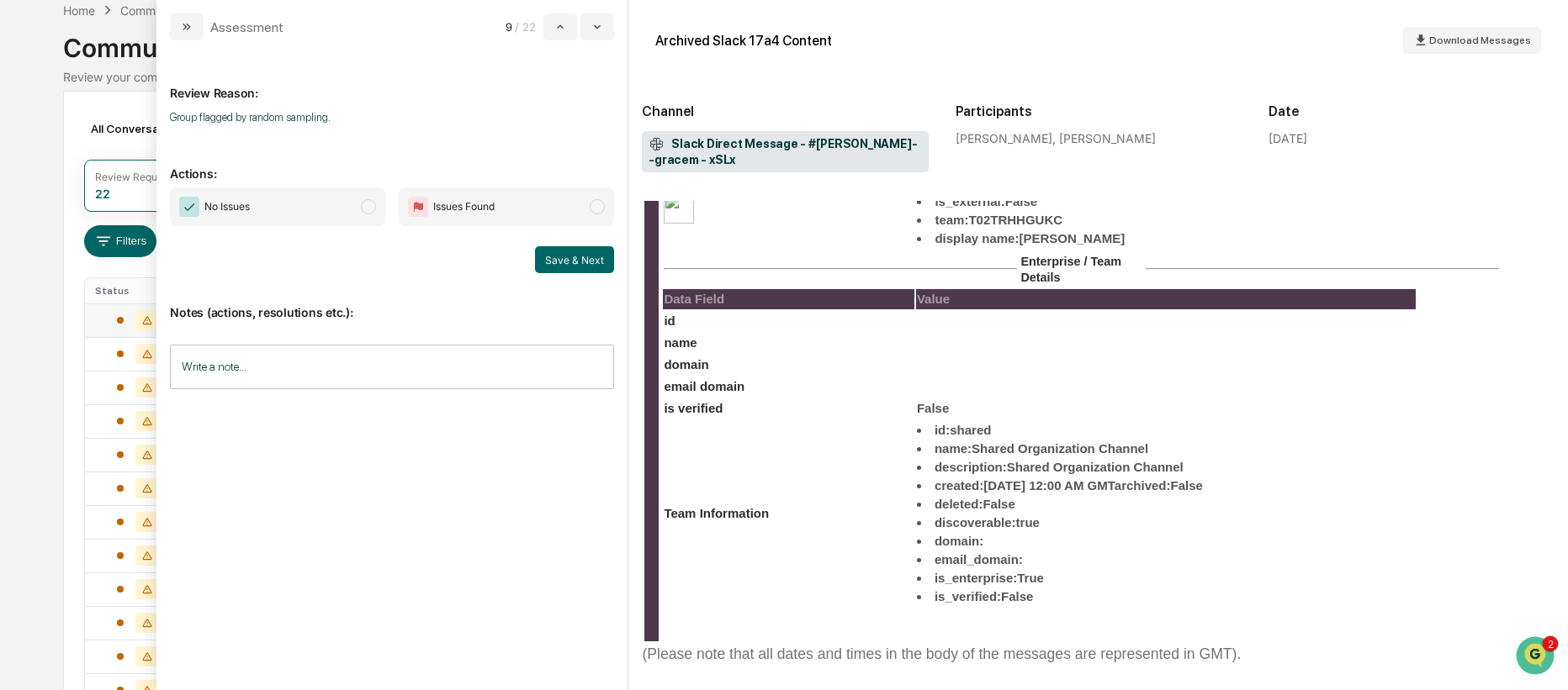
click at [362, 208] on span "modal" at bounding box center [368, 206] width 15 height 15
click at [562, 265] on button "Save & Next" at bounding box center [573, 260] width 79 height 27
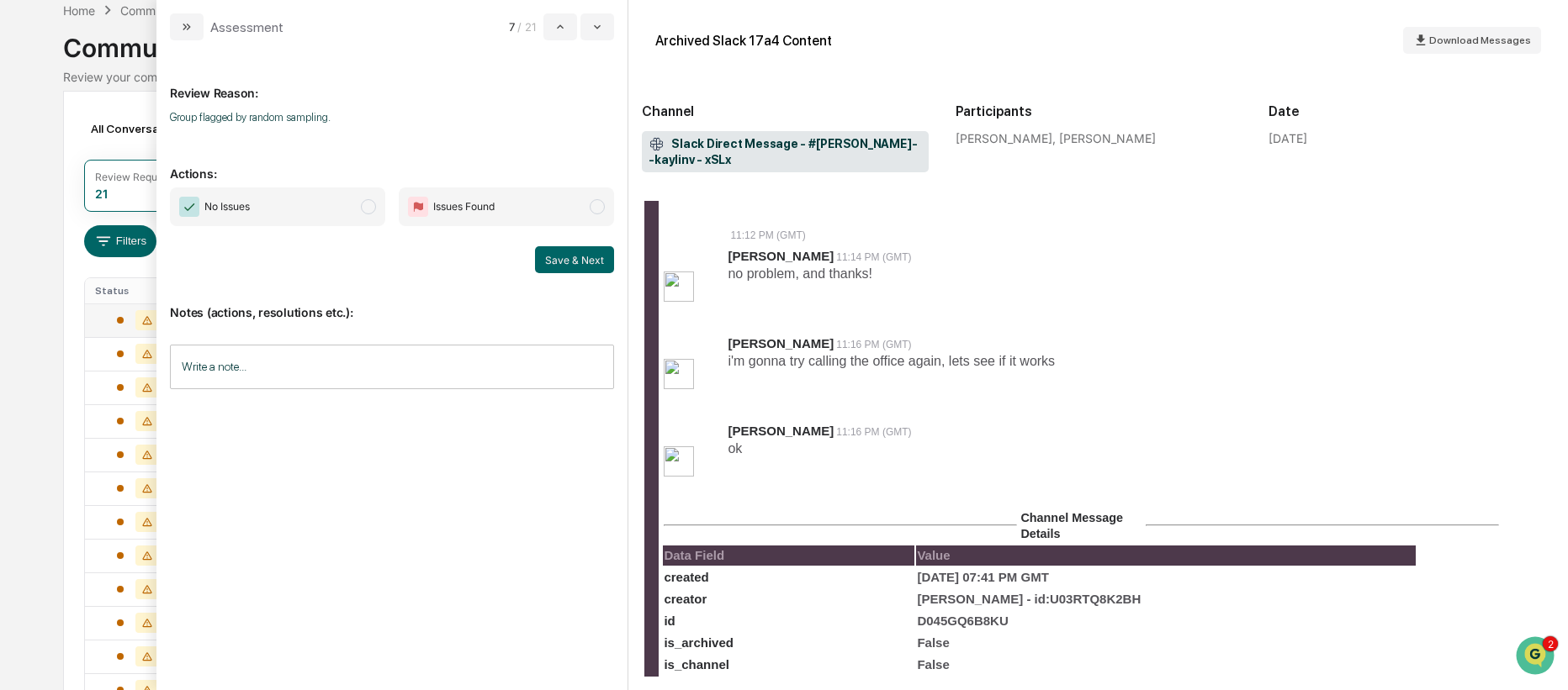
scroll to position [638, 0]
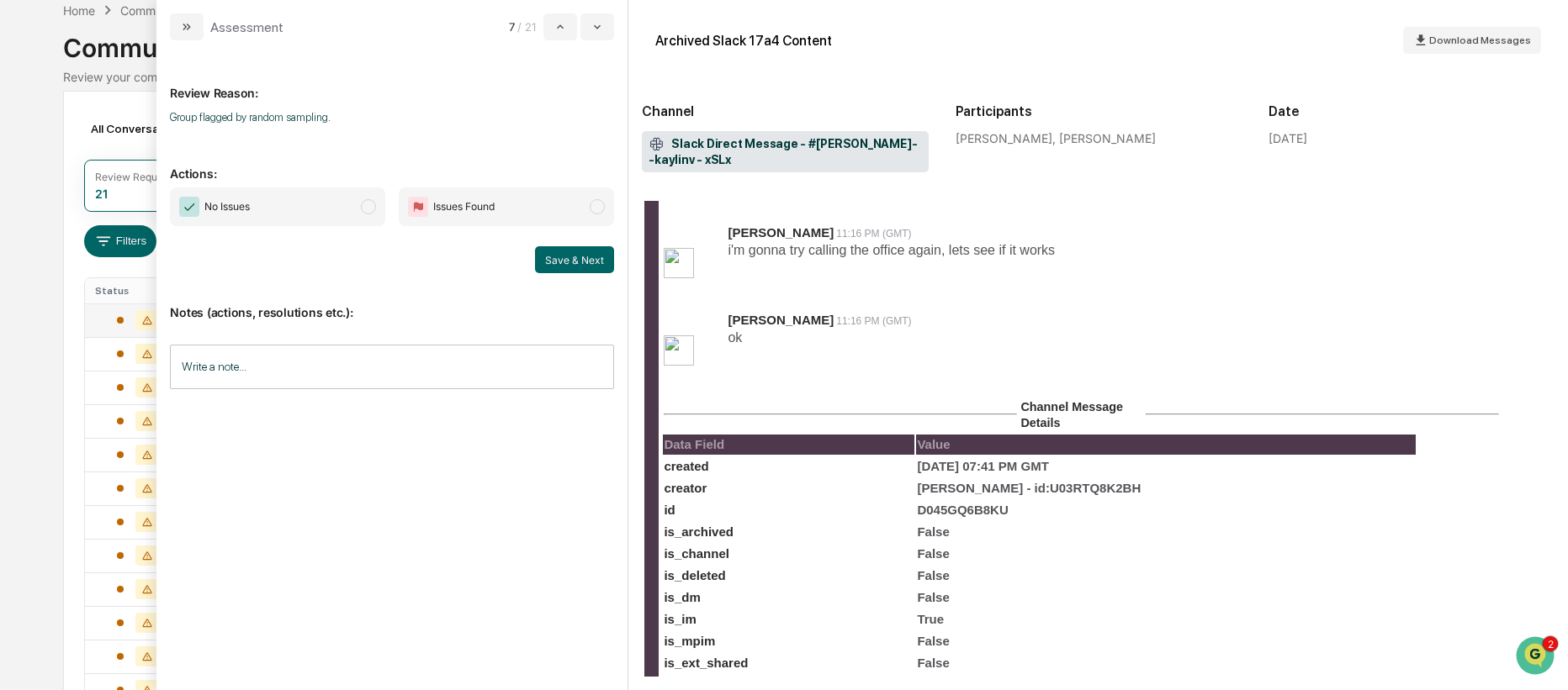
click at [368, 211] on span "modal" at bounding box center [368, 206] width 15 height 15
click at [570, 255] on button "Save & Next" at bounding box center [573, 260] width 79 height 27
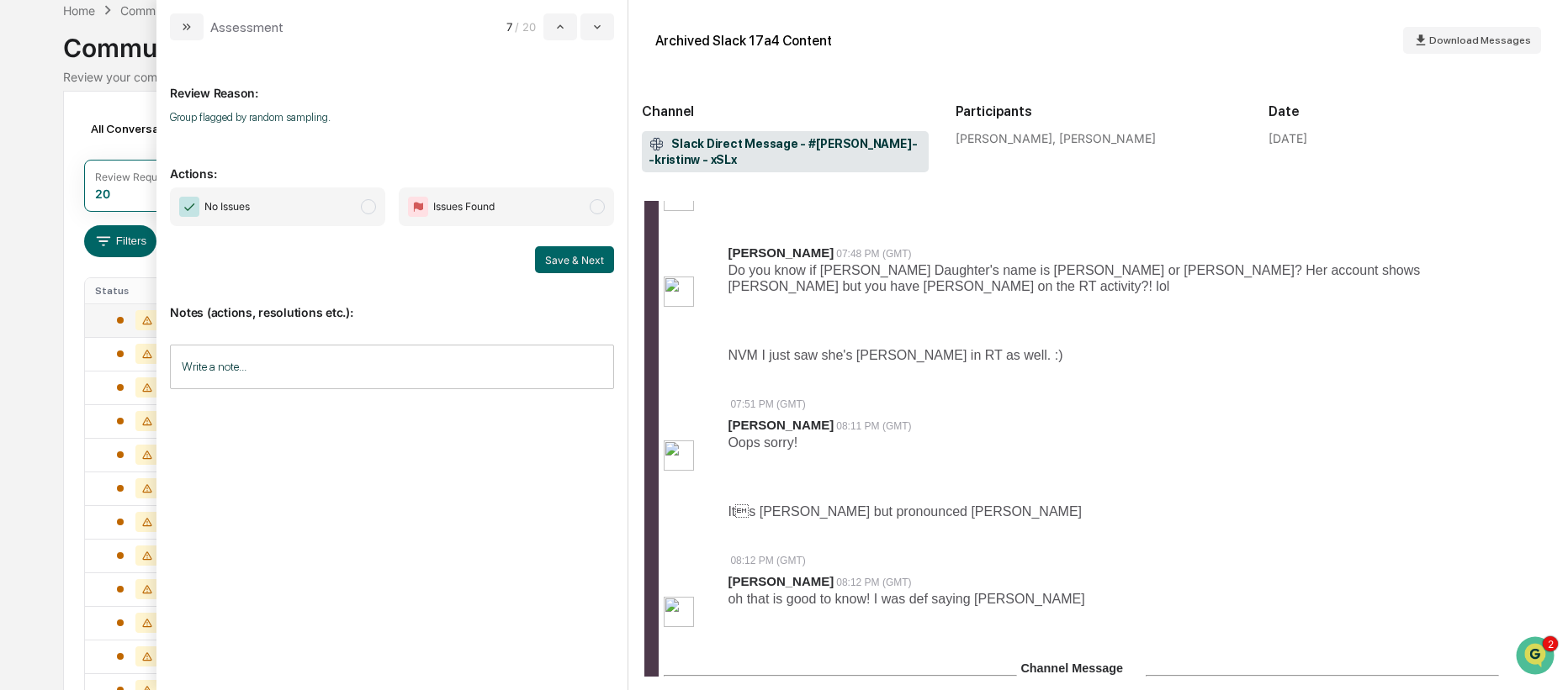
scroll to position [238, 0]
click at [371, 205] on span "modal" at bounding box center [368, 206] width 15 height 15
click at [547, 258] on button "Save & Next" at bounding box center [573, 260] width 79 height 27
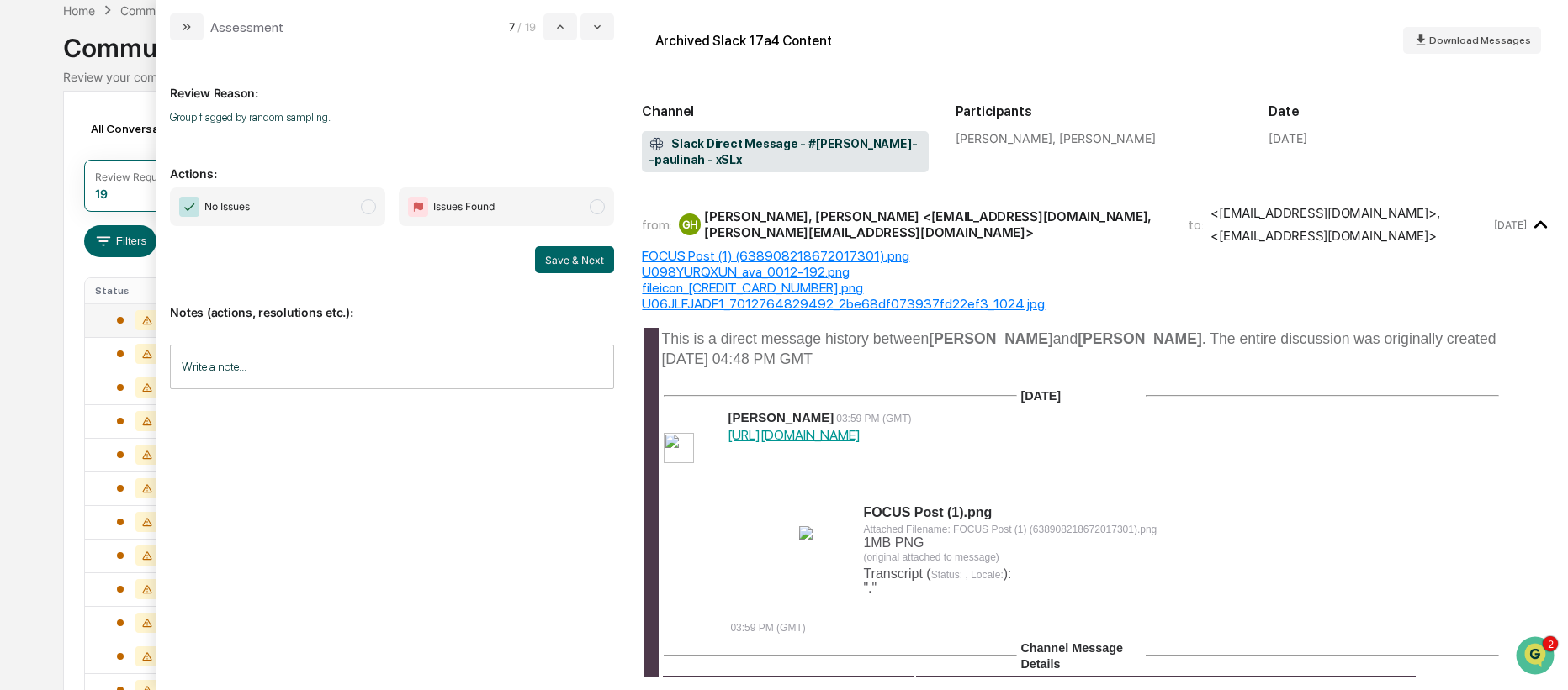
click at [370, 212] on span "modal" at bounding box center [368, 206] width 15 height 15
click at [584, 265] on button "Save & Next" at bounding box center [573, 260] width 79 height 27
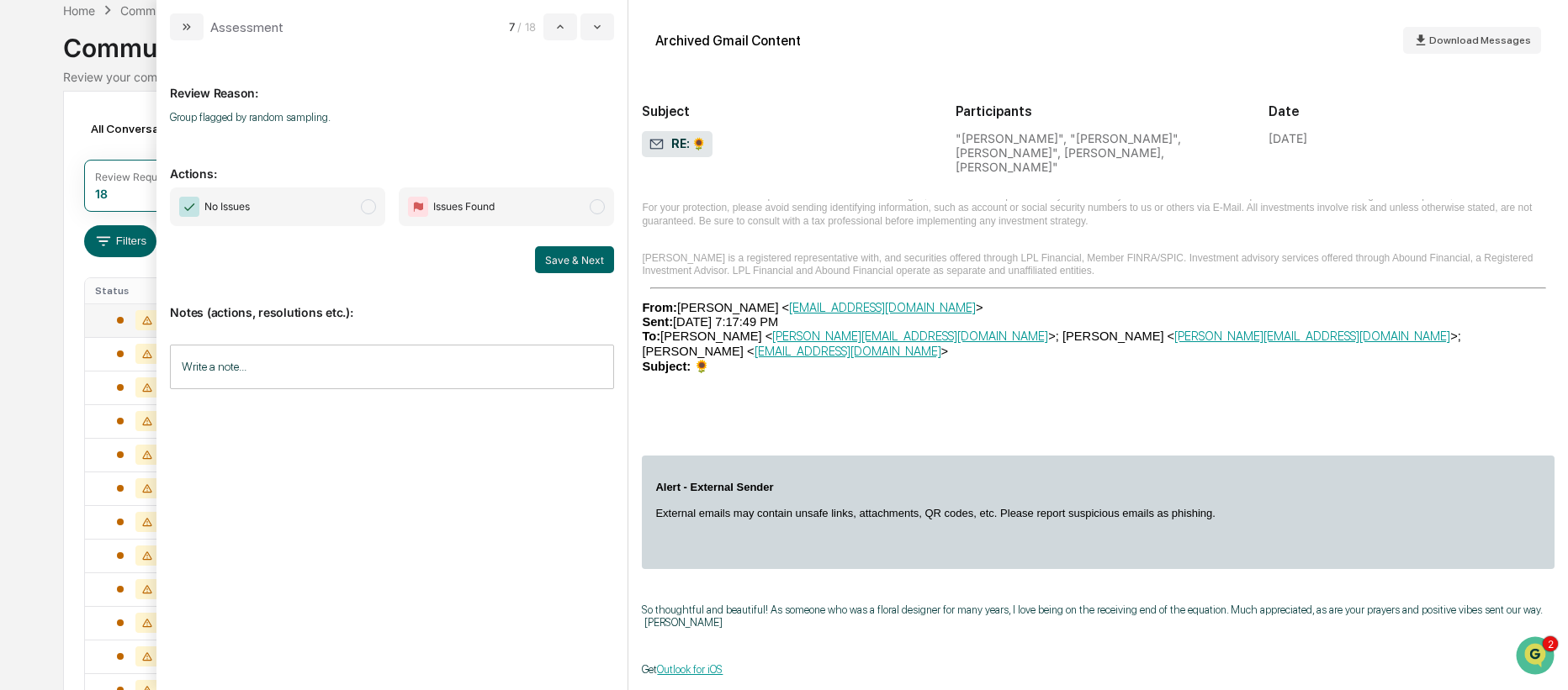
scroll to position [1096, 0]
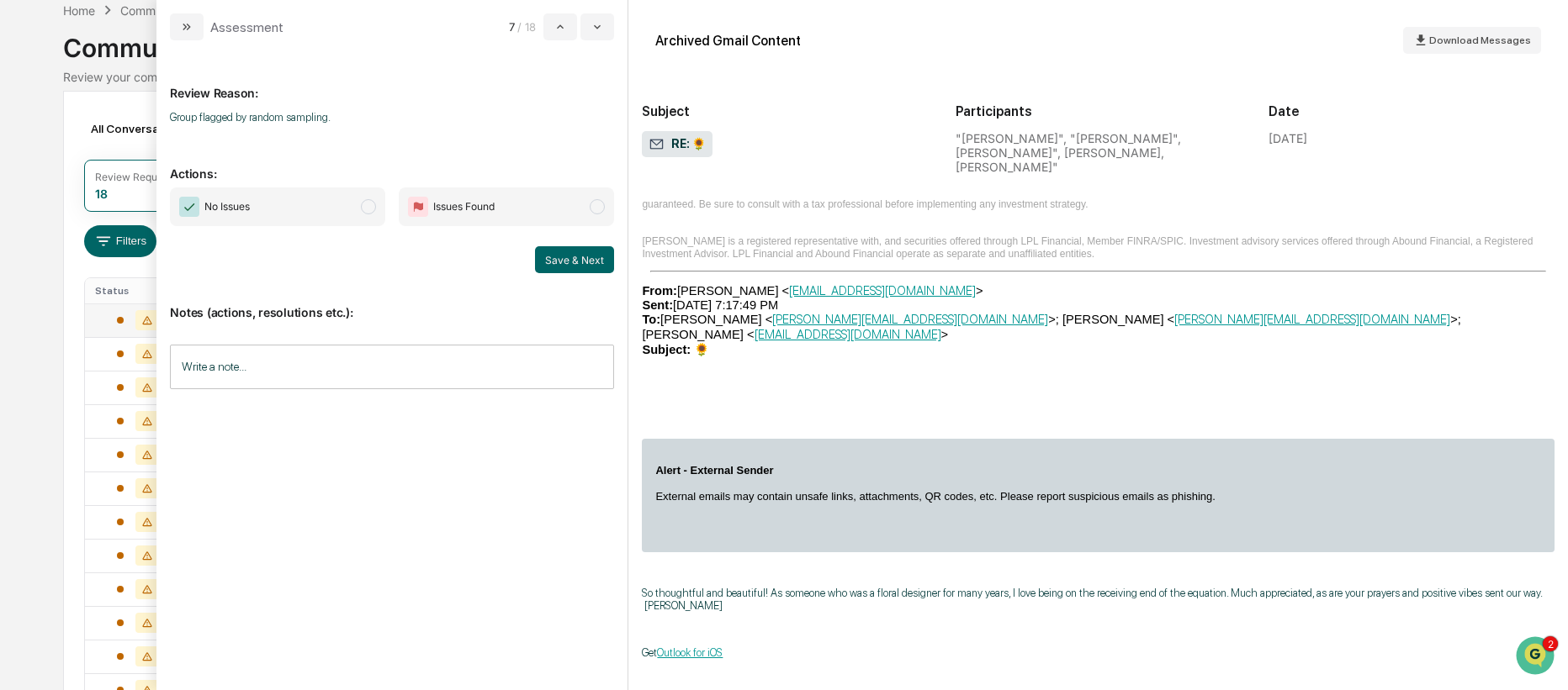
click at [371, 210] on span "modal" at bounding box center [368, 206] width 15 height 15
click at [589, 255] on button "Save & Next" at bounding box center [573, 260] width 79 height 27
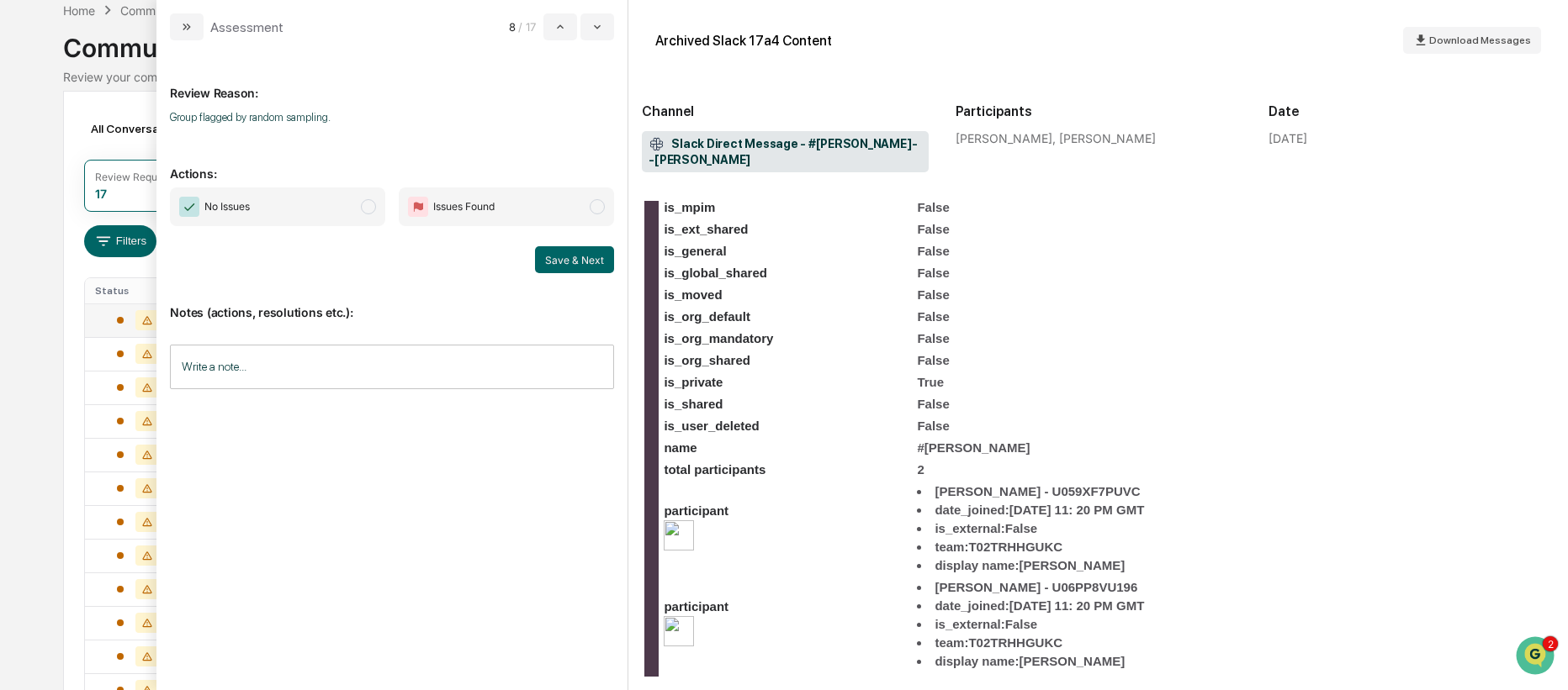
scroll to position [2361, 0]
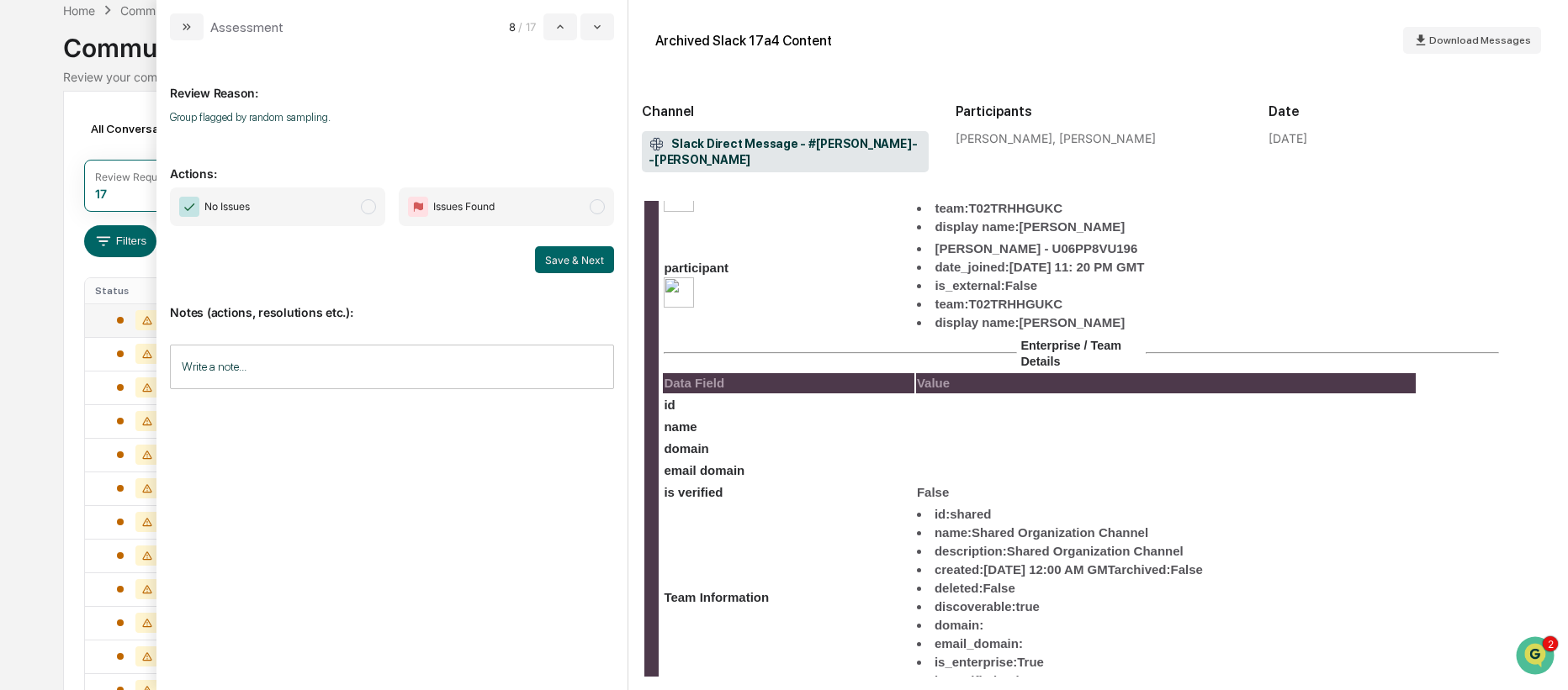
click at [370, 207] on span "modal" at bounding box center [368, 206] width 15 height 15
click at [575, 263] on button "Save & Next" at bounding box center [573, 260] width 79 height 27
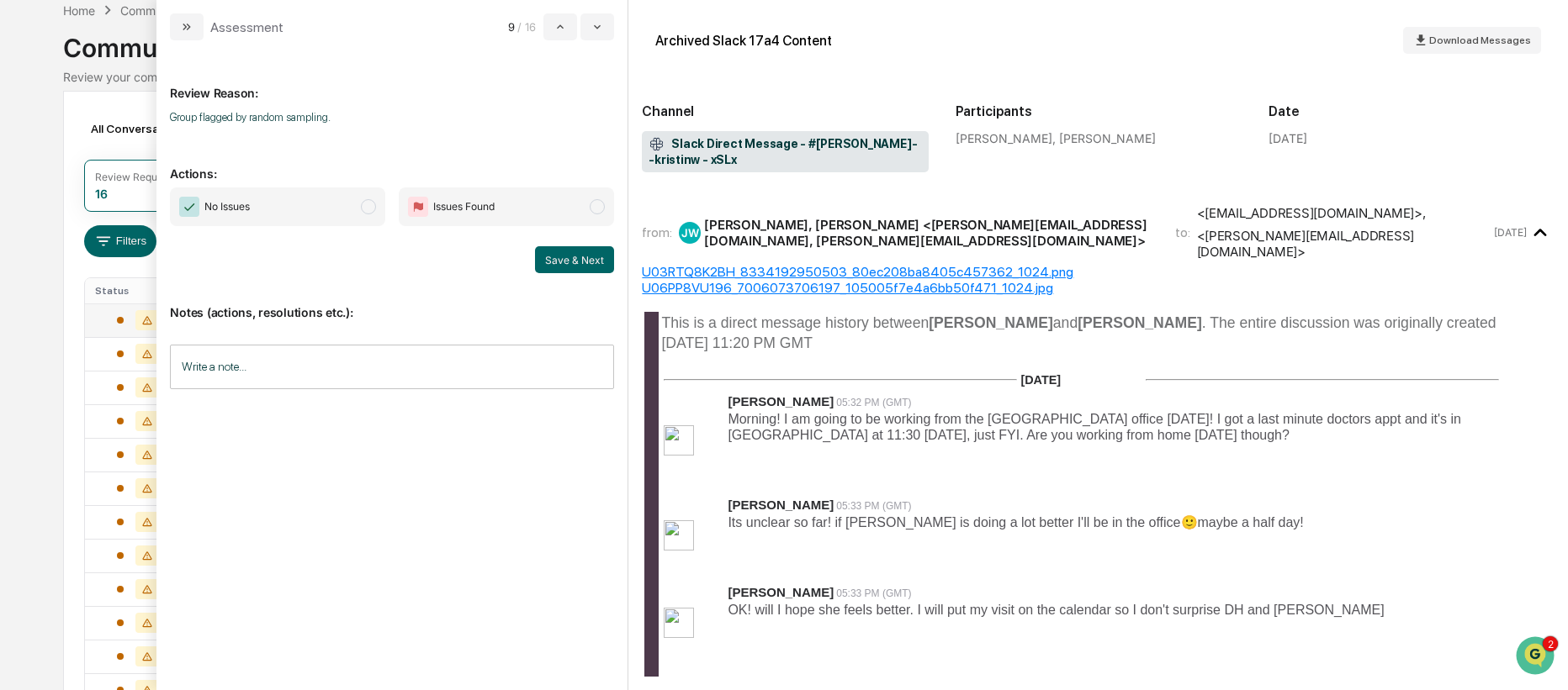
click at [369, 207] on span "modal" at bounding box center [368, 206] width 15 height 15
click at [573, 267] on button "Save & Next" at bounding box center [573, 260] width 79 height 27
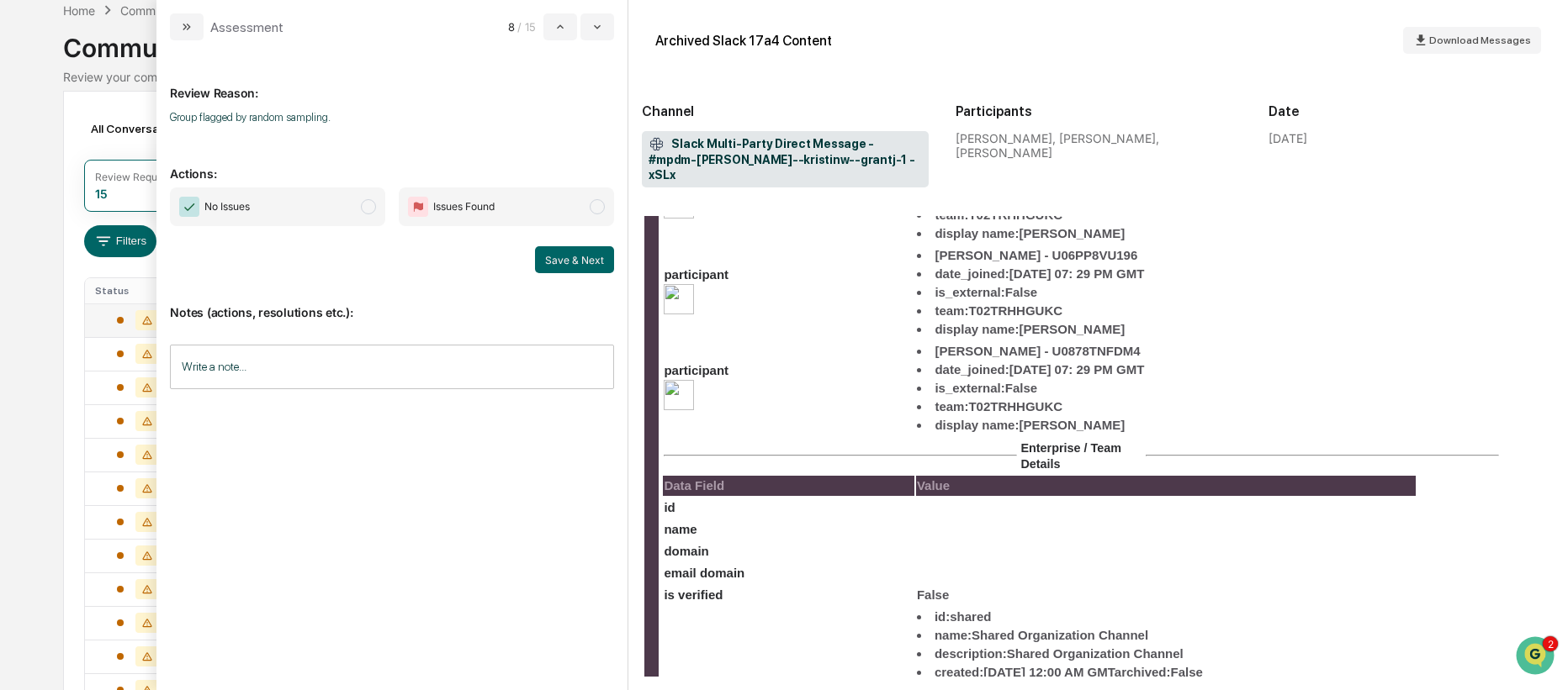
scroll to position [1018, 0]
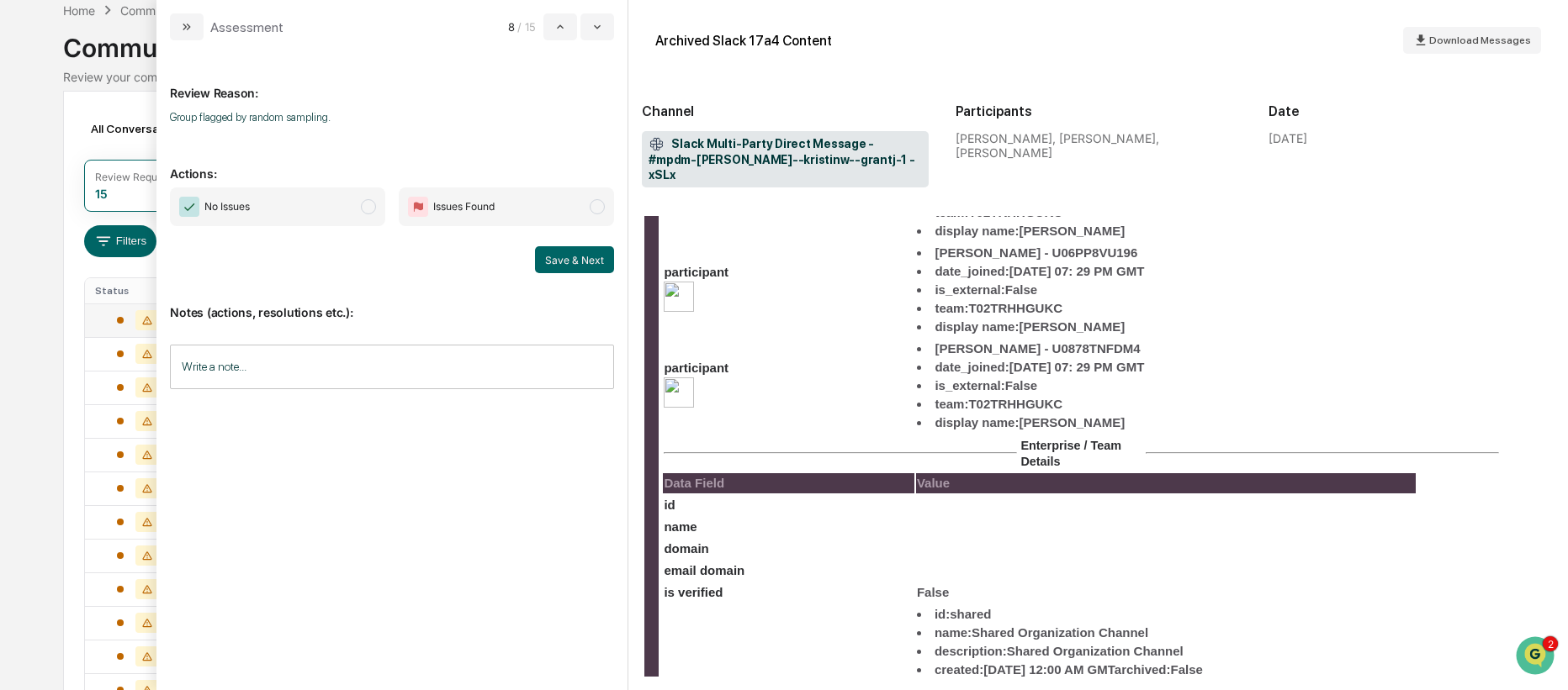
click at [369, 205] on span "modal" at bounding box center [368, 206] width 15 height 15
click at [605, 263] on button "Save & Next" at bounding box center [573, 260] width 79 height 27
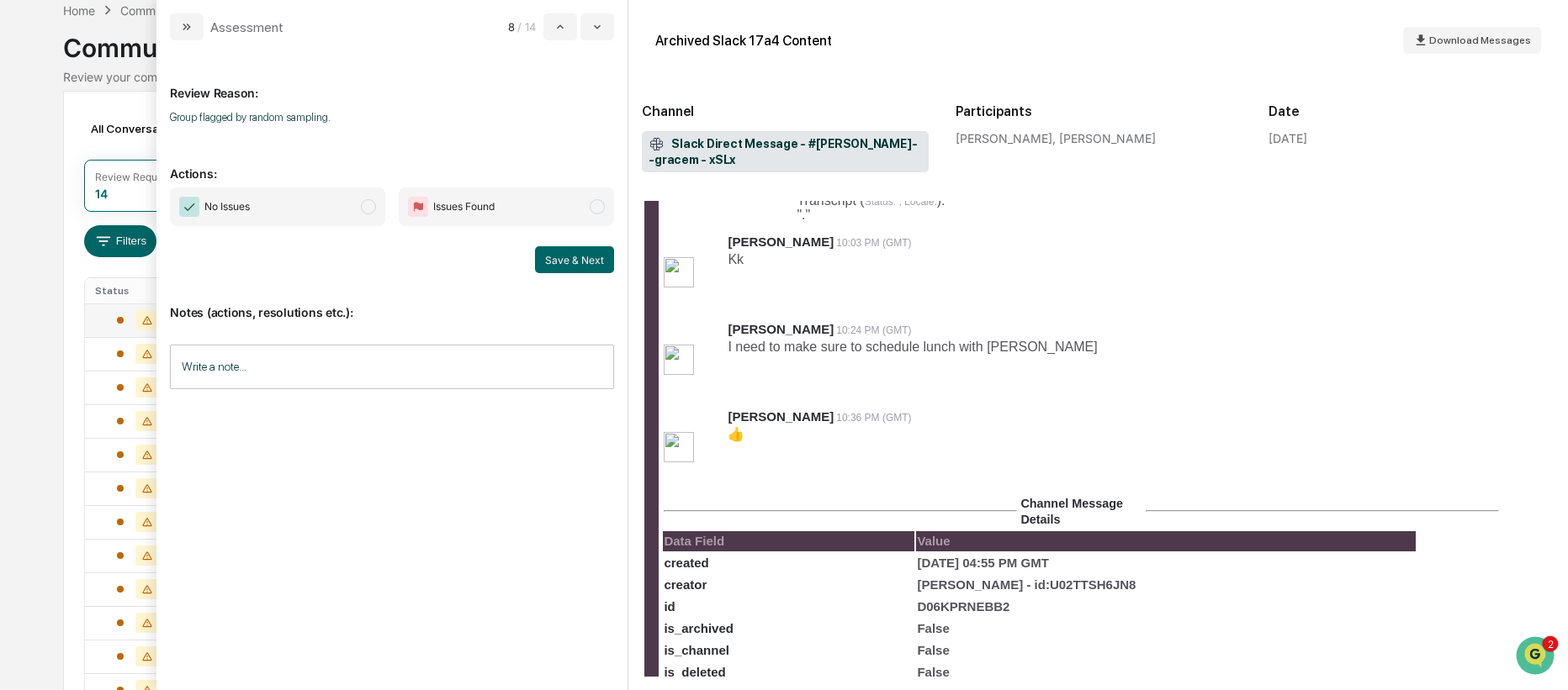
scroll to position [387, 0]
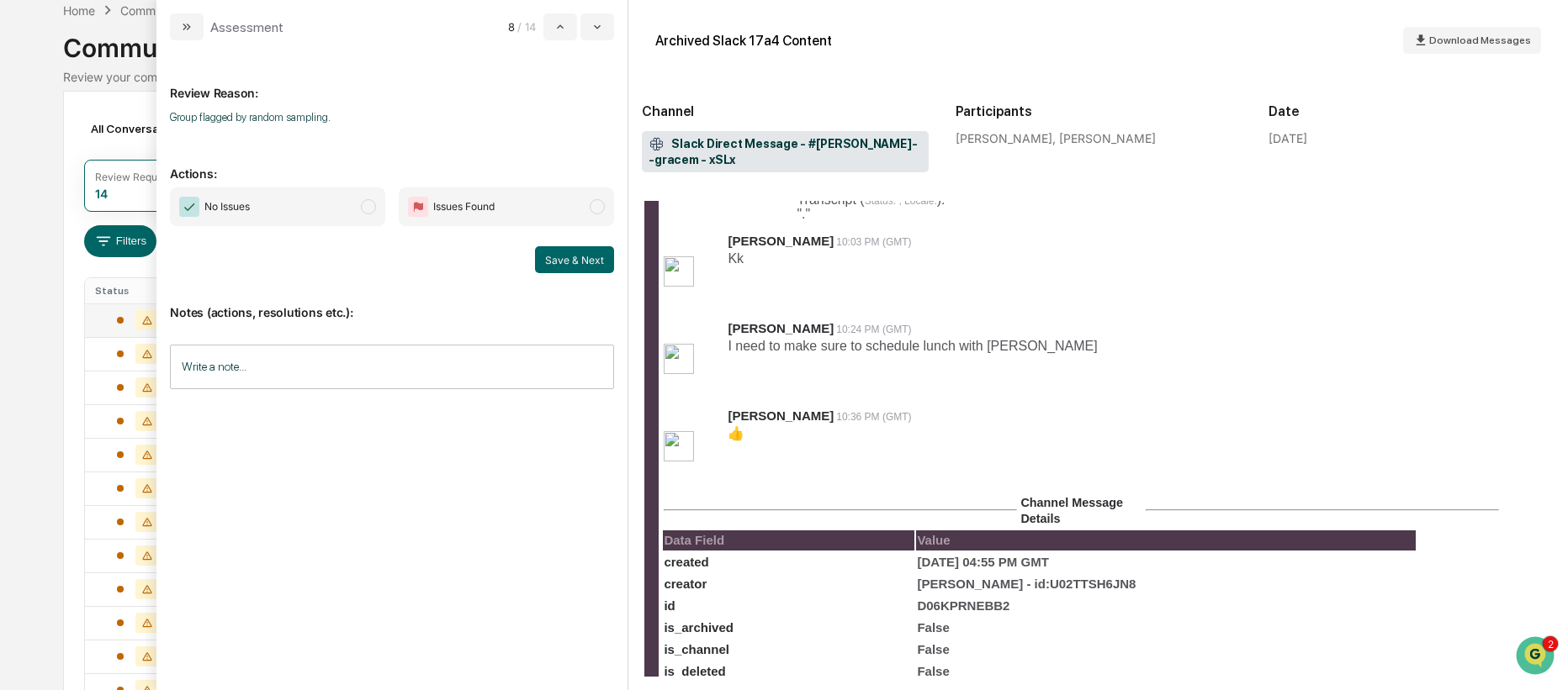
click at [364, 210] on span "modal" at bounding box center [368, 206] width 15 height 15
click at [600, 260] on button "Save & Next" at bounding box center [573, 260] width 79 height 27
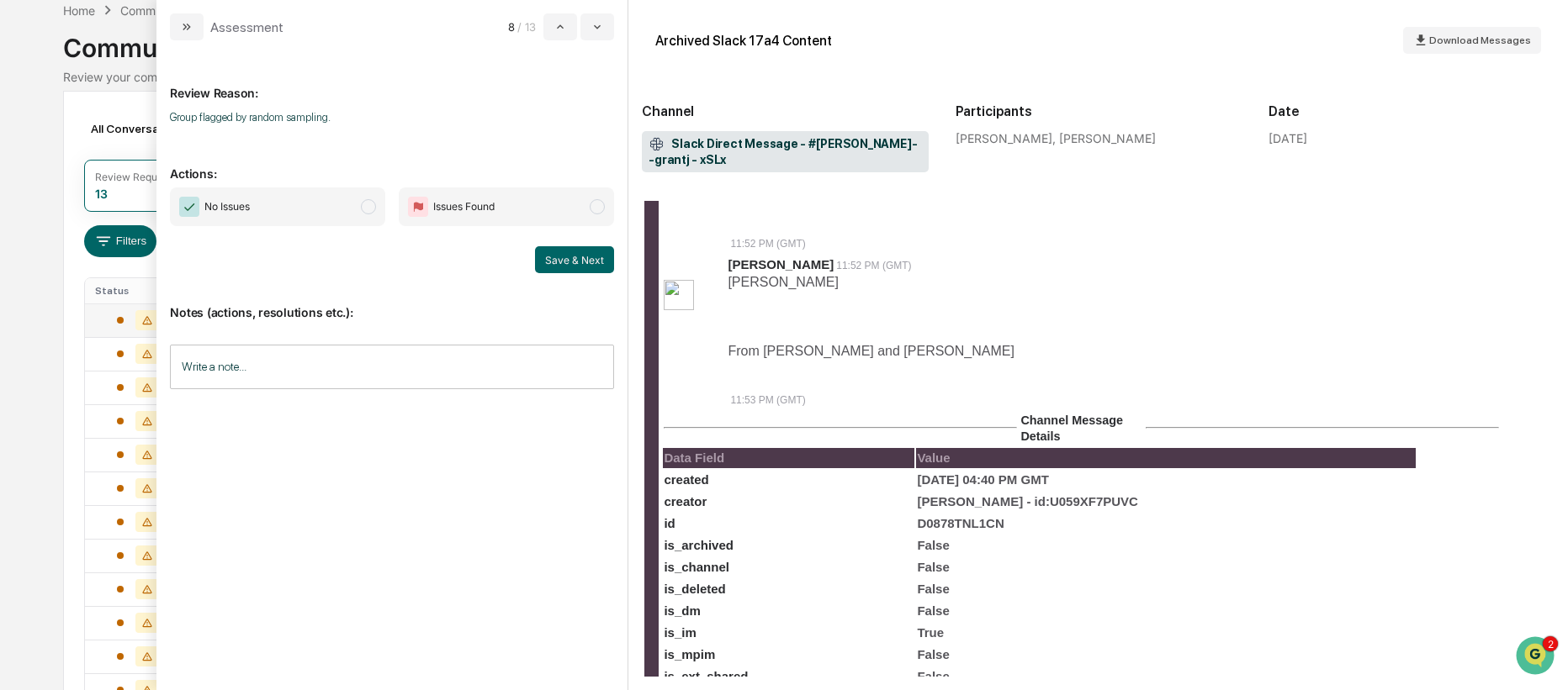
scroll to position [1500, 0]
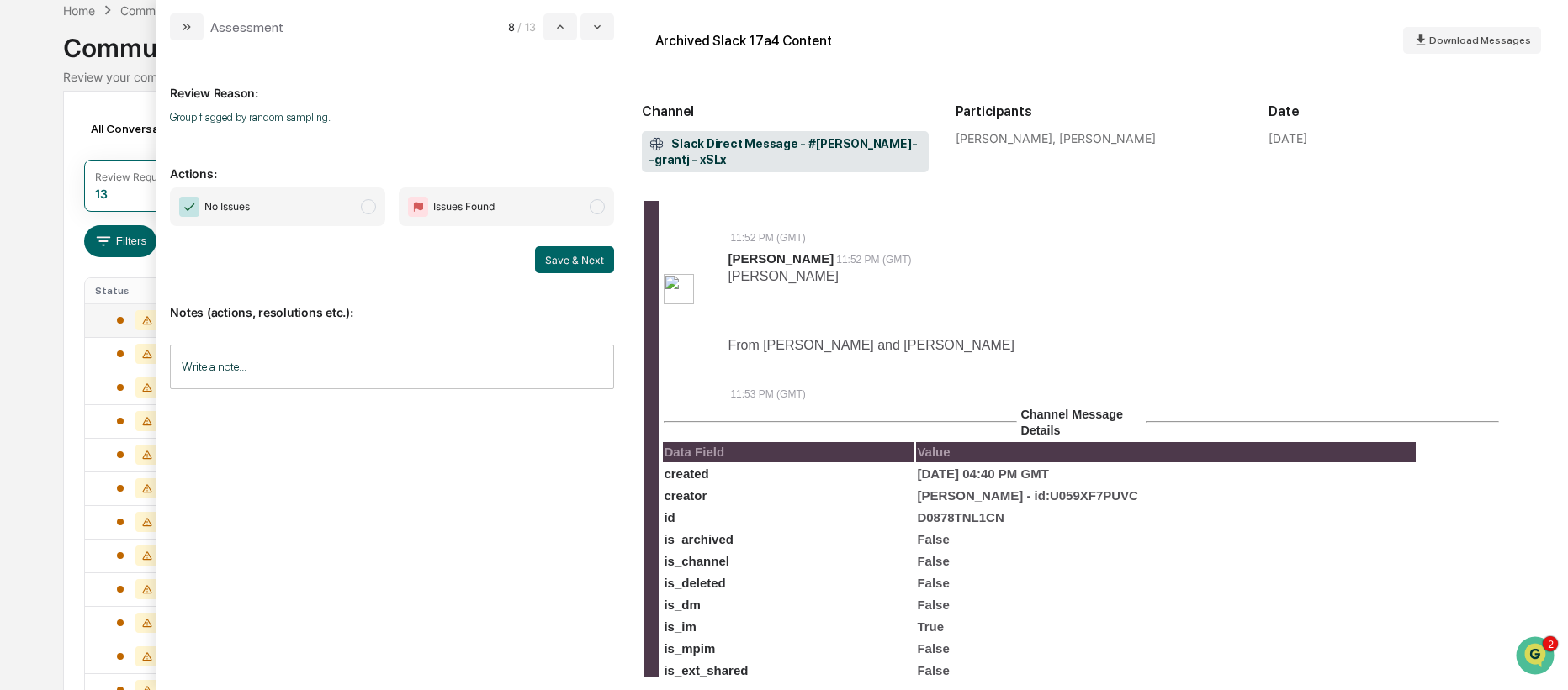
click at [372, 206] on span "modal" at bounding box center [368, 206] width 15 height 15
click at [563, 254] on button "Save & Next" at bounding box center [573, 260] width 79 height 27
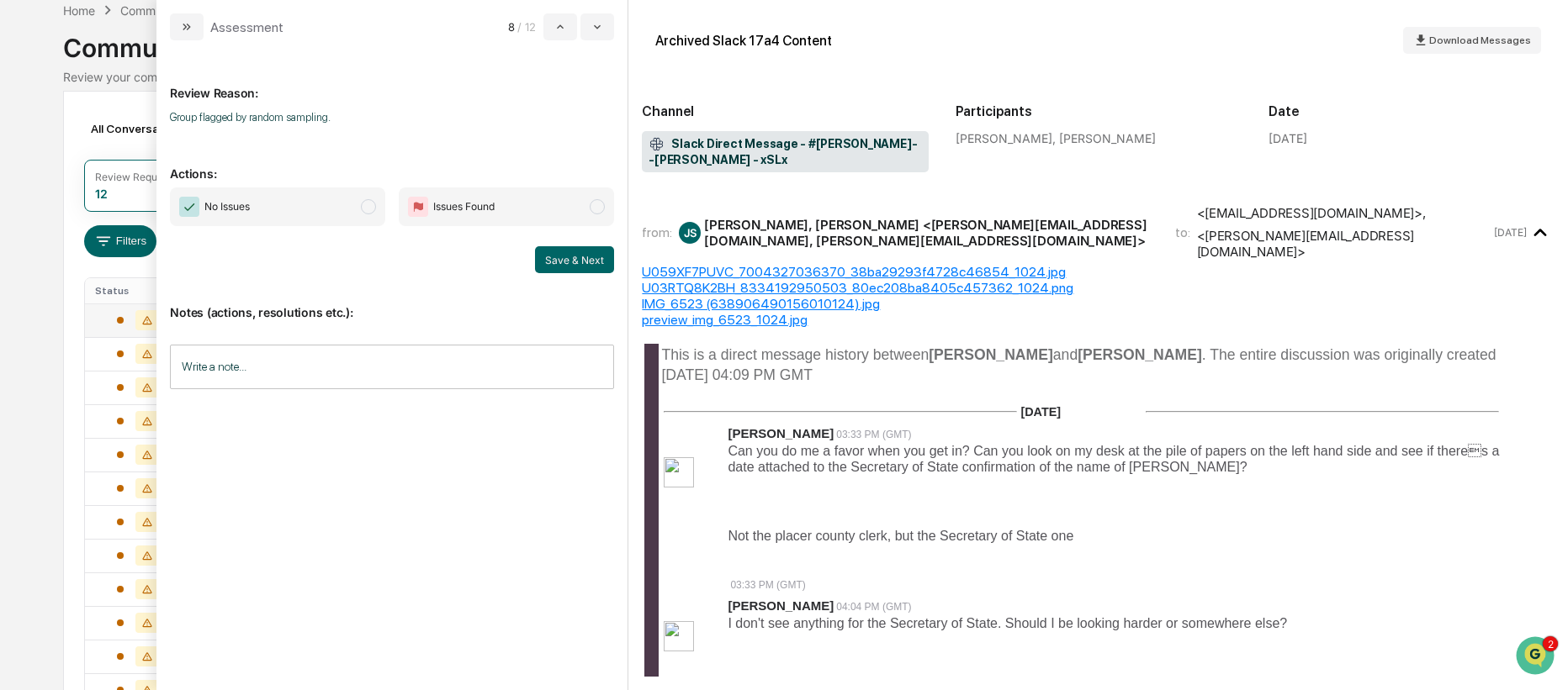
click at [356, 205] on span "No Issues" at bounding box center [277, 207] width 215 height 39
click at [570, 263] on button "Save & Next" at bounding box center [573, 260] width 79 height 27
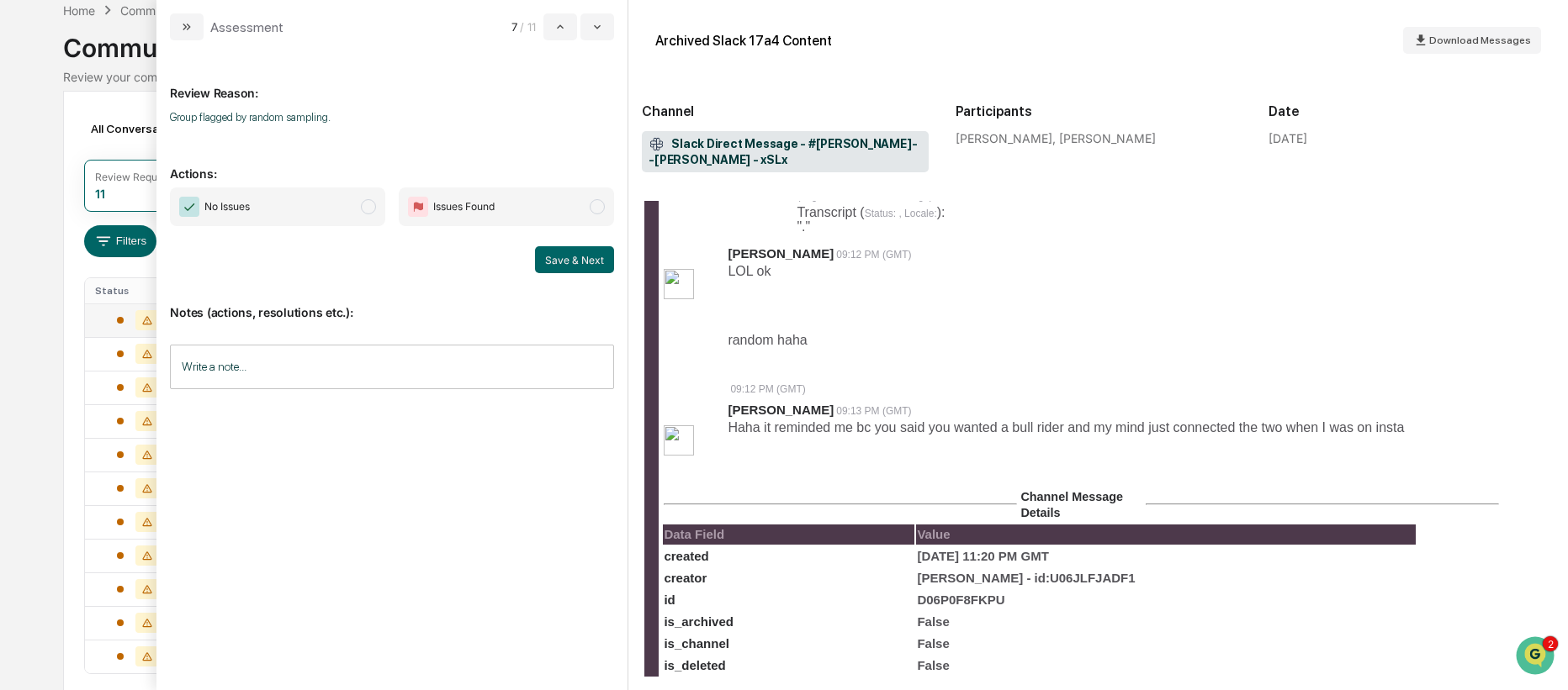
scroll to position [356, 0]
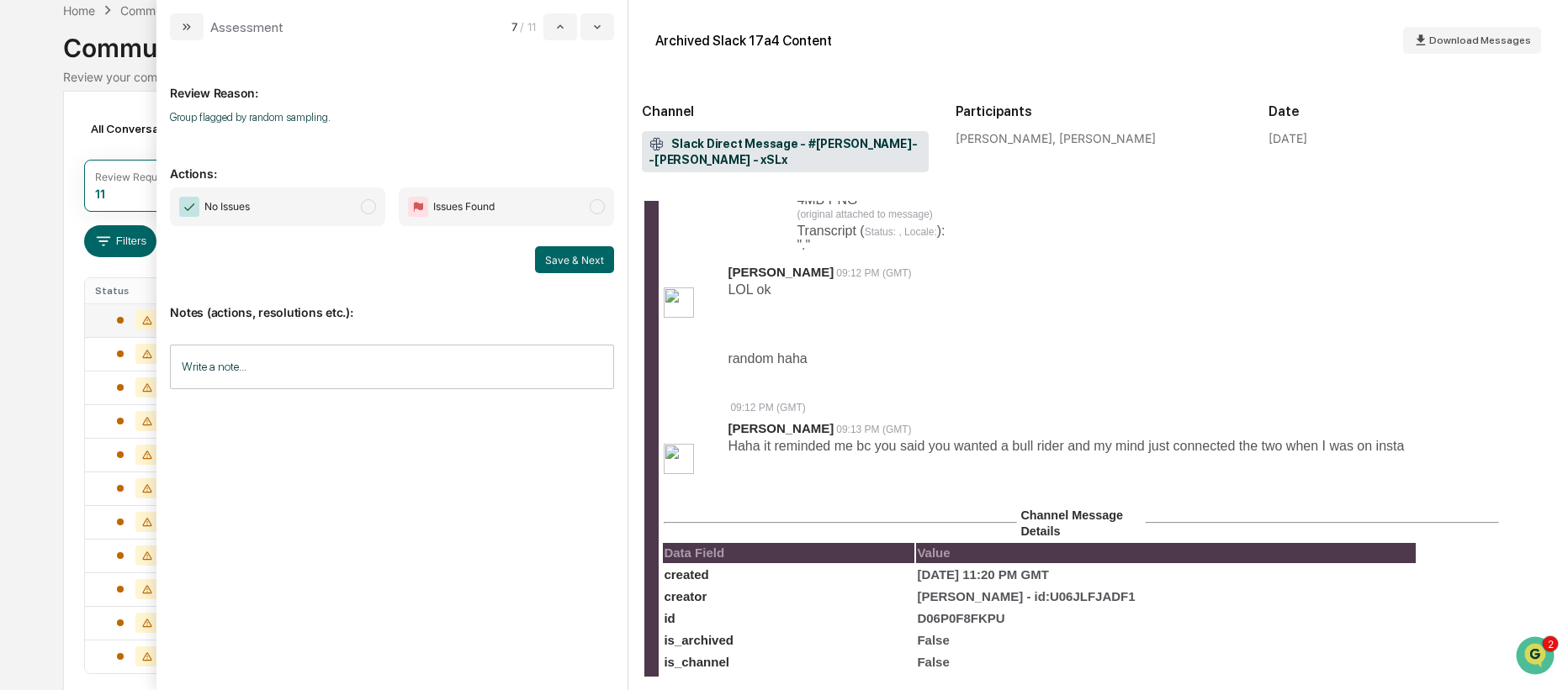
click at [363, 209] on span "modal" at bounding box center [368, 206] width 15 height 15
click at [591, 266] on button "Save & Next" at bounding box center [573, 260] width 79 height 27
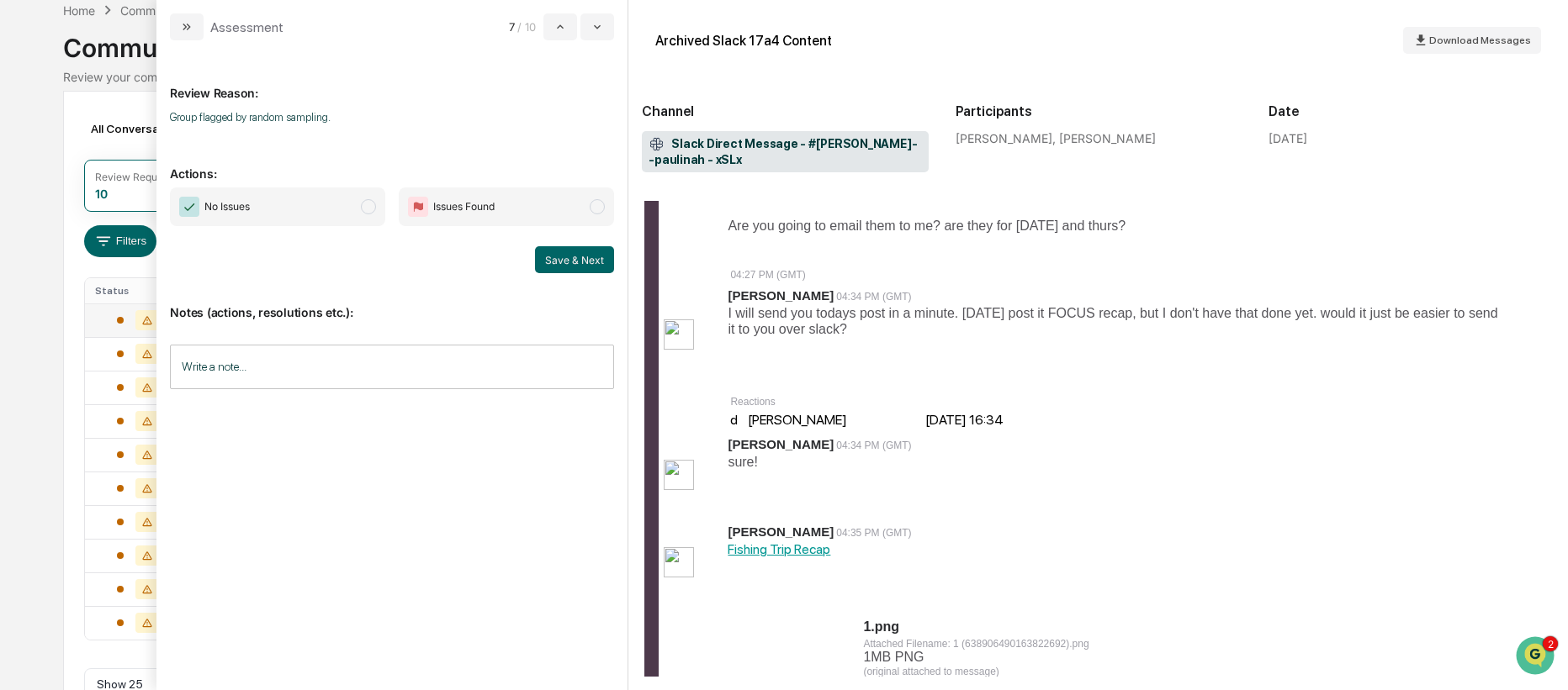
scroll to position [504, 0]
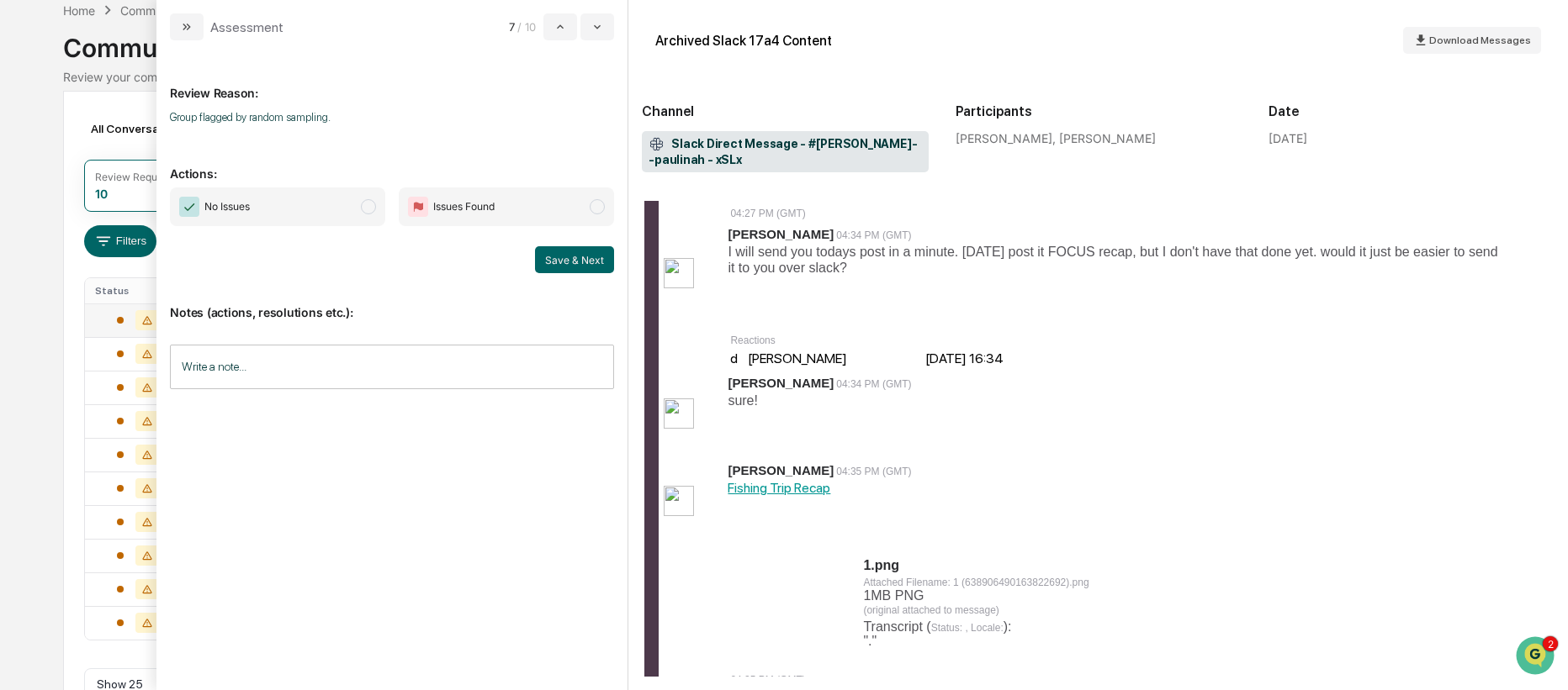
click at [357, 210] on span "No Issues" at bounding box center [277, 207] width 215 height 39
click at [589, 268] on button "Save & Next" at bounding box center [573, 260] width 79 height 27
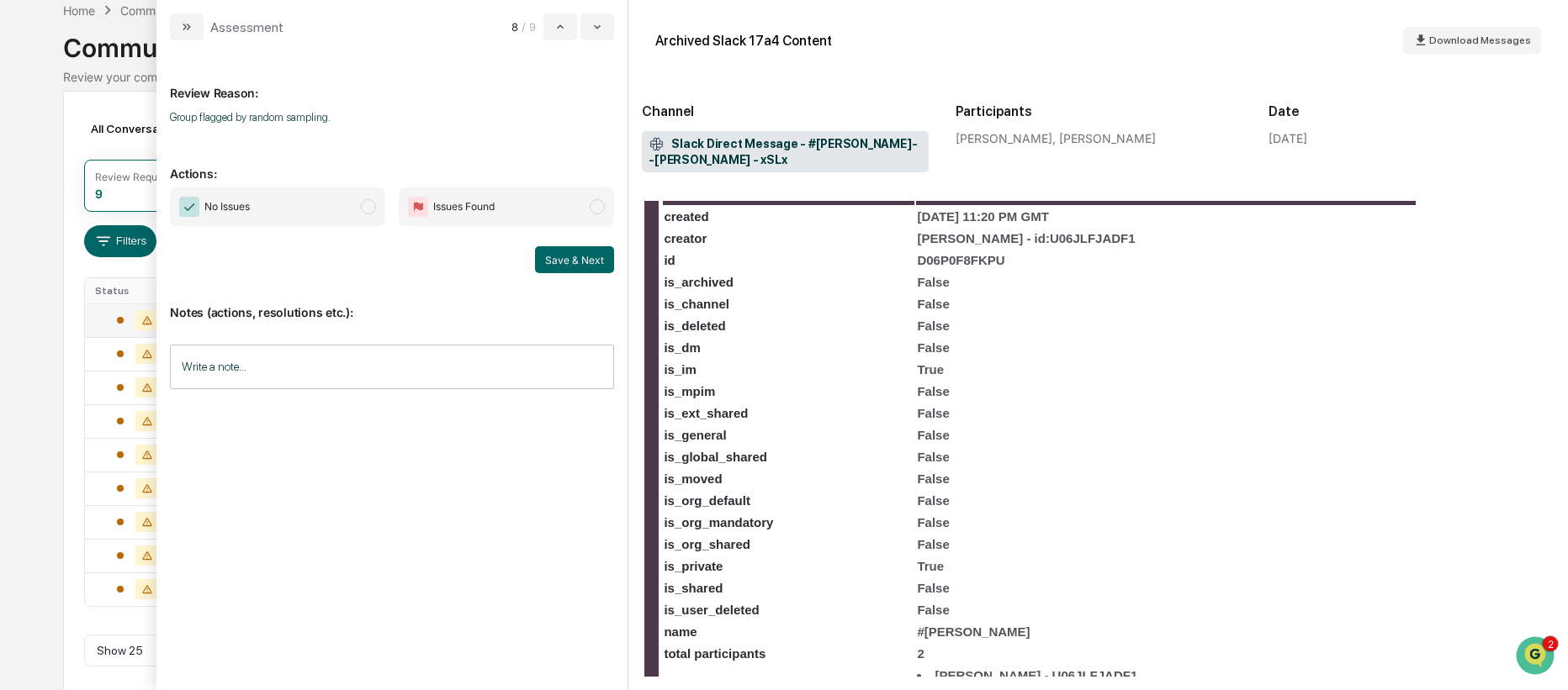
scroll to position [313, 0]
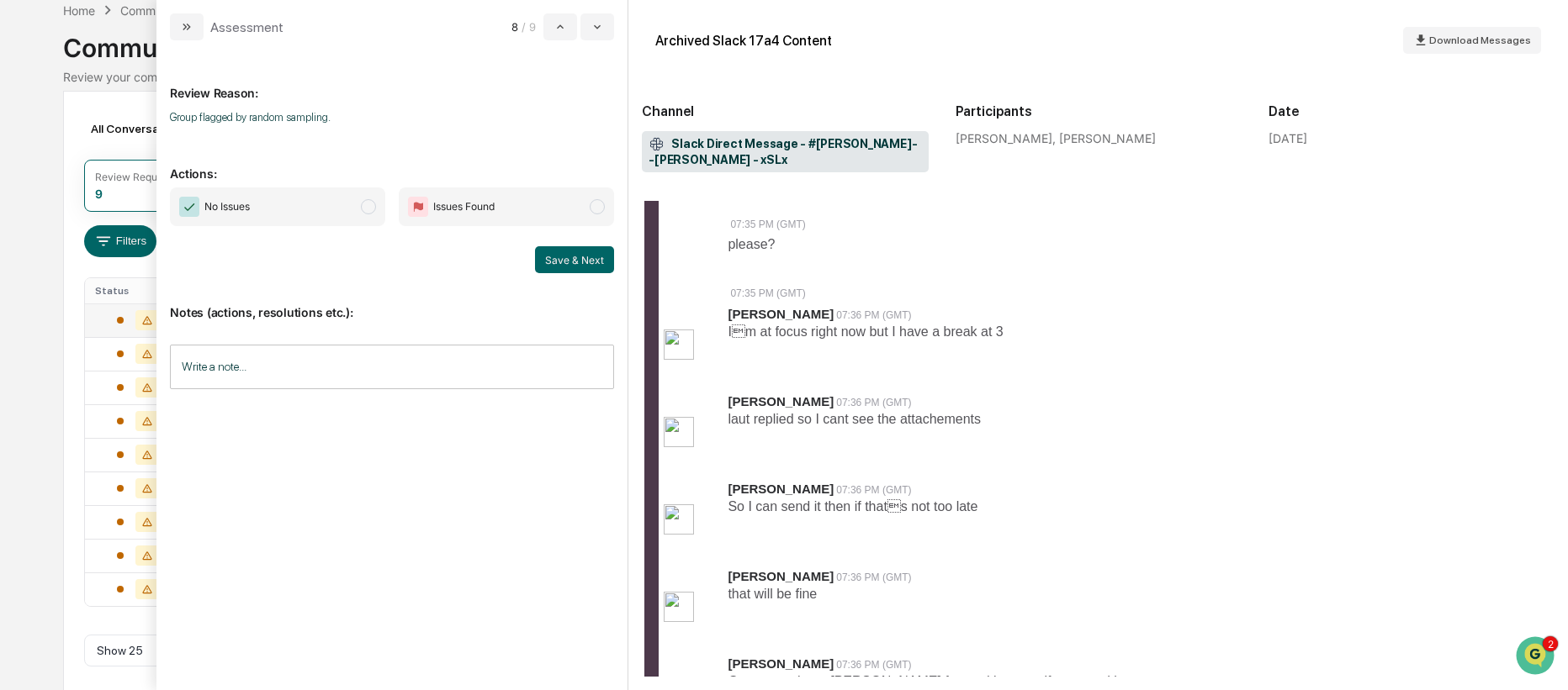
click at [369, 207] on span "modal" at bounding box center [368, 206] width 15 height 15
click at [583, 260] on button "Save & Next" at bounding box center [573, 260] width 79 height 27
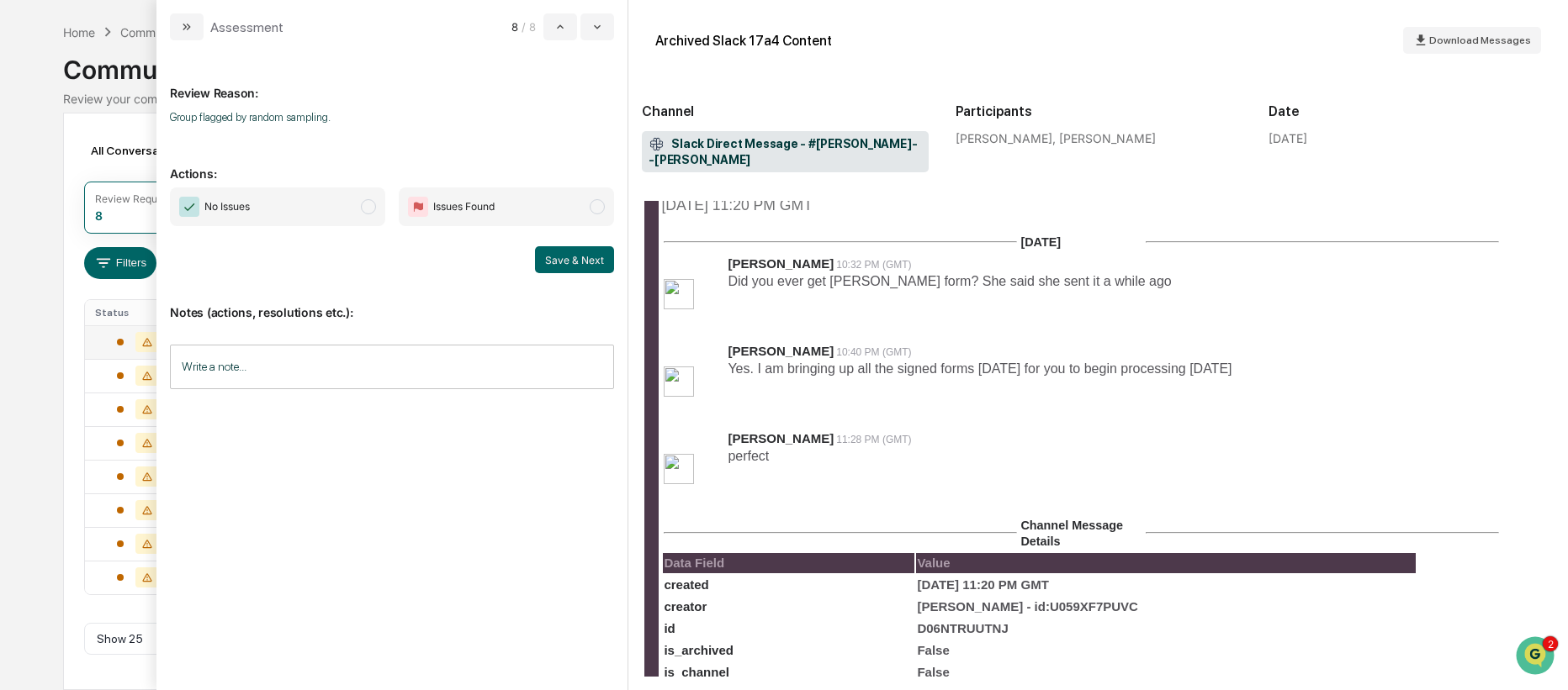
scroll to position [238, 0]
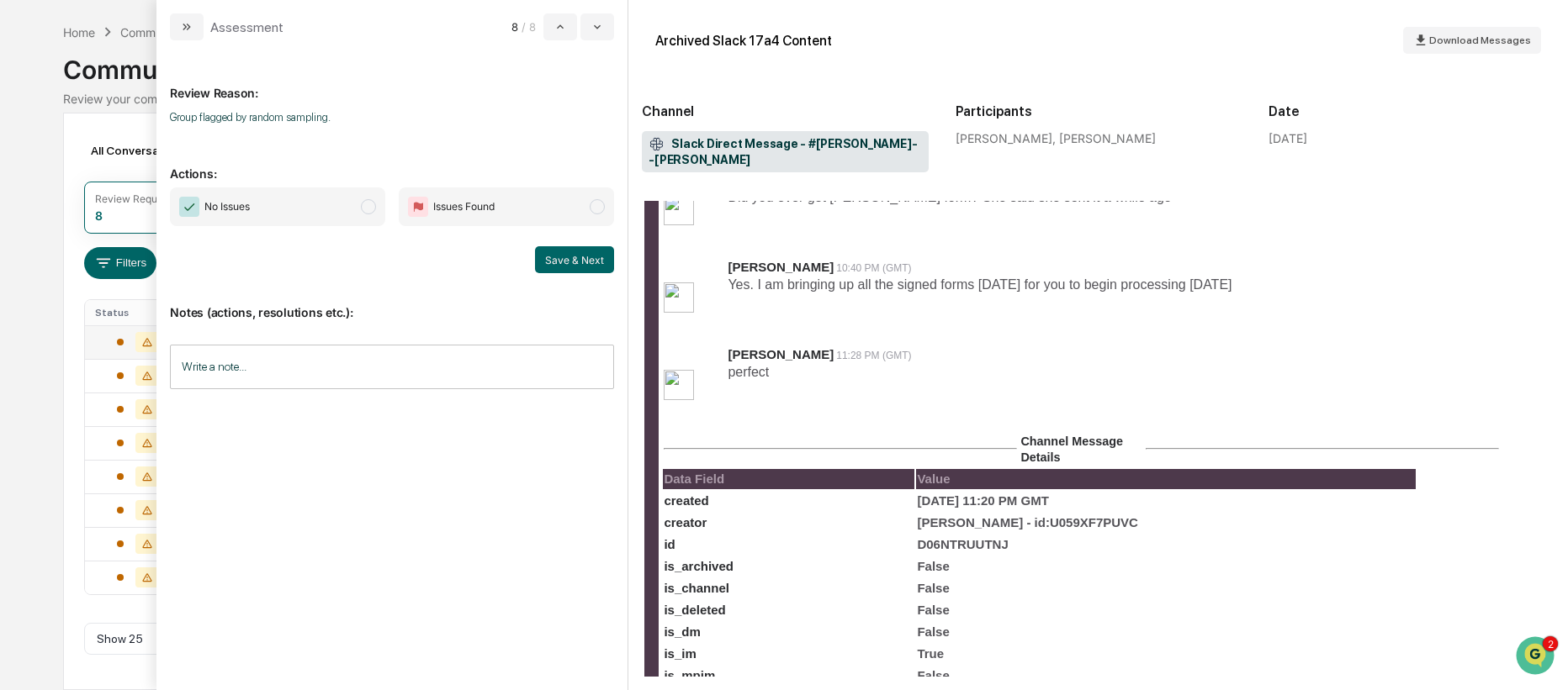
click at [375, 210] on span "No Issues" at bounding box center [277, 207] width 215 height 39
click at [563, 260] on button "Save & Next" at bounding box center [573, 260] width 79 height 27
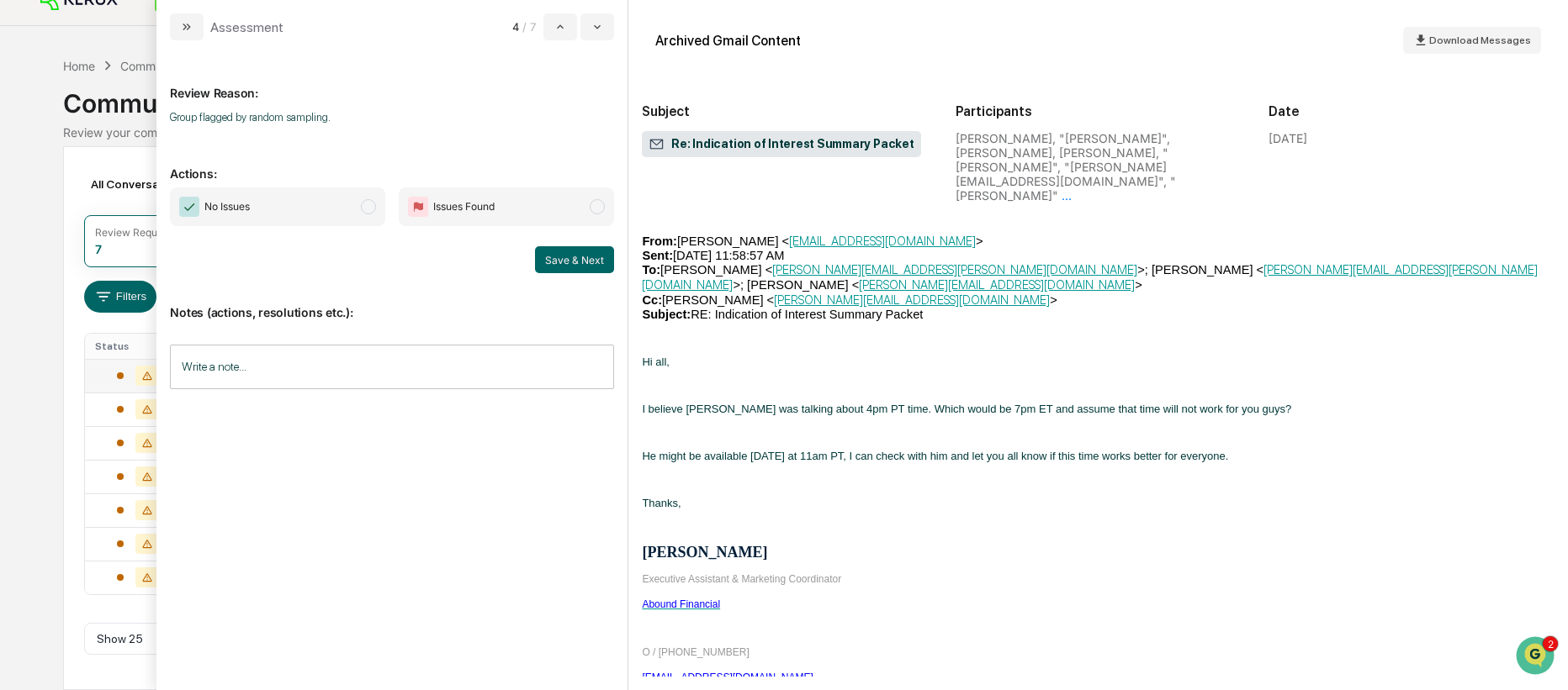
scroll to position [6067, 0]
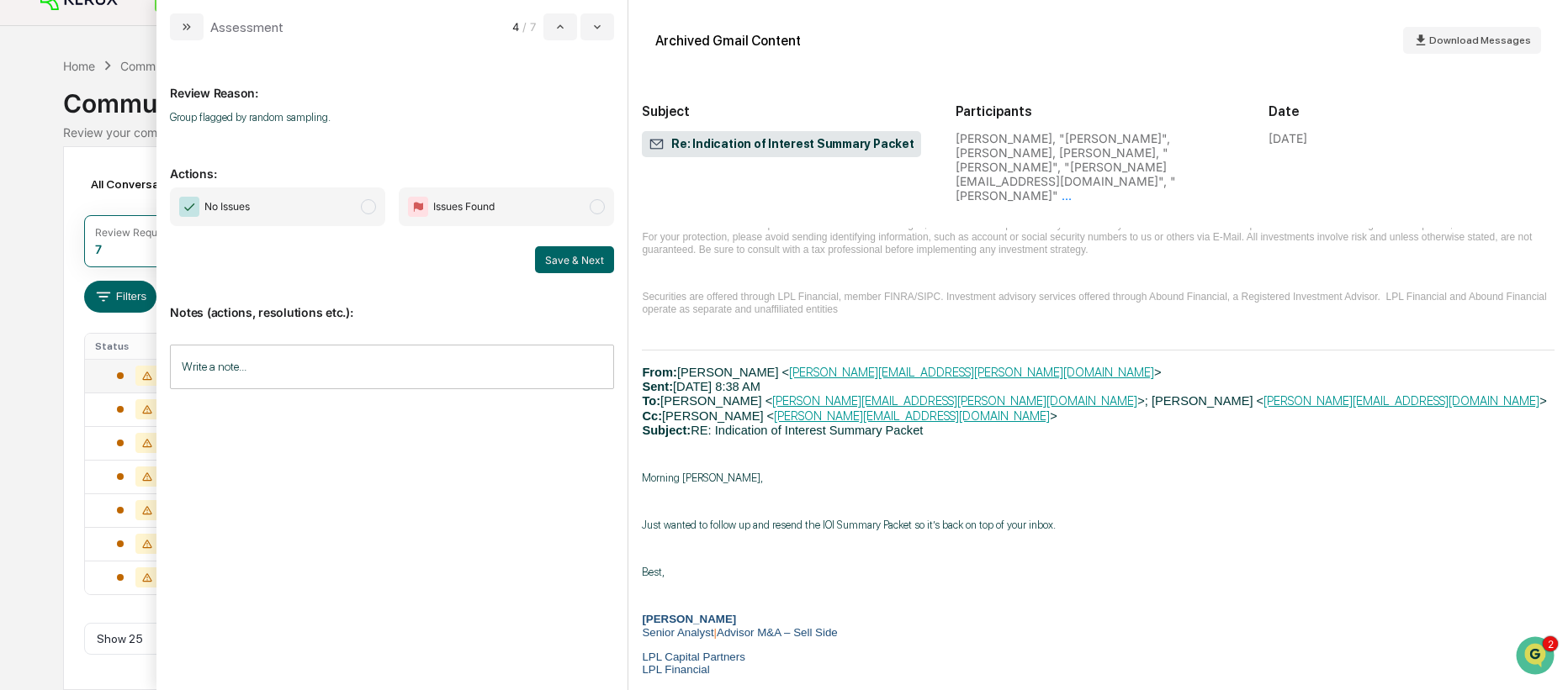
click at [367, 204] on span "modal" at bounding box center [368, 206] width 15 height 15
click at [543, 258] on button "Save & Next" at bounding box center [573, 260] width 79 height 27
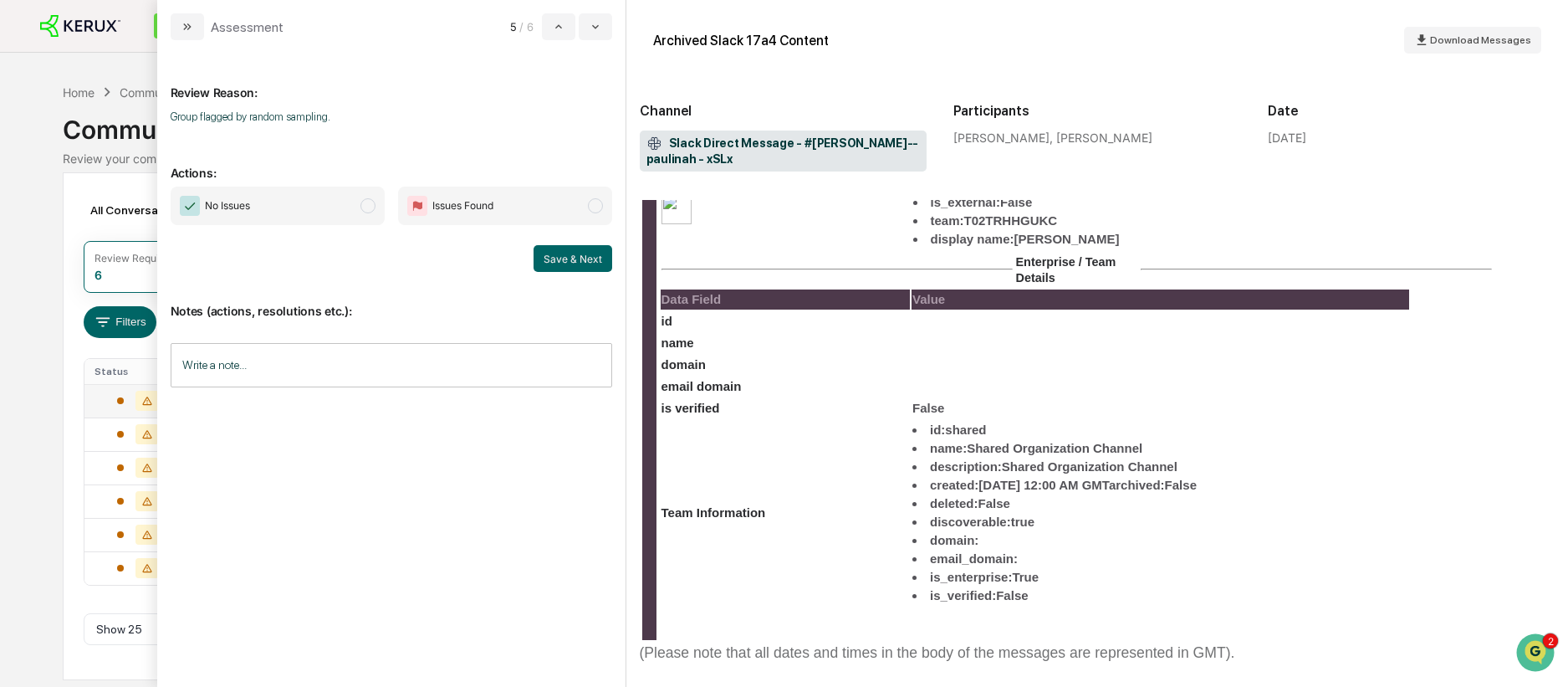
scroll to position [922, 0]
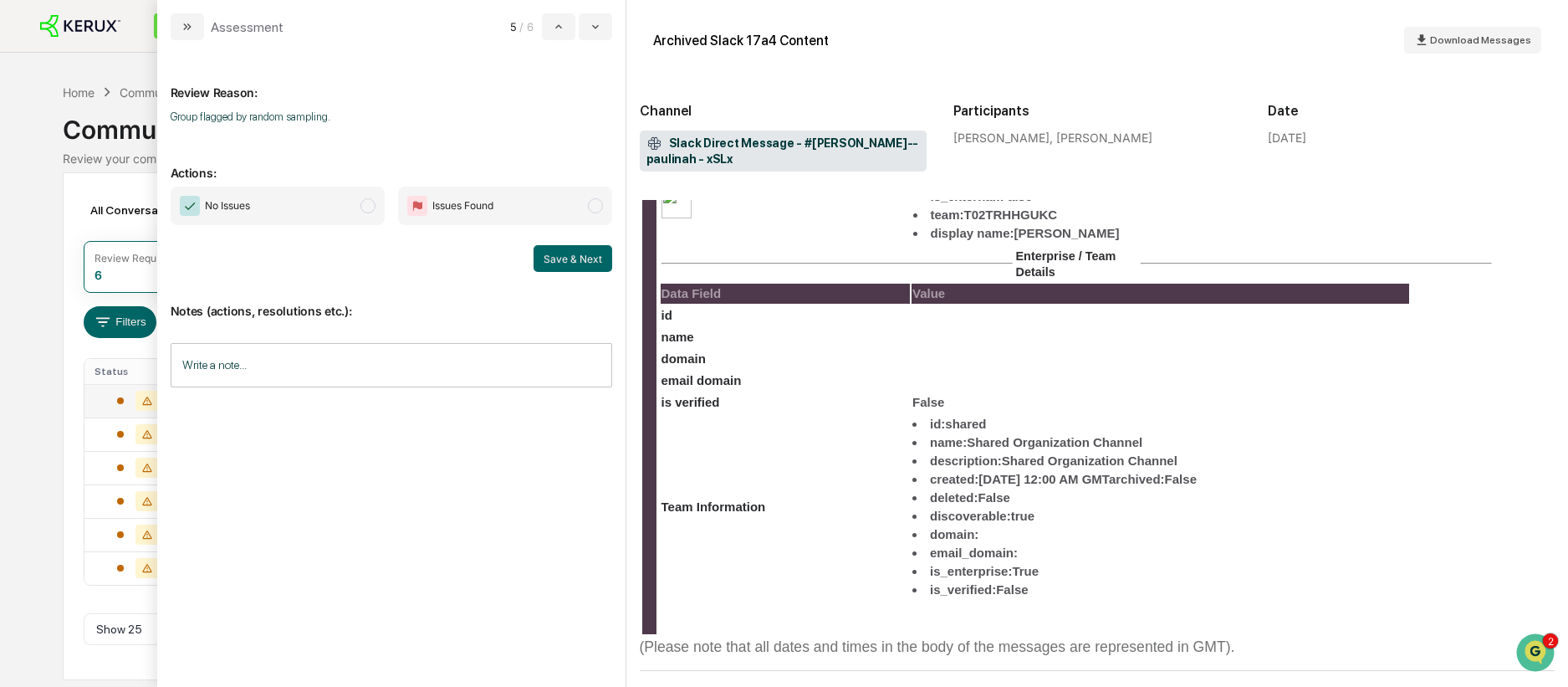
drag, startPoint x: 367, startPoint y: 205, endPoint x: 431, endPoint y: 222, distance: 66.2
click at [367, 205] on span "modal" at bounding box center [368, 205] width 15 height 15
click at [579, 258] on button "Save & Next" at bounding box center [572, 258] width 78 height 26
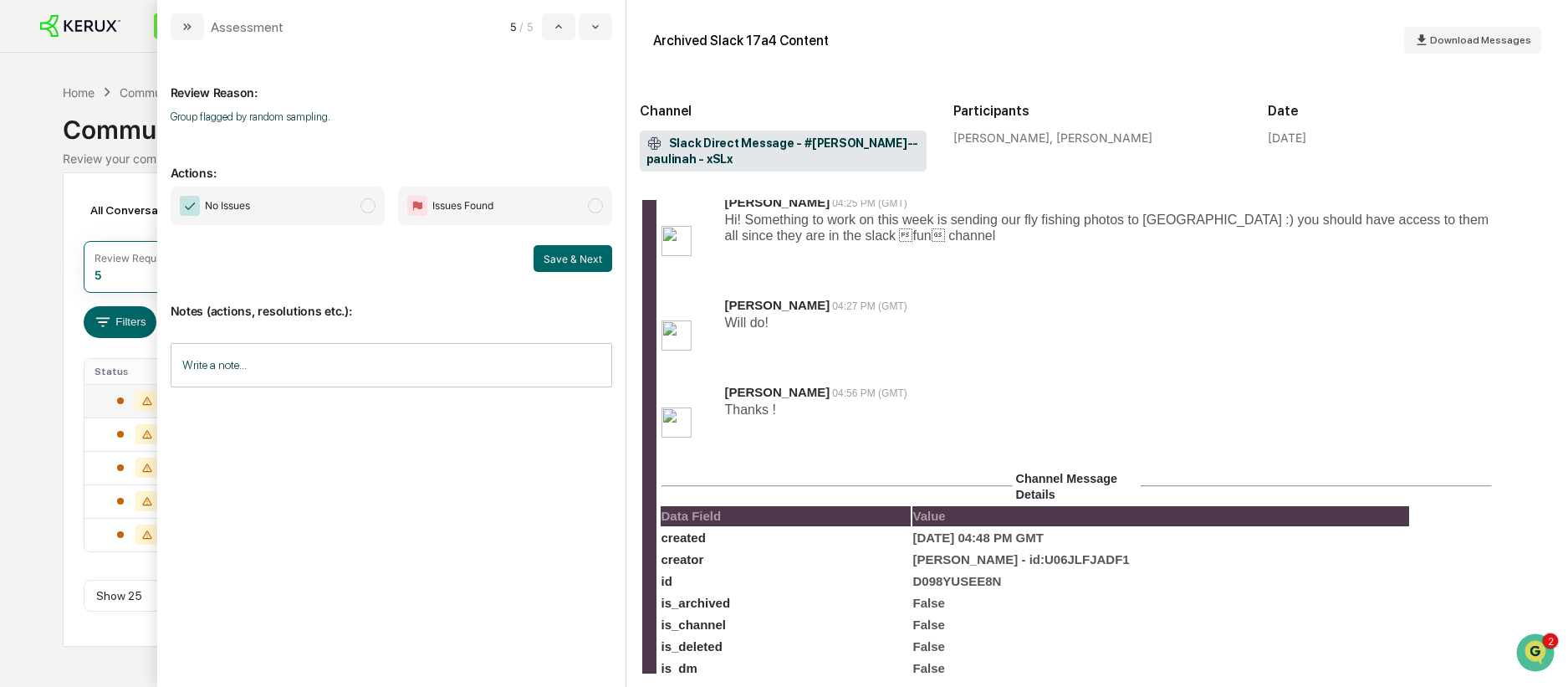
scroll to position [195, 0]
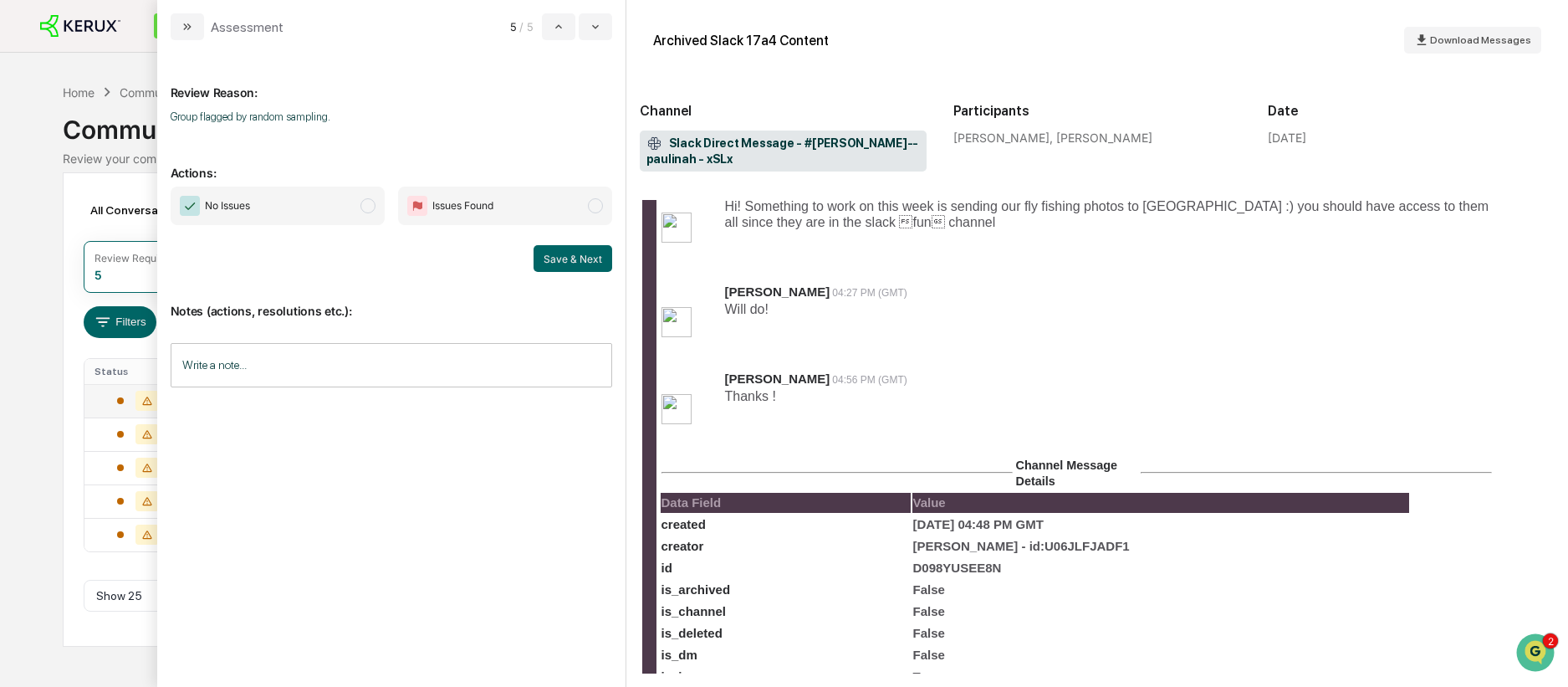
click at [375, 205] on span "No Issues" at bounding box center [278, 206] width 214 height 39
click at [598, 266] on button "Save & Next" at bounding box center [572, 258] width 78 height 26
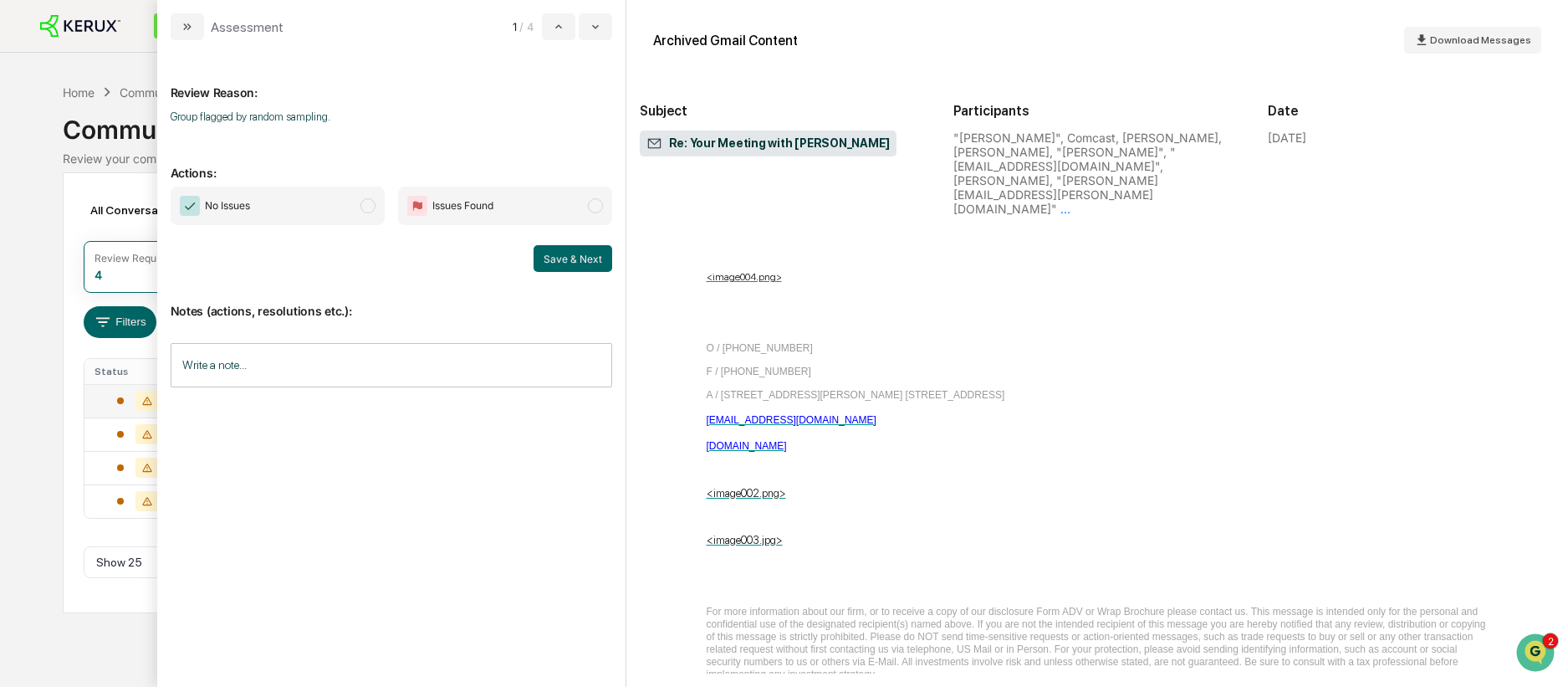
scroll to position [5933, 0]
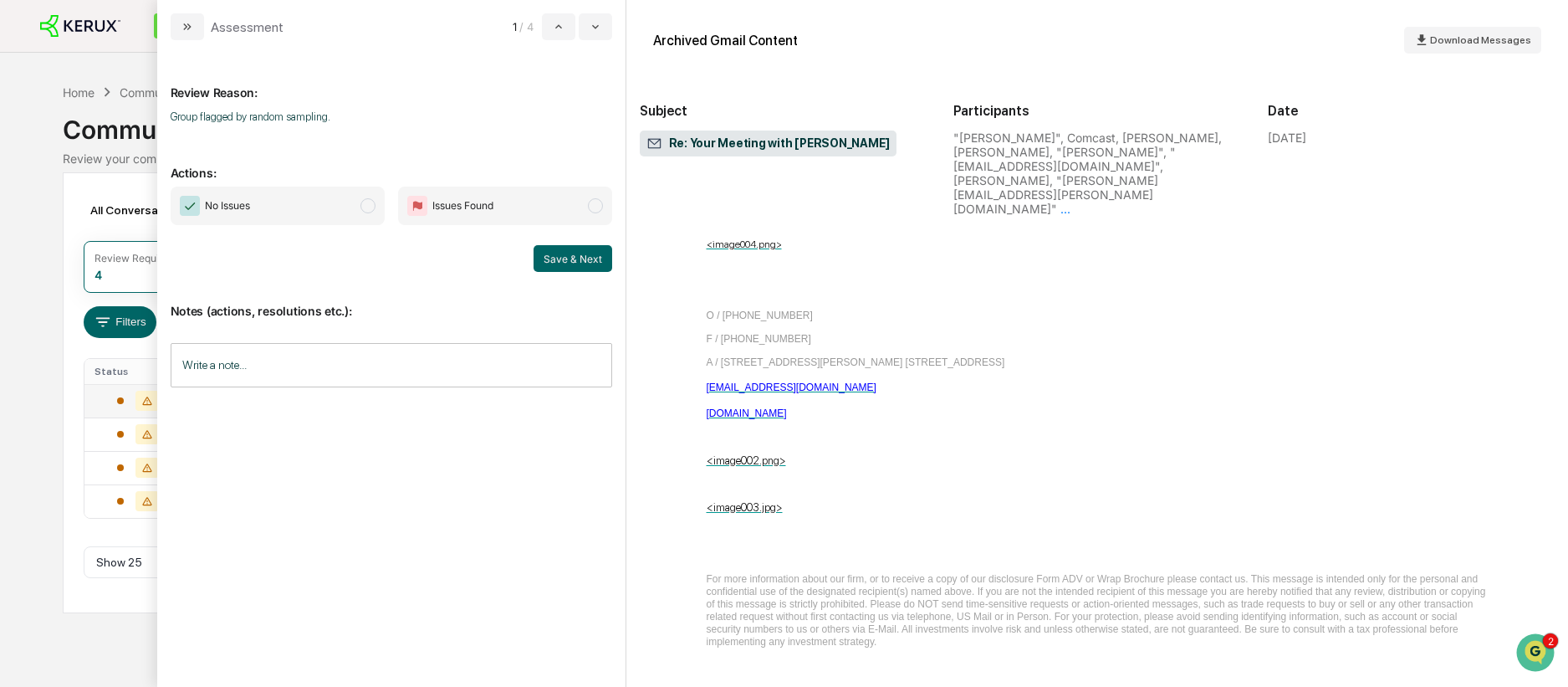
drag, startPoint x: 374, startPoint y: 205, endPoint x: 389, endPoint y: 215, distance: 18.0
click at [374, 205] on span "modal" at bounding box center [368, 205] width 15 height 15
click at [575, 265] on button "Save & Next" at bounding box center [572, 258] width 78 height 26
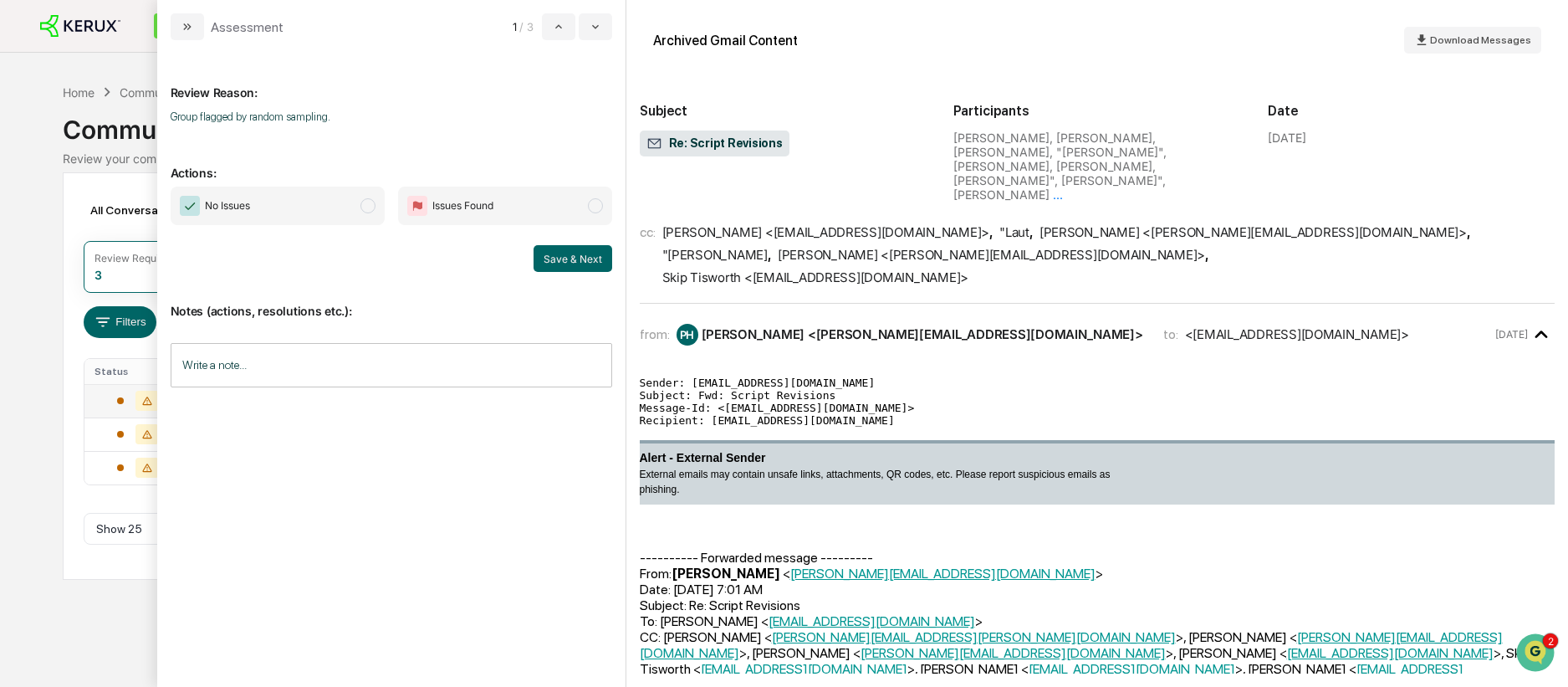
scroll to position [1642, 0]
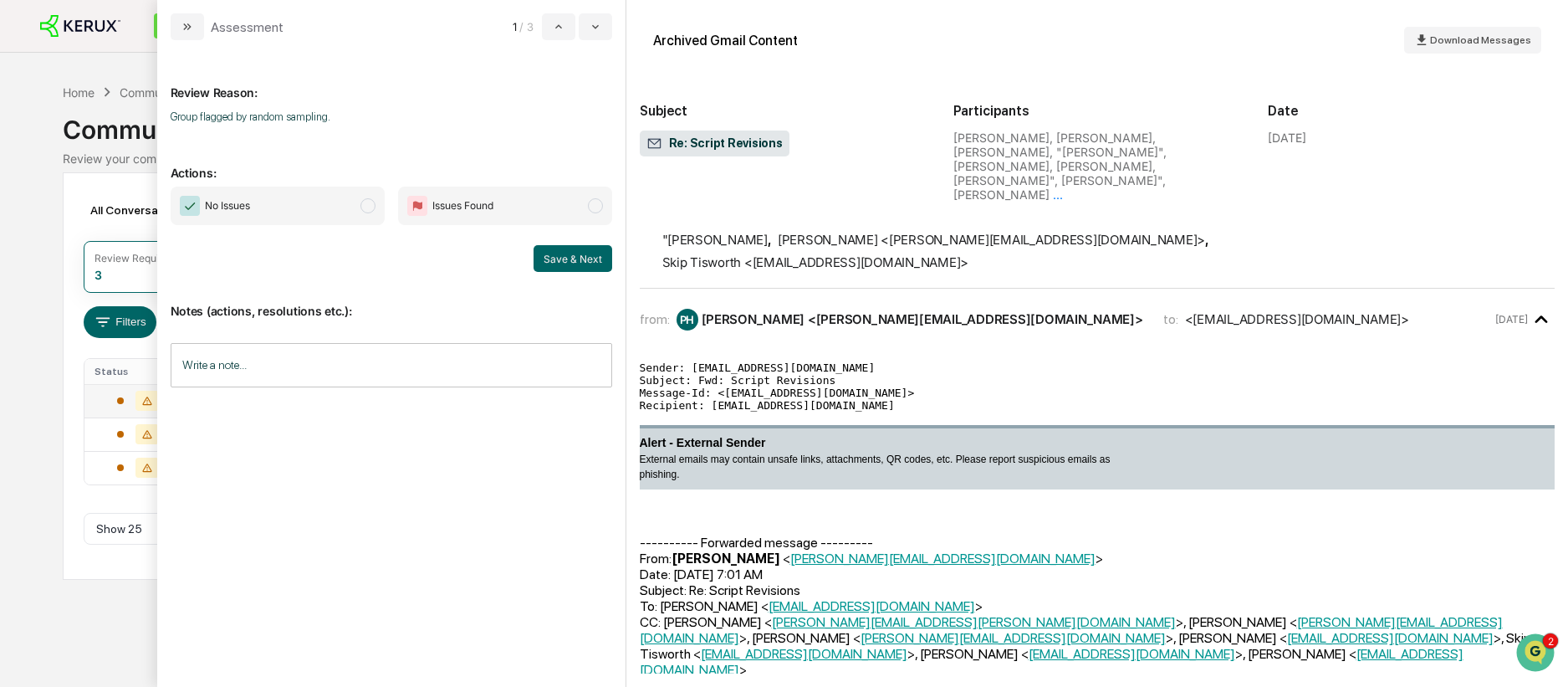
click at [371, 205] on span "modal" at bounding box center [368, 205] width 15 height 15
click at [575, 258] on button "Save & Next" at bounding box center [572, 258] width 78 height 26
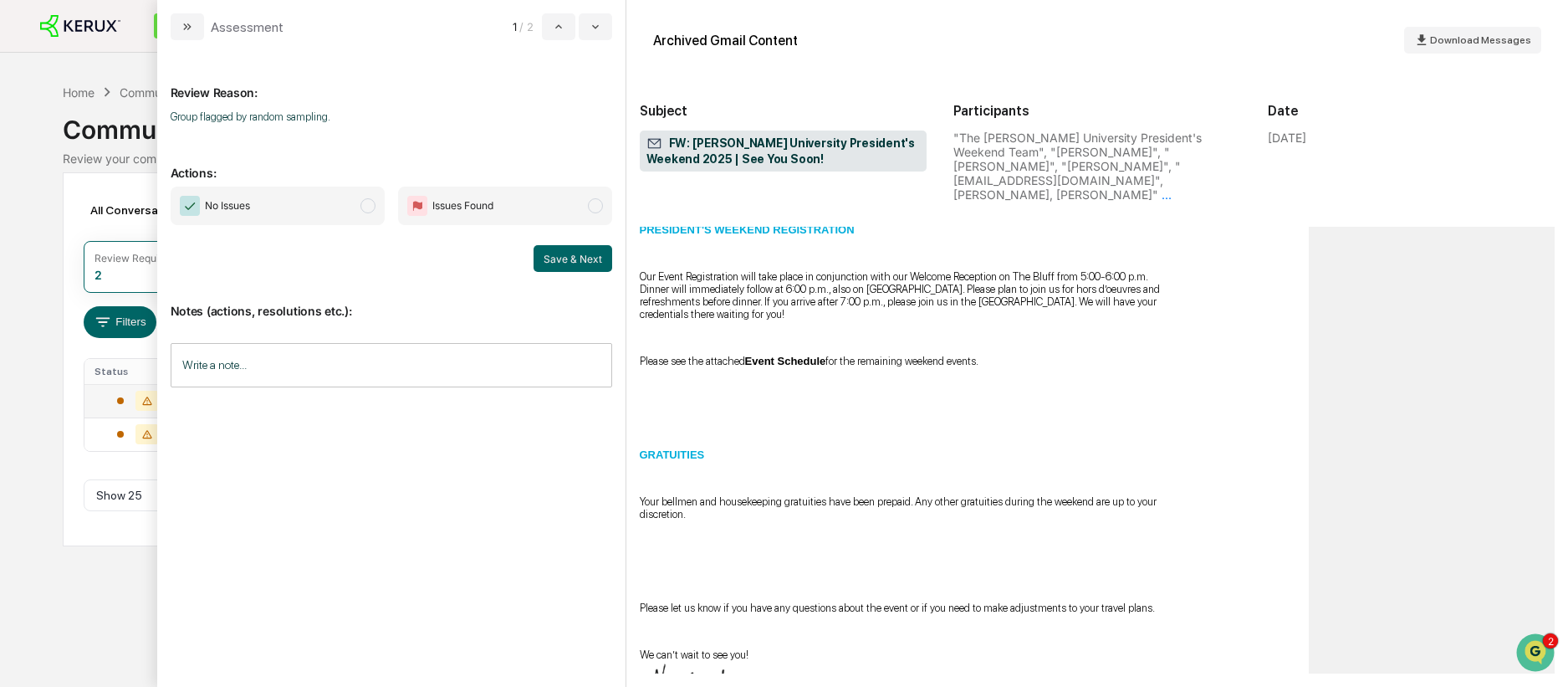
scroll to position [3504, 0]
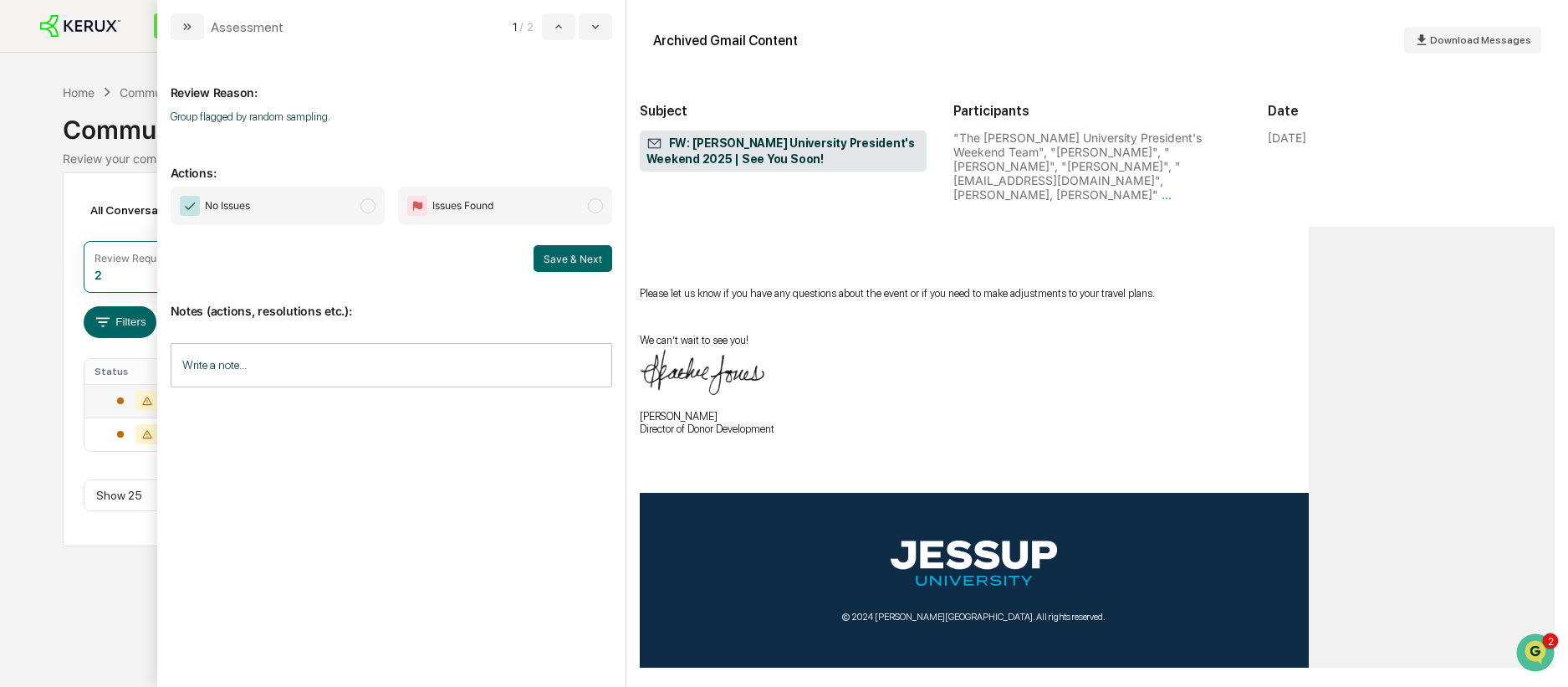
click at [367, 205] on span "modal" at bounding box center [368, 205] width 15 height 15
click at [596, 264] on button "Save & Next" at bounding box center [572, 258] width 78 height 26
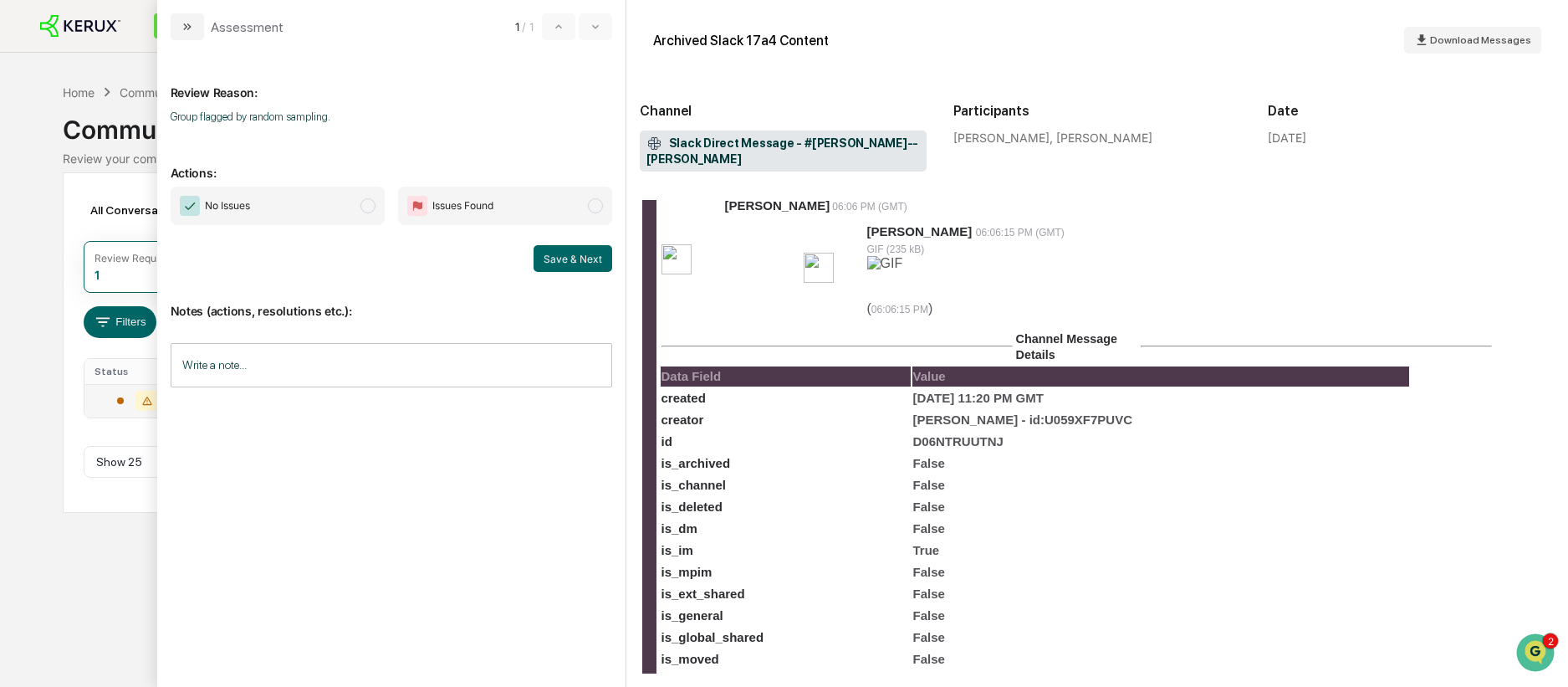
scroll to position [2130, 0]
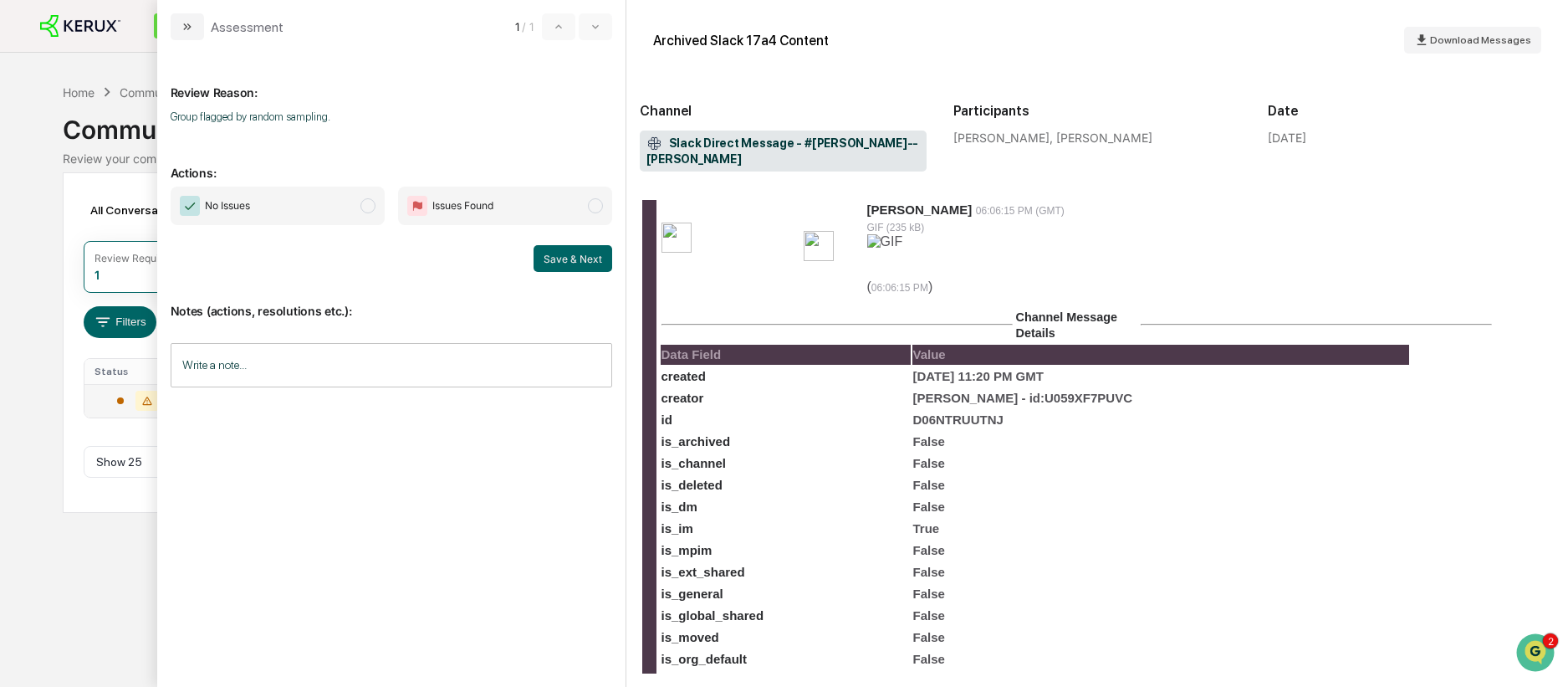
click at [363, 205] on span "modal" at bounding box center [368, 205] width 15 height 15
click at [559, 259] on button "Save & Next" at bounding box center [572, 258] width 78 height 26
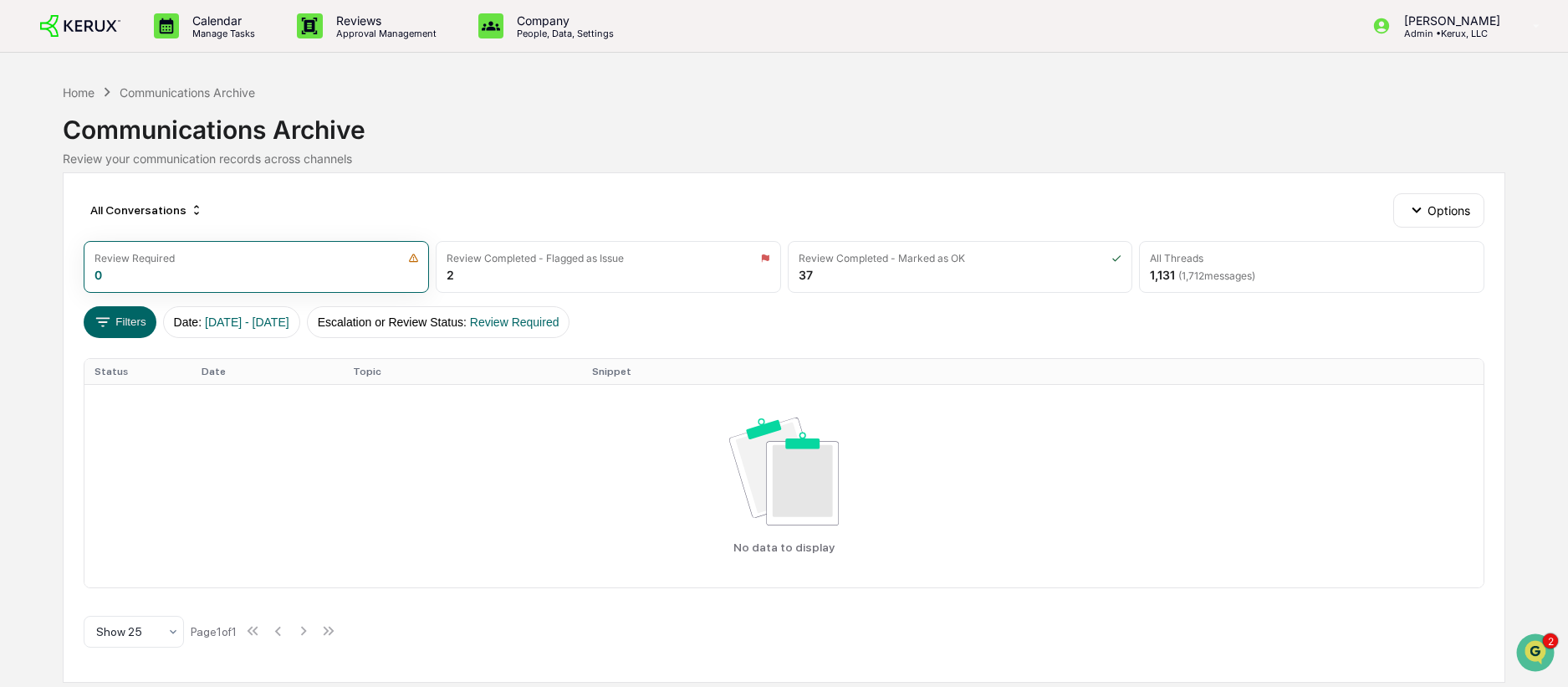
click at [1059, 188] on div "All Conversations Options Review Required 0 Review Completed - Flagged as Issue…" at bounding box center [784, 427] width 1443 height 510
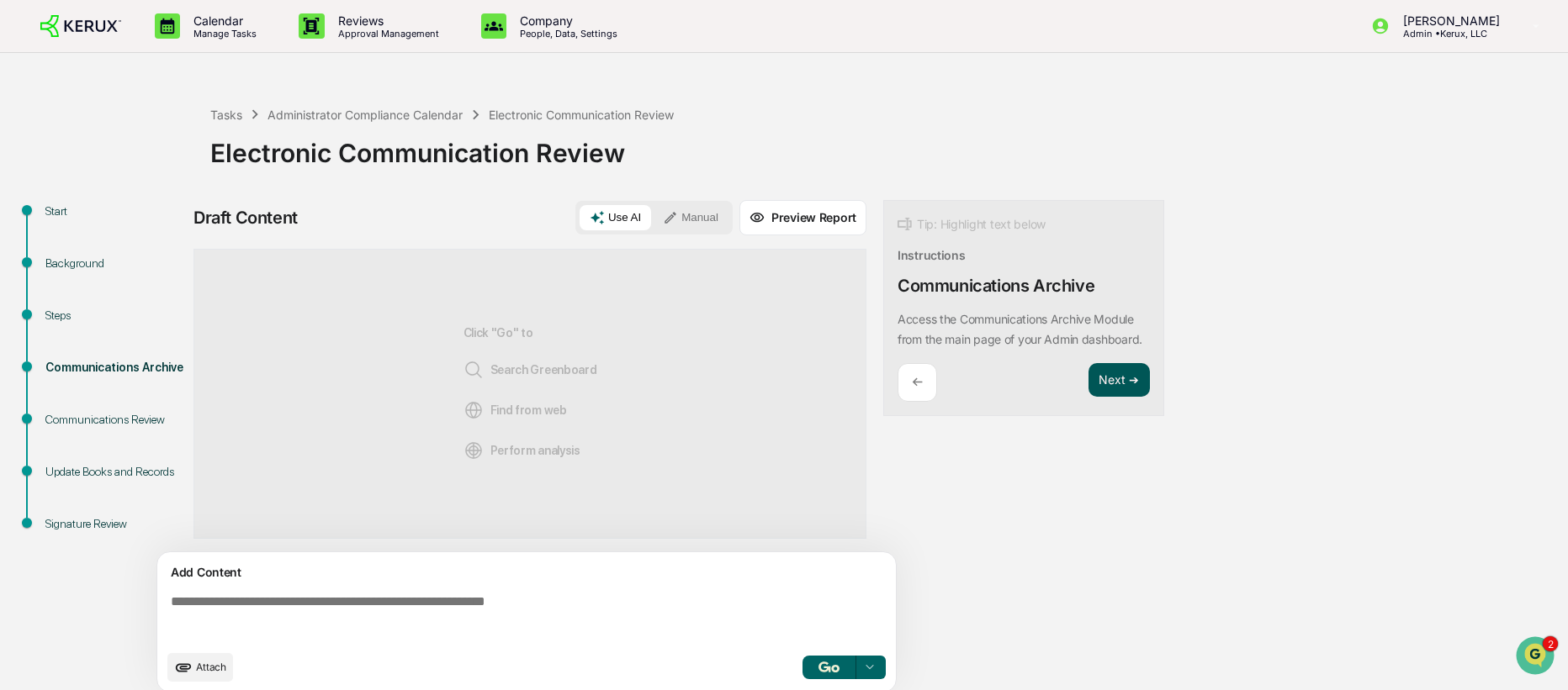
click at [1121, 398] on button "Next ➔" at bounding box center [1119, 380] width 61 height 35
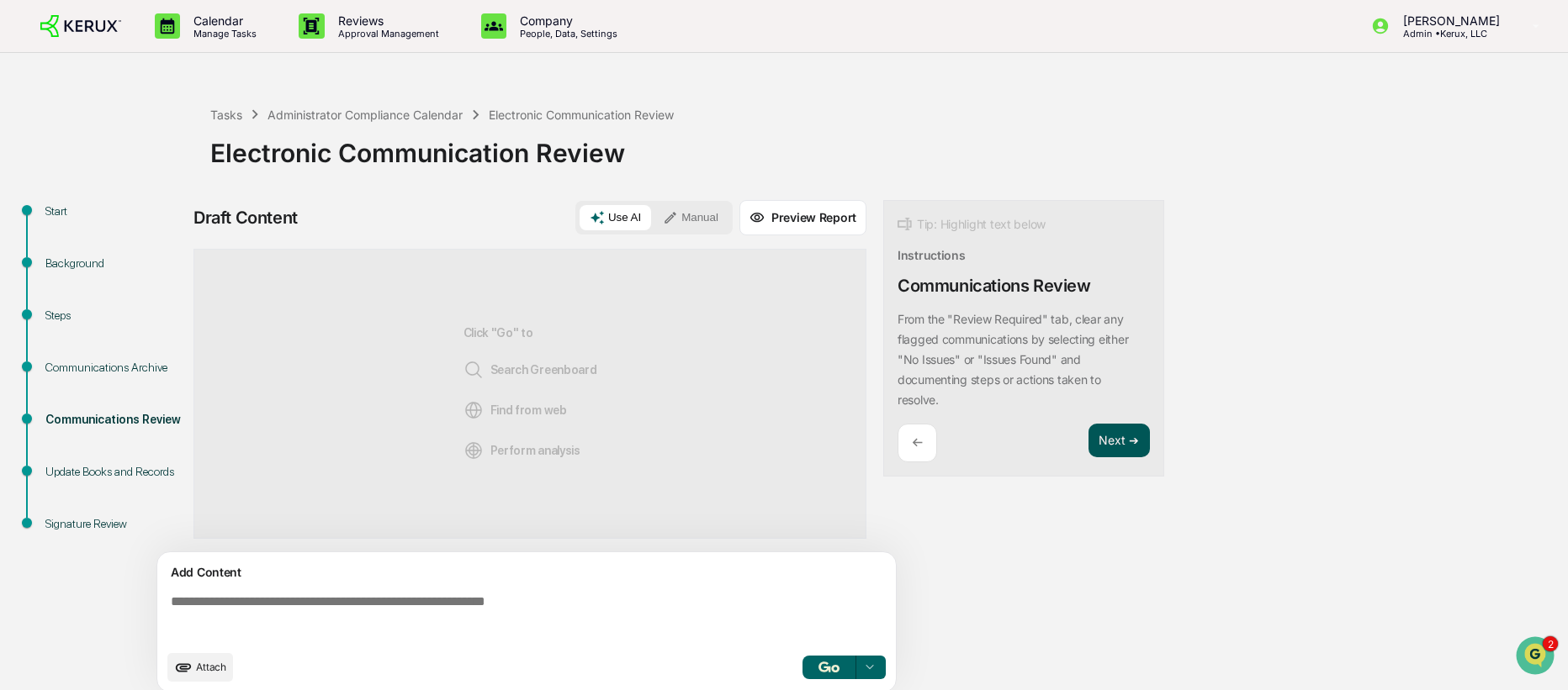
click at [1119, 436] on button "Next ➔" at bounding box center [1119, 440] width 61 height 35
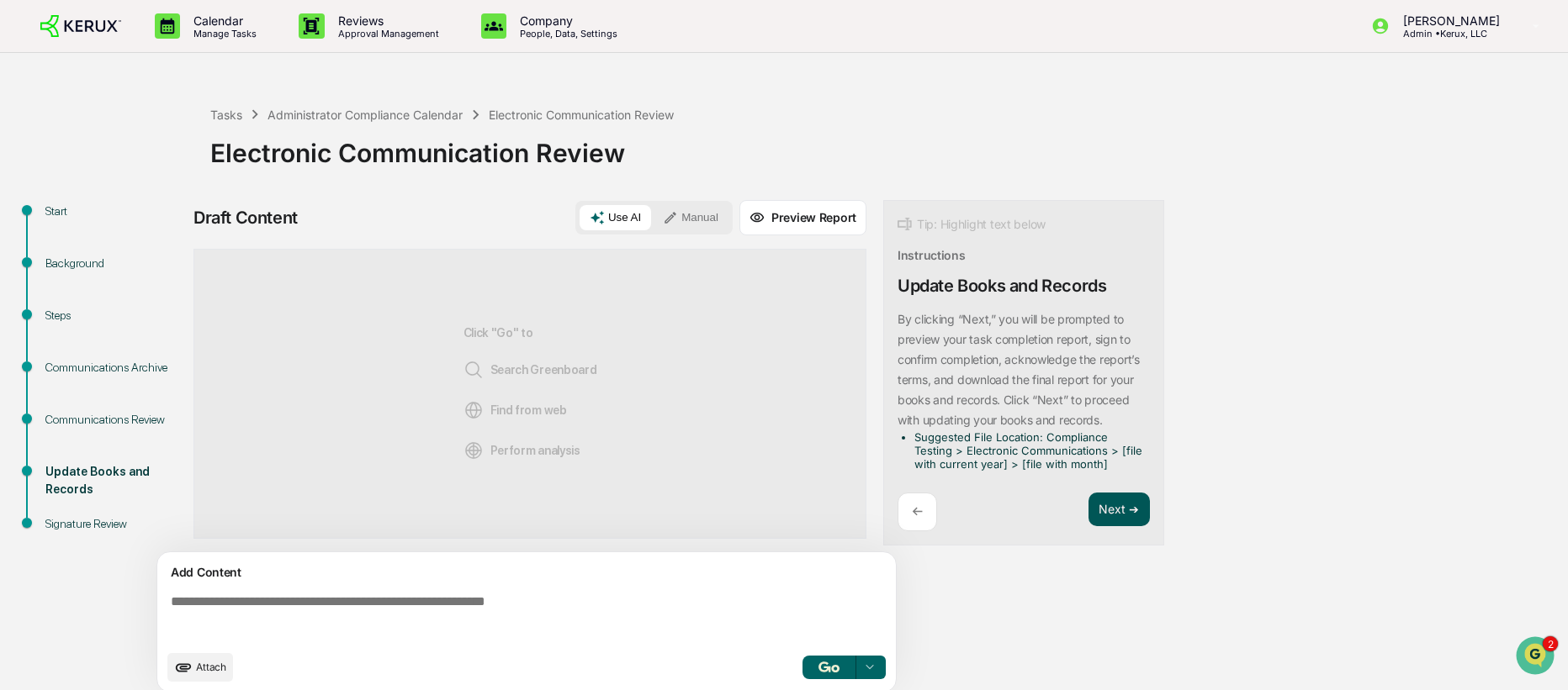
click at [1132, 515] on button "Next ➔" at bounding box center [1119, 509] width 61 height 35
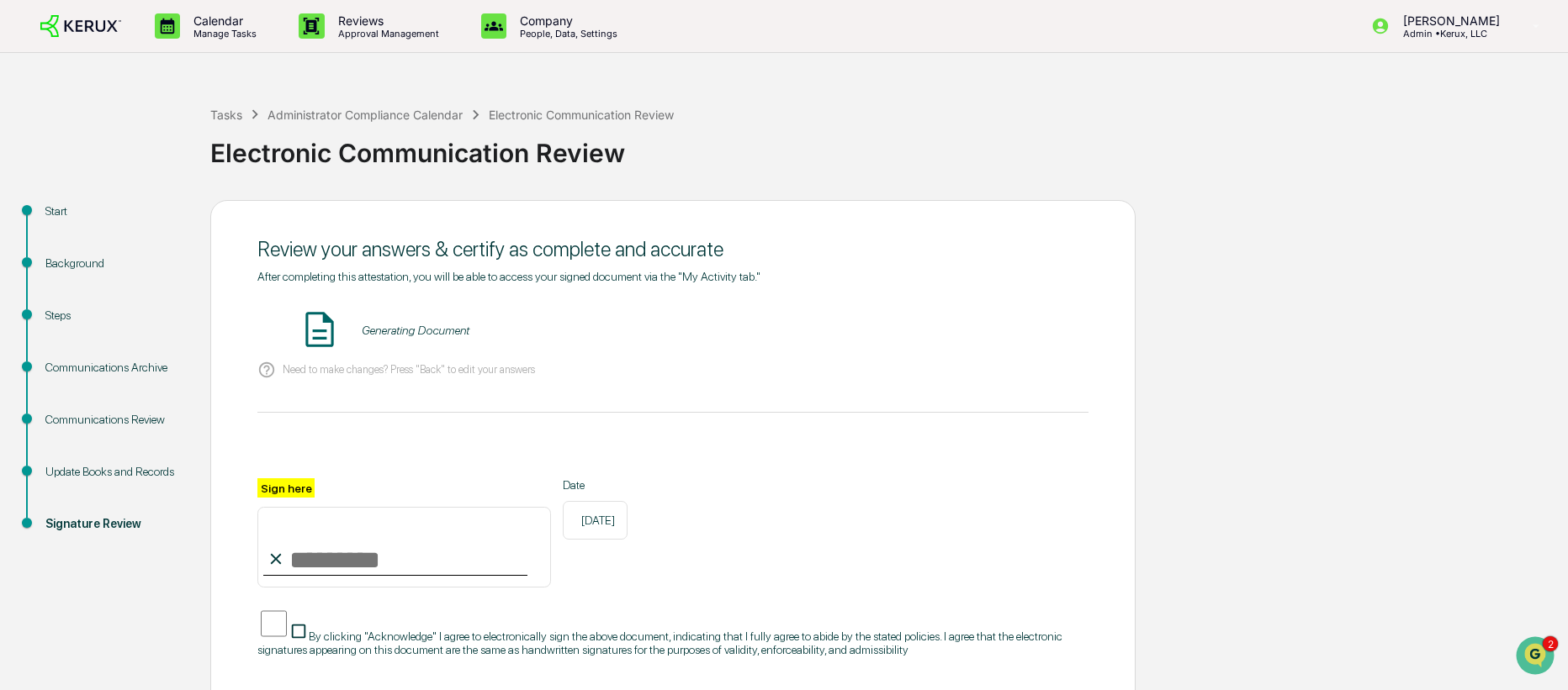
click at [421, 330] on div "Generating Document" at bounding box center [415, 329] width 107 height 13
click at [981, 337] on button "VIEW" at bounding box center [992, 330] width 109 height 28
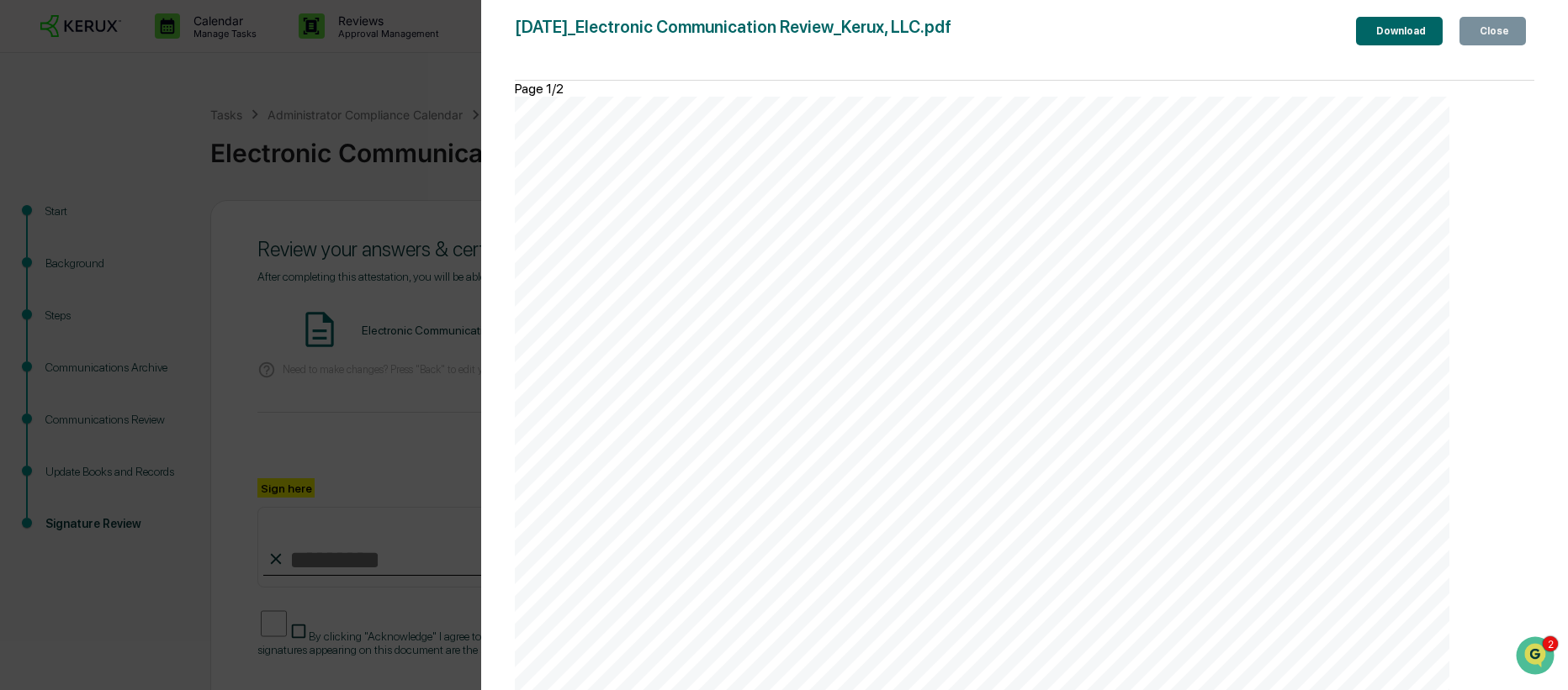
scroll to position [1074, 0]
click at [1496, 34] on div "Close" at bounding box center [1492, 30] width 33 height 12
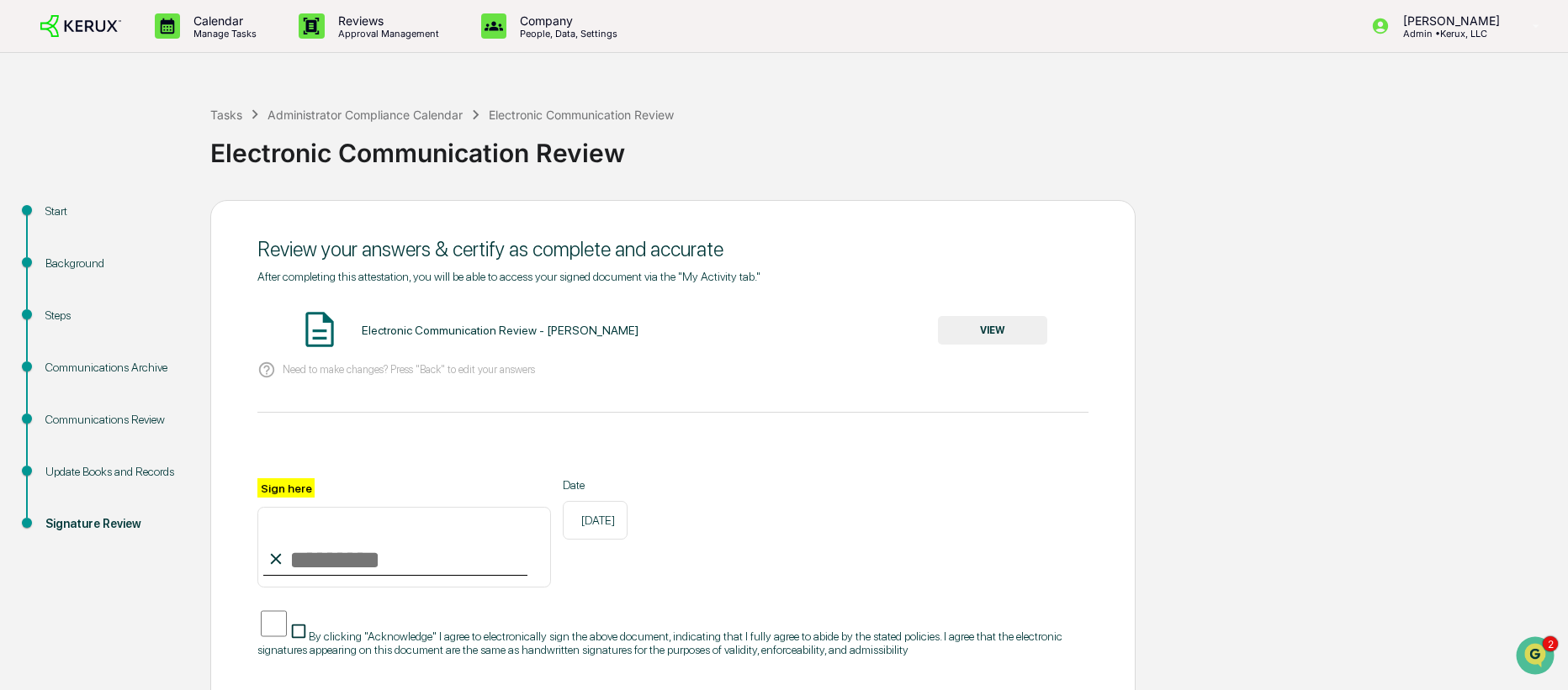
click at [358, 562] on input "Sign here" at bounding box center [403, 547] width 293 height 81
type input "**********"
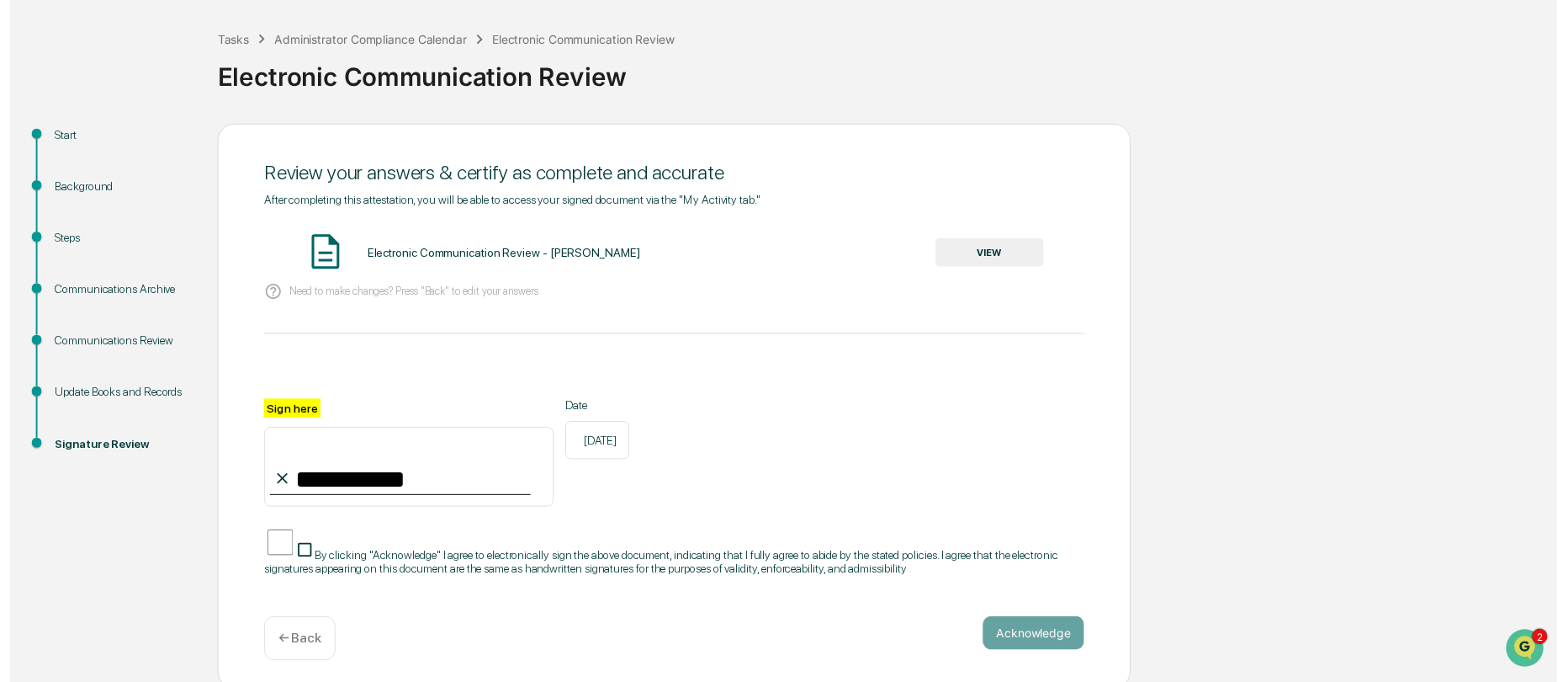
scroll to position [84, 0]
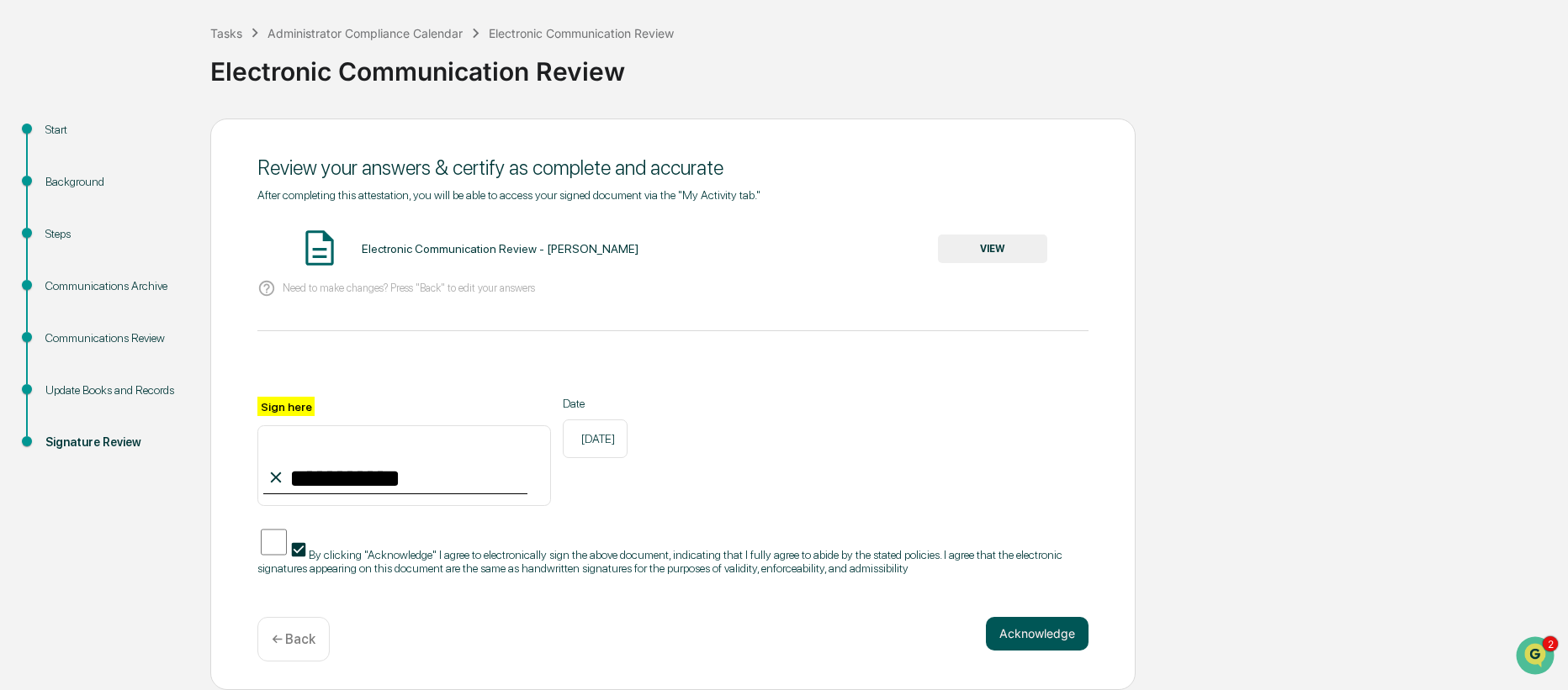
click at [1046, 625] on button "Acknowledge" at bounding box center [1037, 633] width 103 height 34
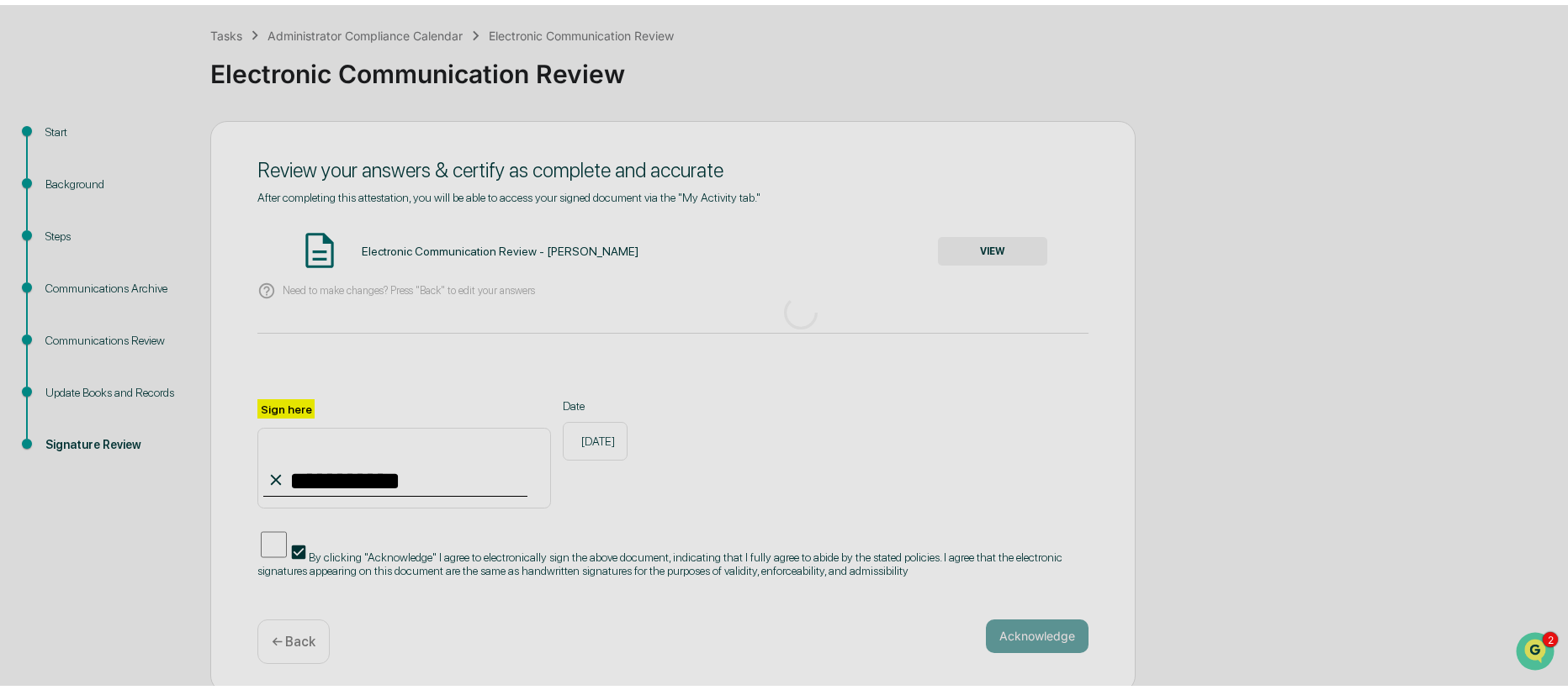
scroll to position [0, 0]
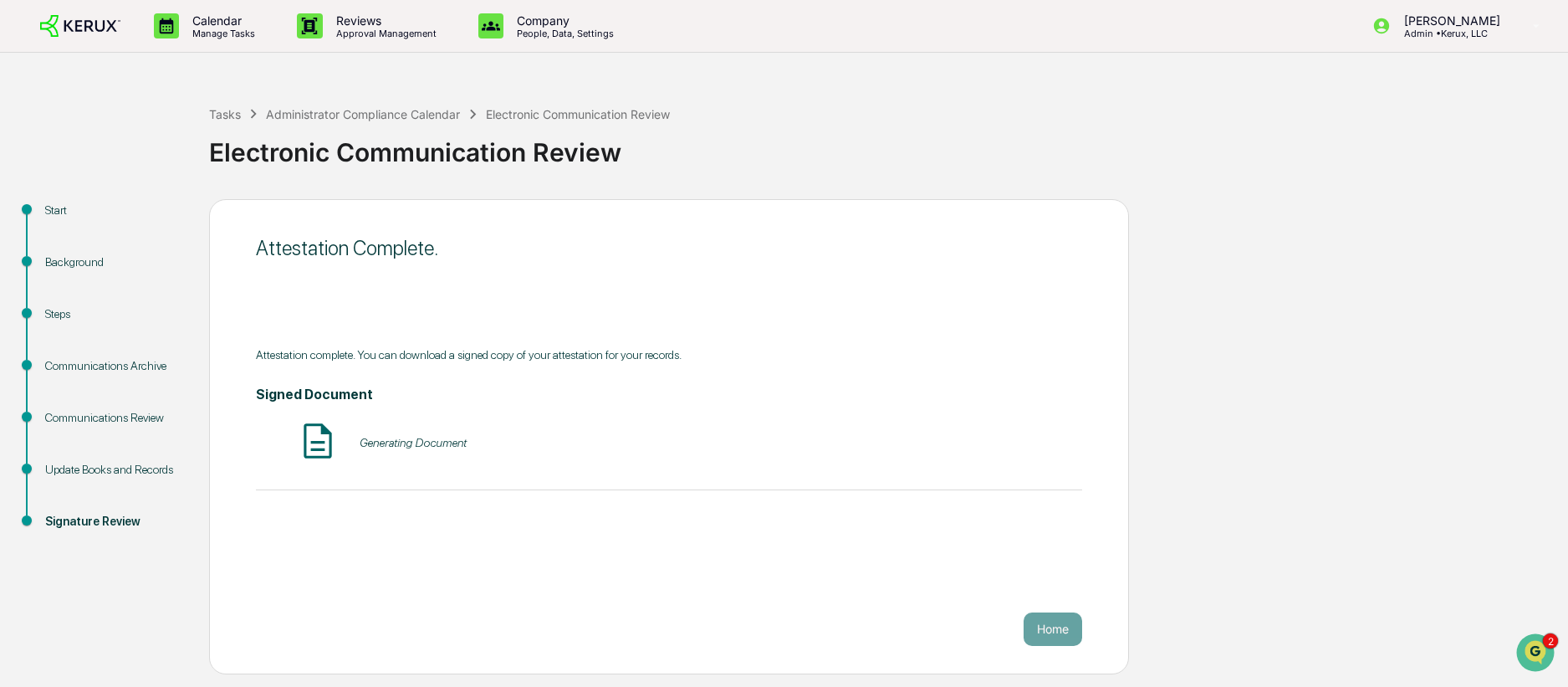
click at [630, 479] on div "Attestation complete. You can download a signed copy of your attestation for yo…" at bounding box center [668, 419] width 826 height 142
click at [1000, 444] on button "VIEW" at bounding box center [986, 443] width 108 height 28
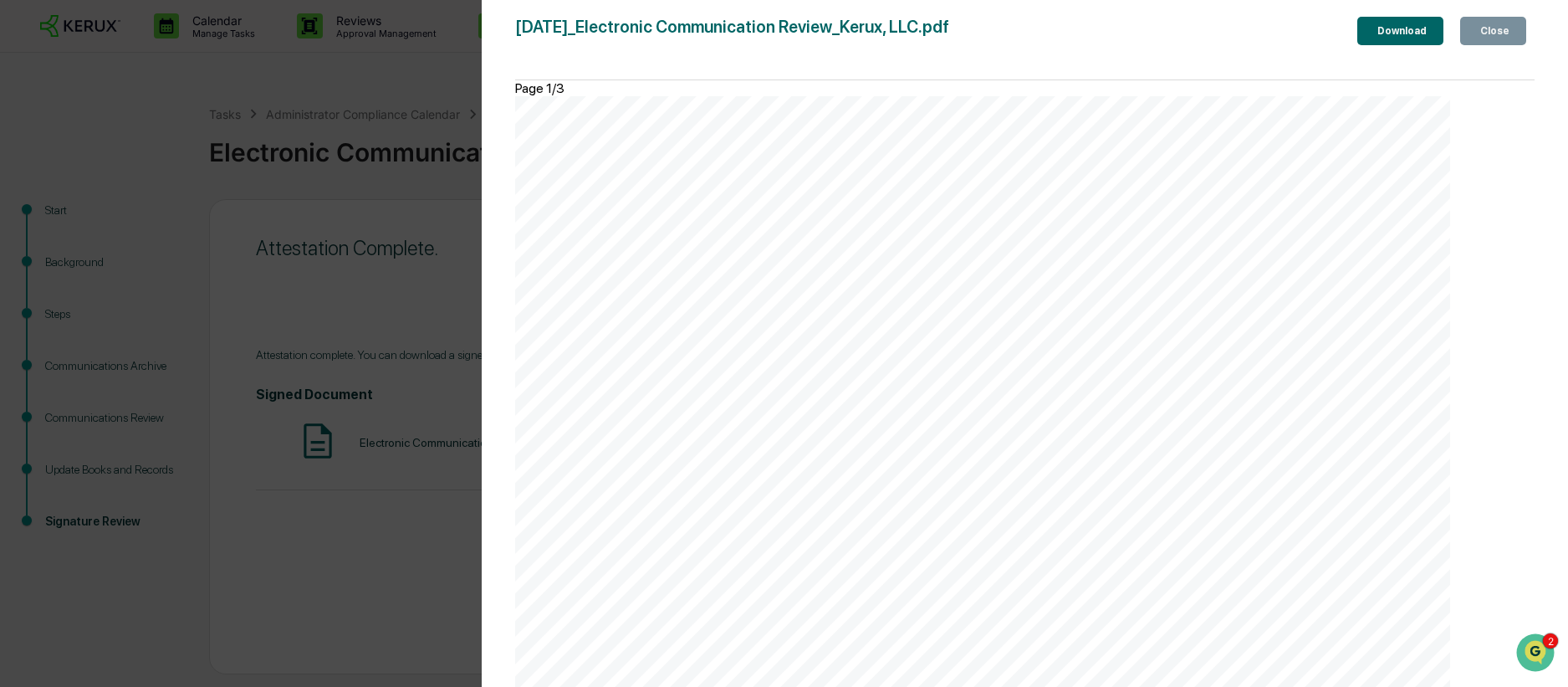
click at [1375, 37] on div "Download" at bounding box center [1401, 30] width 53 height 11
click at [1498, 45] on button "Close" at bounding box center [1493, 31] width 66 height 28
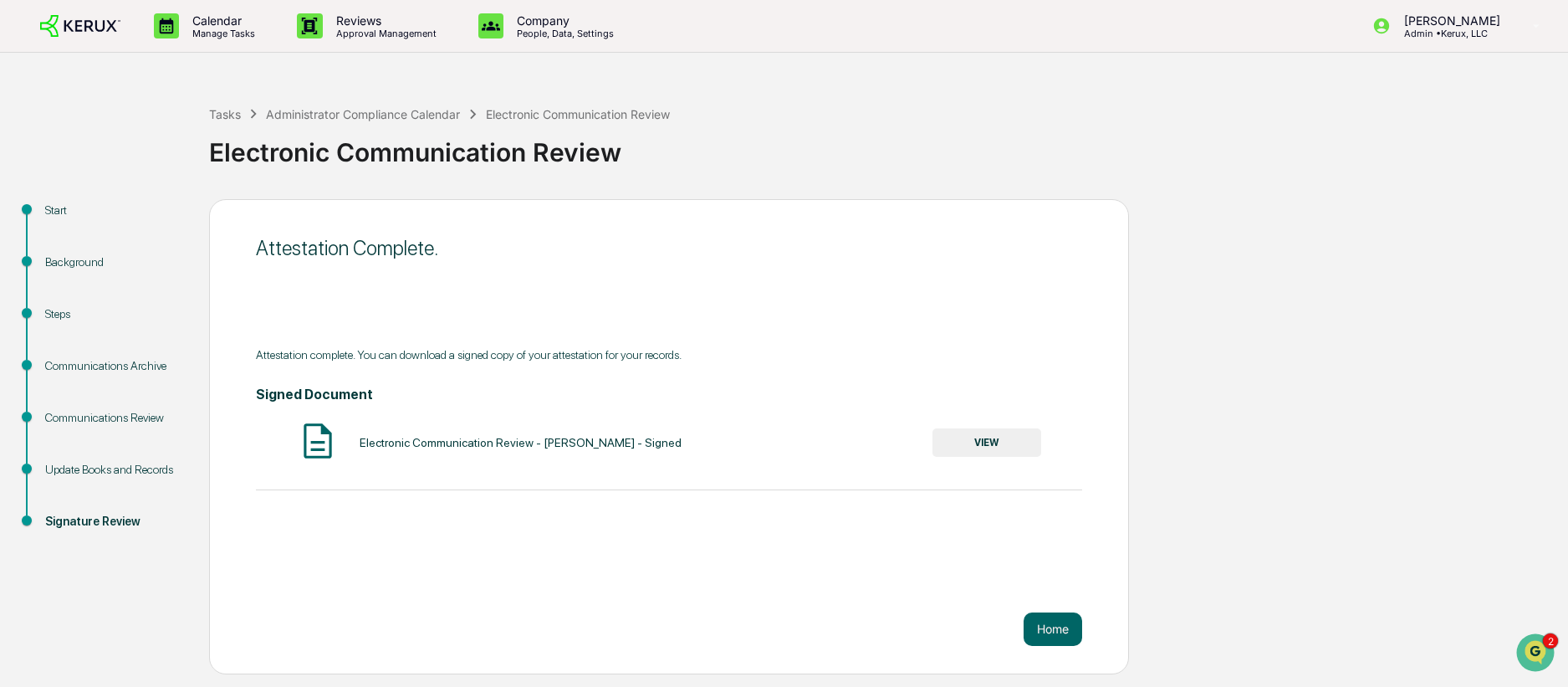
click at [100, 31] on img at bounding box center [80, 26] width 80 height 23
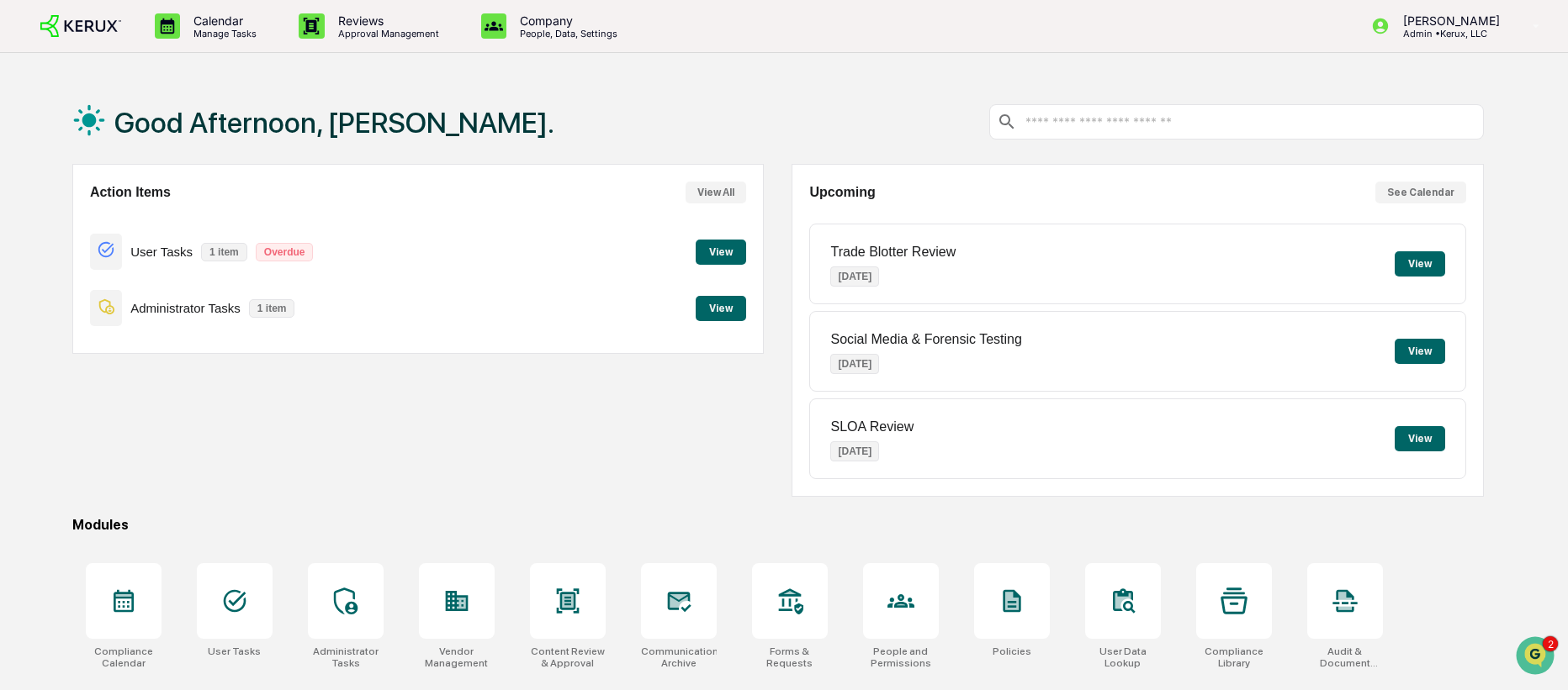
click at [731, 254] on button "View" at bounding box center [721, 252] width 51 height 25
